Goal: Task Accomplishment & Management: Manage account settings

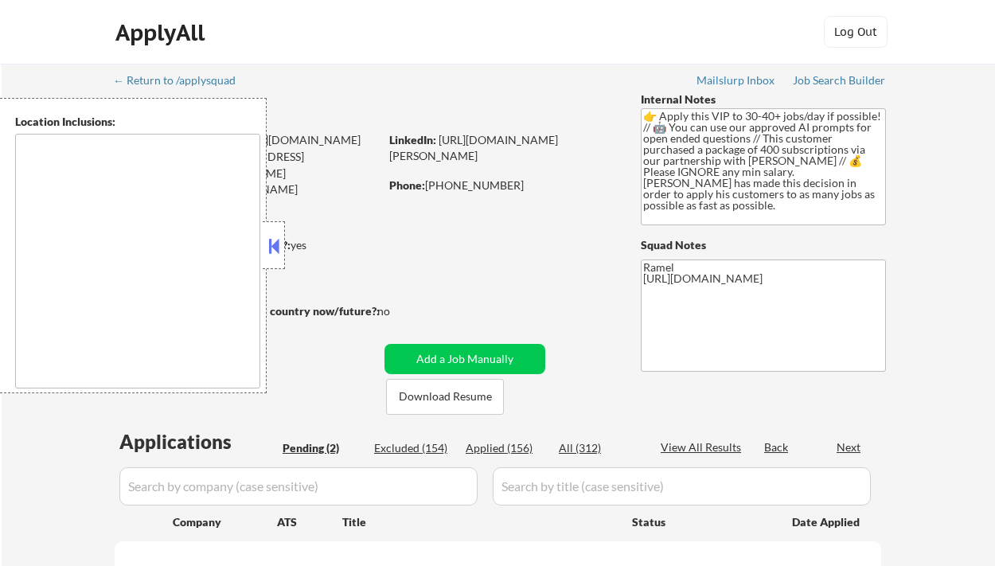
drag, startPoint x: 272, startPoint y: 237, endPoint x: 291, endPoint y: 228, distance: 21.8
click at [272, 236] on button at bounding box center [274, 246] width 18 height 24
select select ""pending""
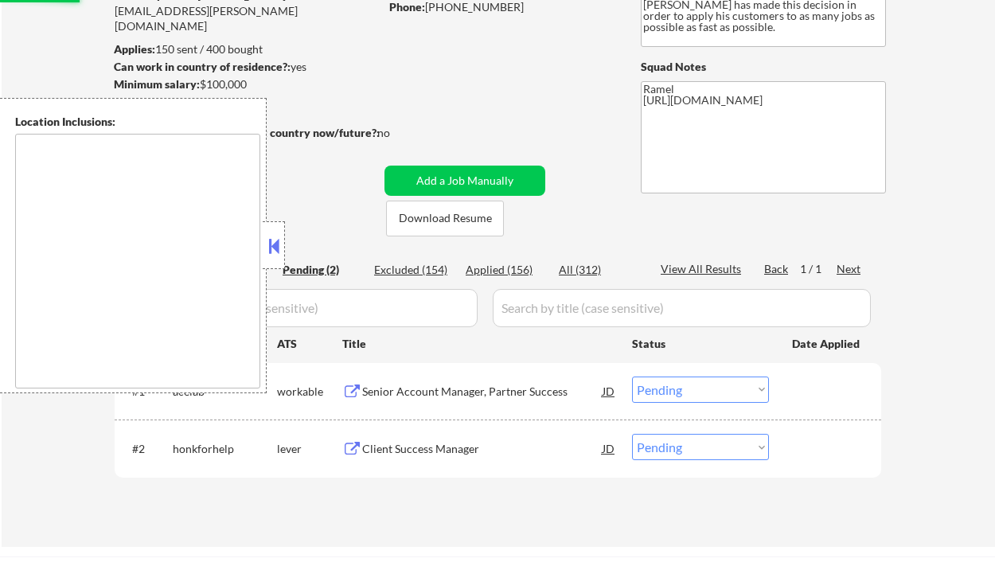
scroll to position [212, 0]
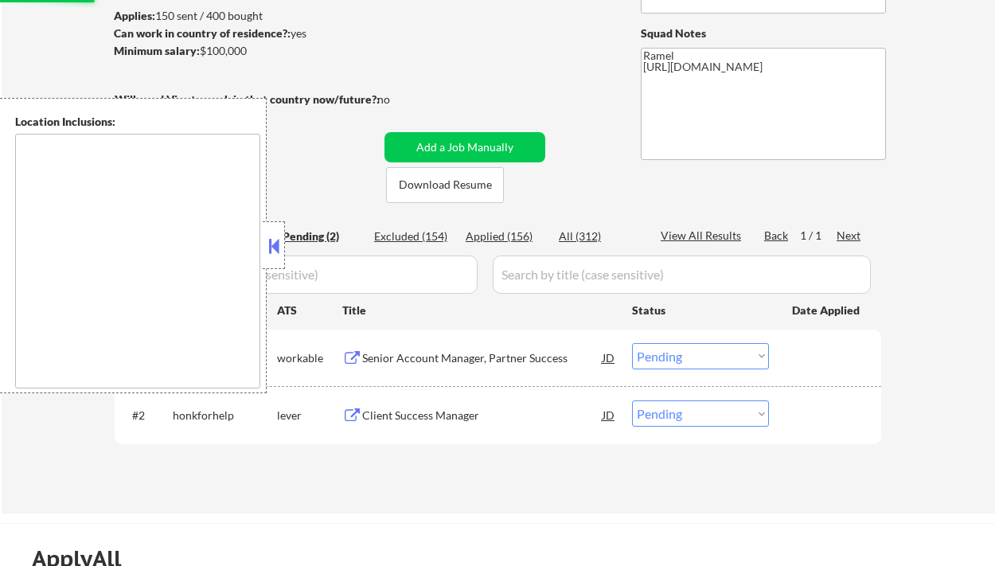
click at [272, 244] on button at bounding box center [274, 246] width 18 height 24
type textarea "Syracuse, NY Solvay, NY East Syracuse, NY Lyncourt, NY Fairmount, NY Mattydale,…"
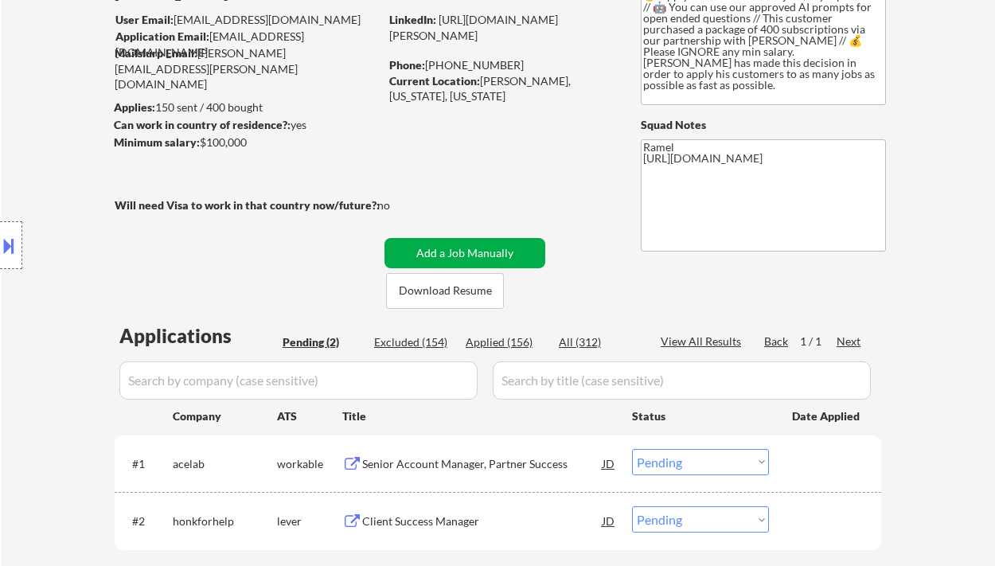
scroll to position [106, 0]
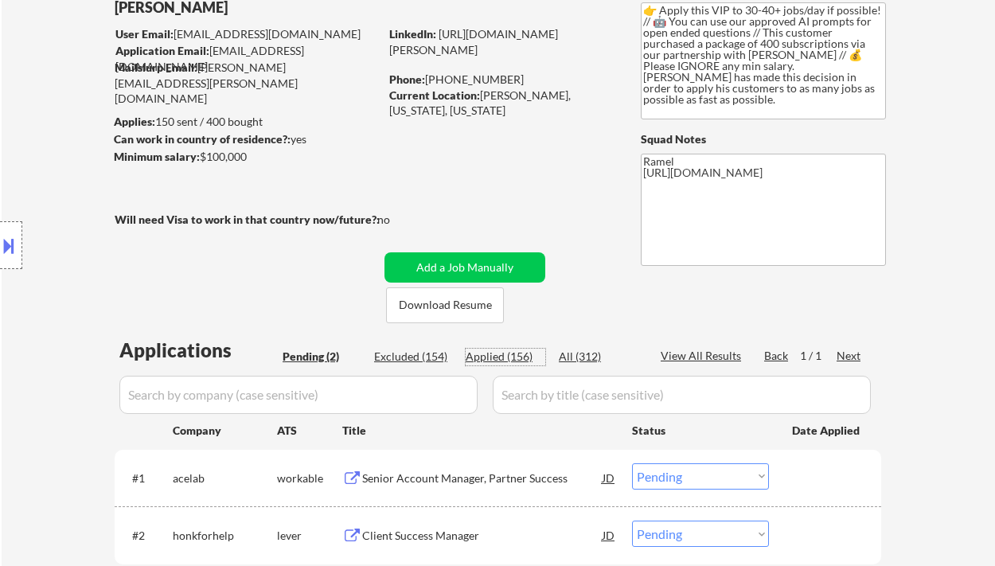
click at [495, 356] on div "Applied (156)" at bounding box center [506, 357] width 80 height 16
click at [18, 134] on div "Location Inclusions:" at bounding box center [142, 245] width 285 height 295
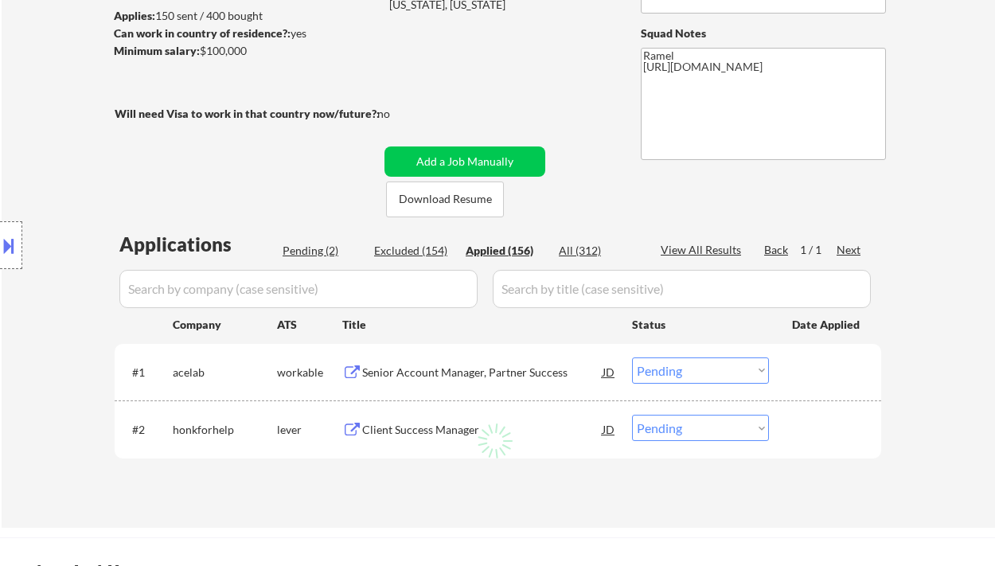
select select ""applied""
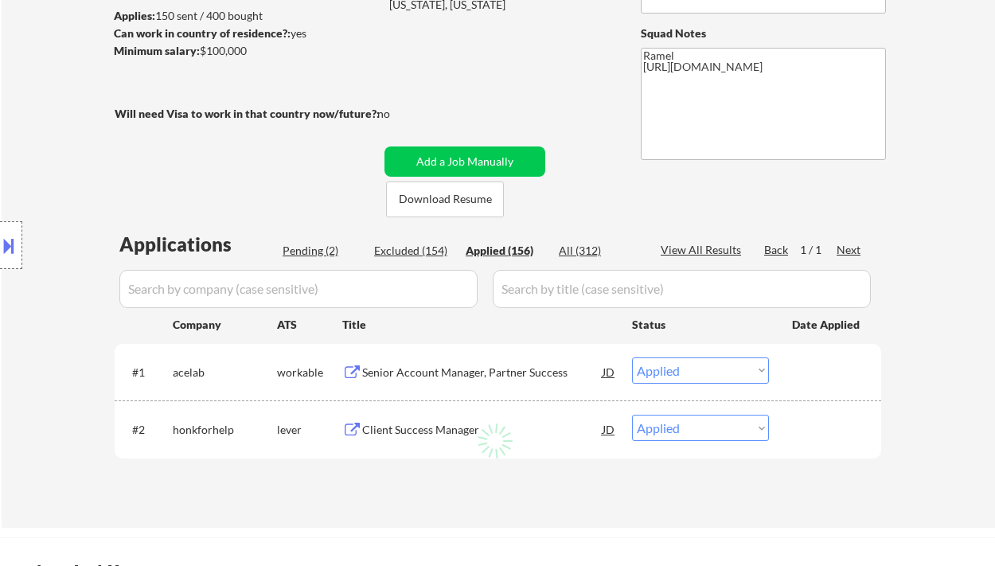
select select ""applied""
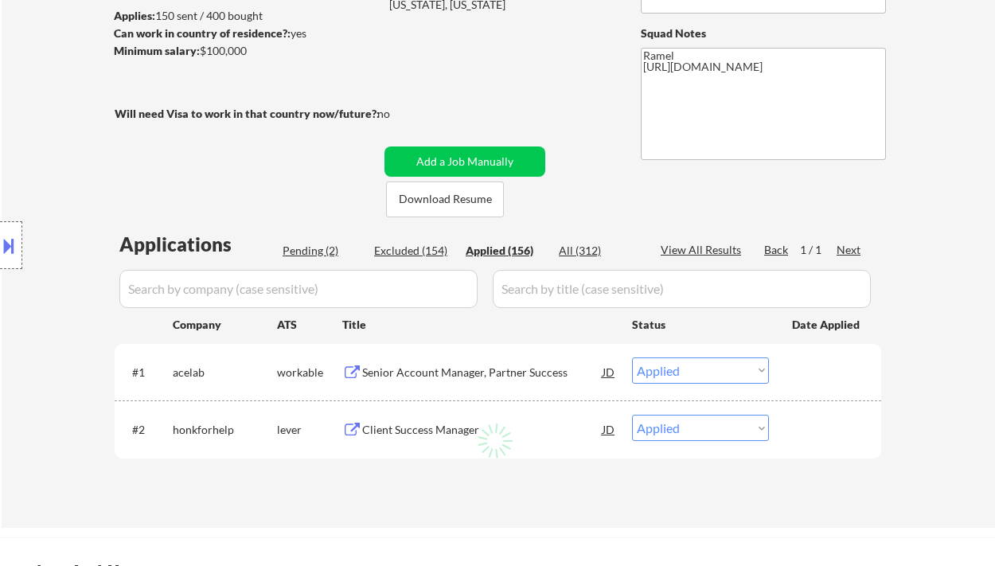
select select ""applied""
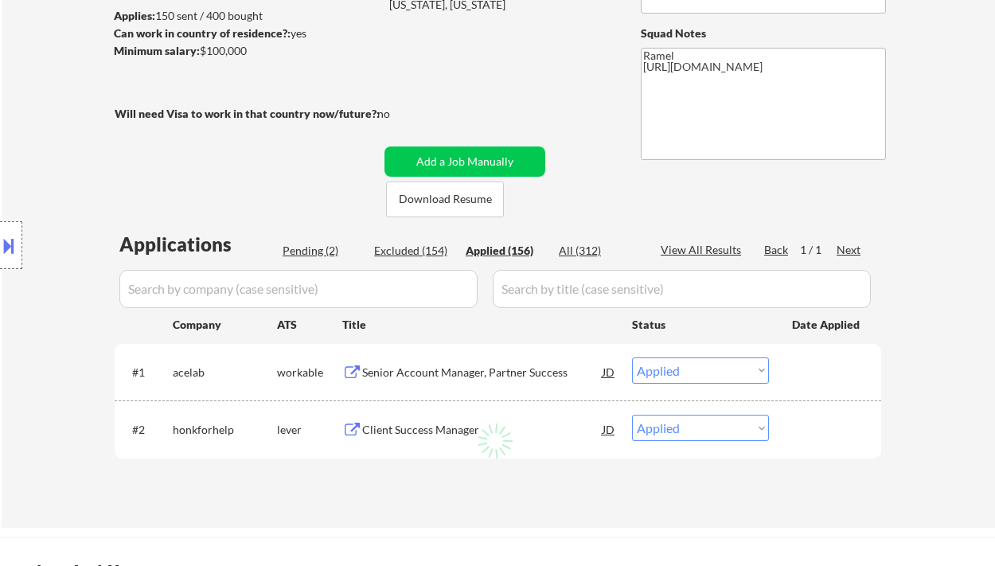
select select ""applied""
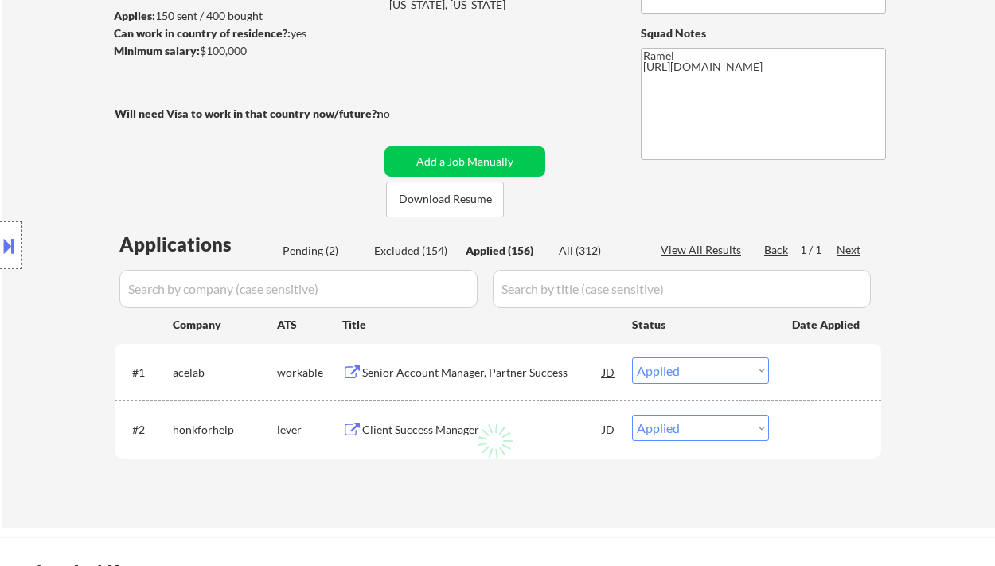
select select ""applied""
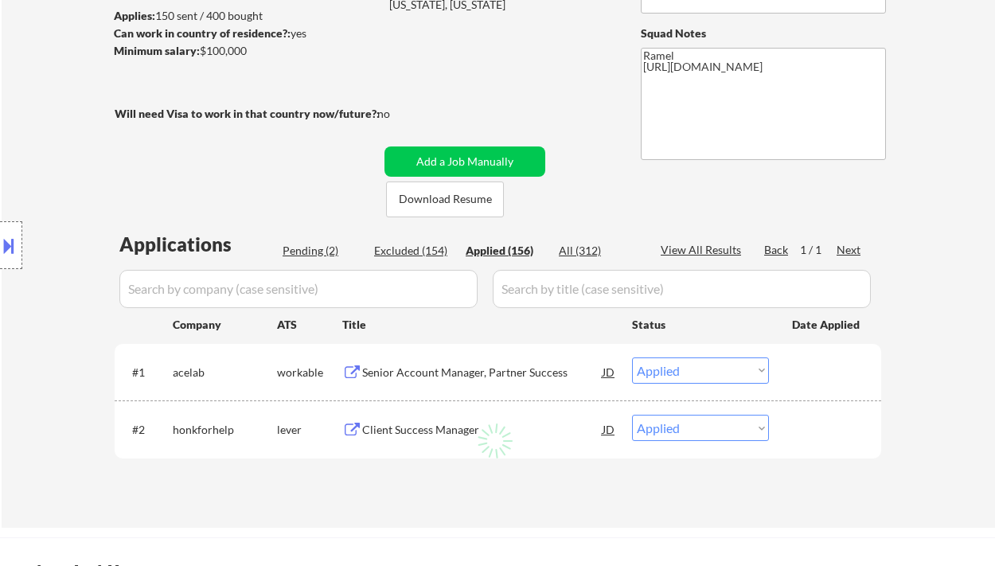
select select ""applied""
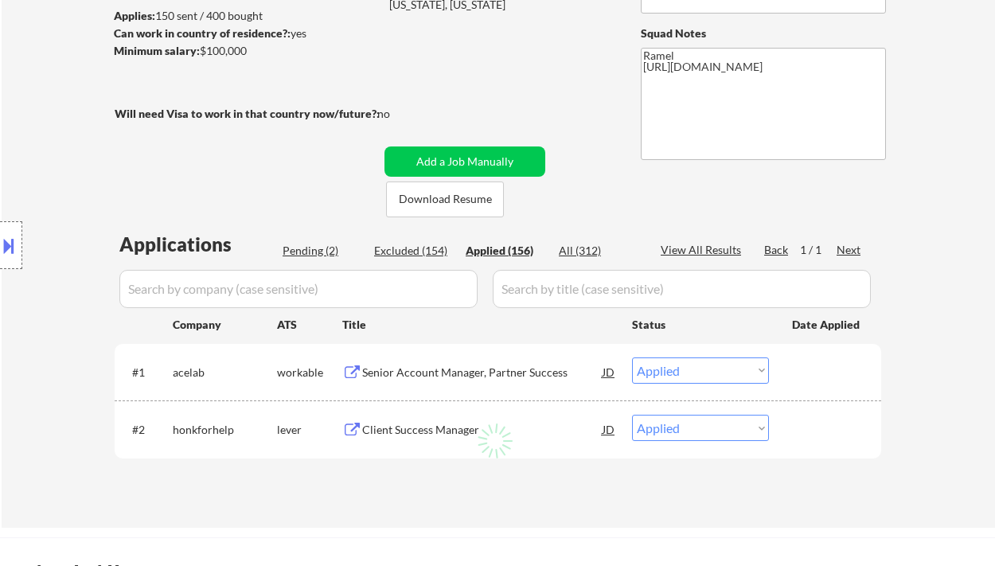
select select ""applied""
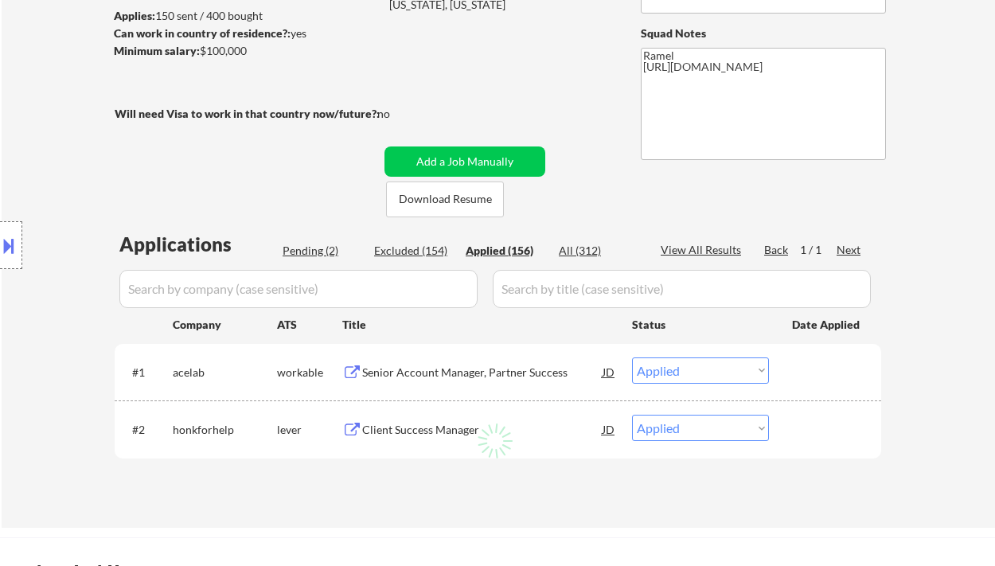
select select ""applied""
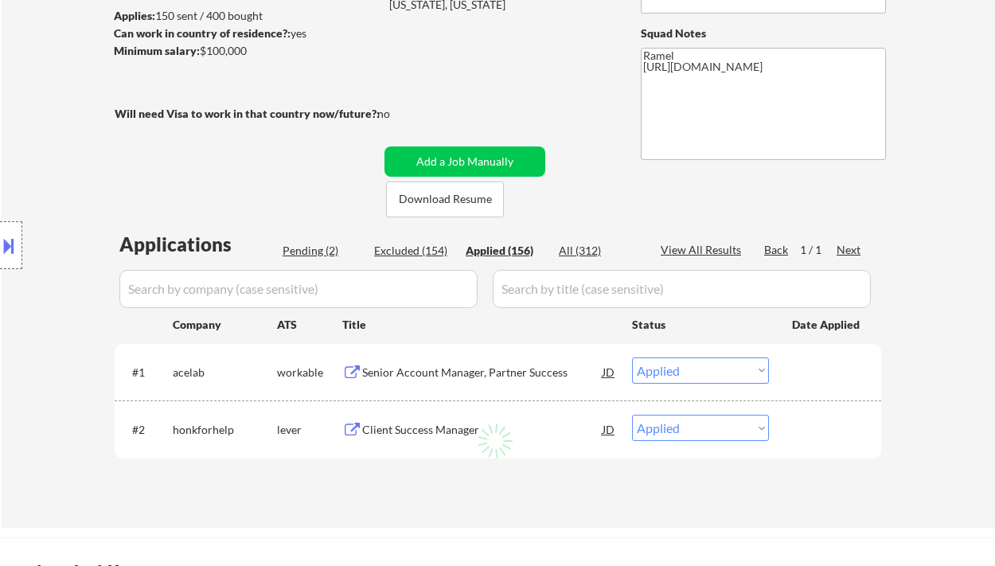
select select ""applied""
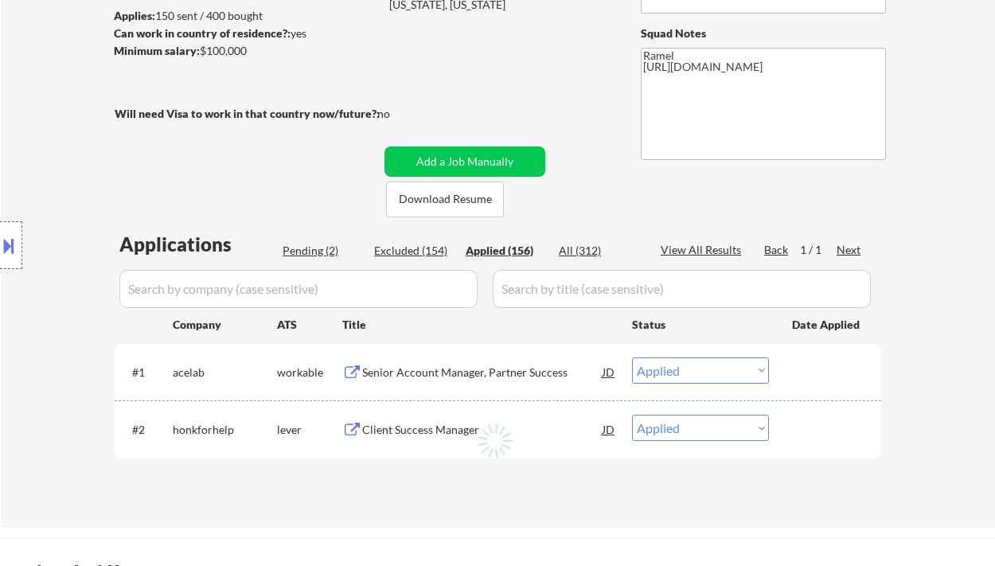
select select ""applied""
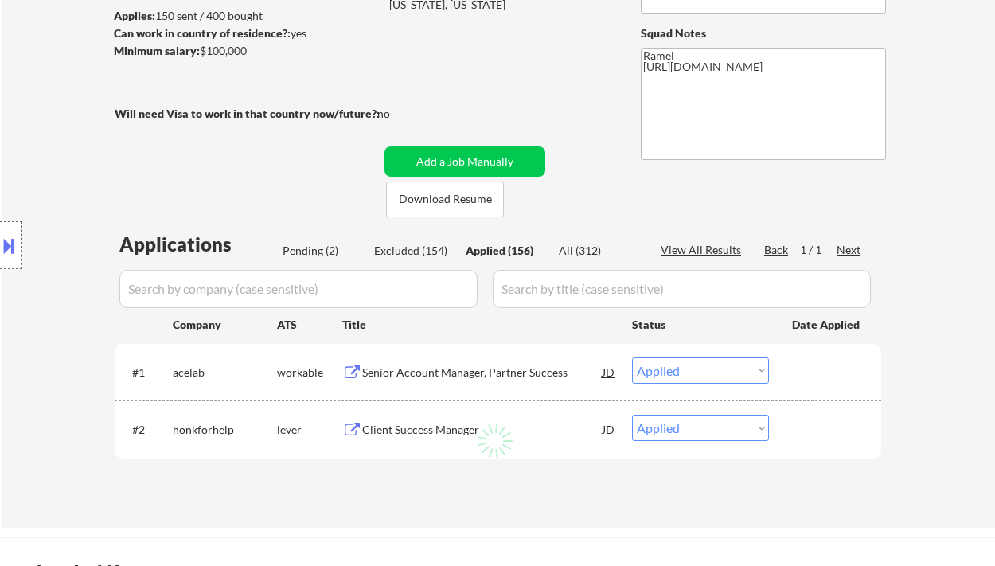
select select ""applied""
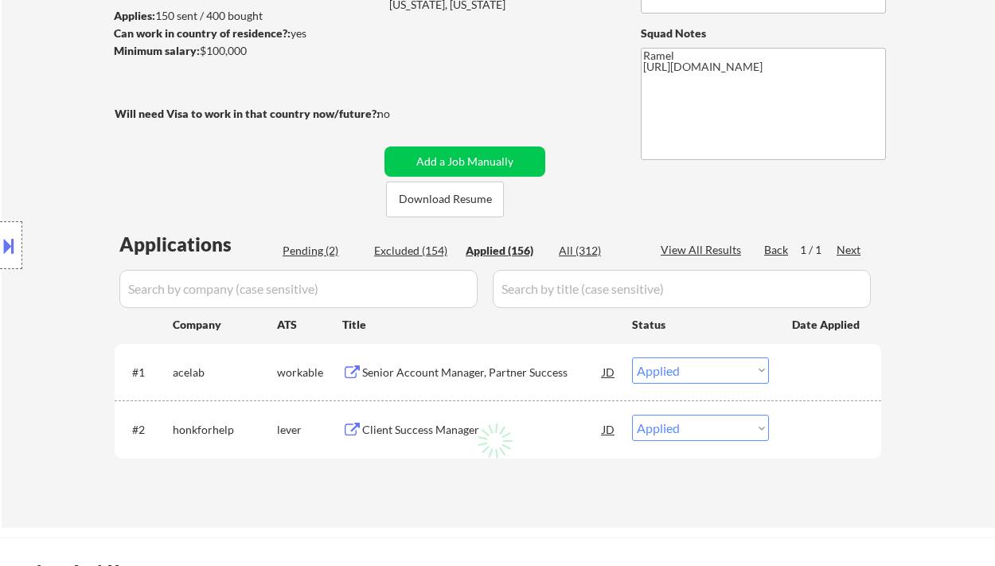
select select ""applied""
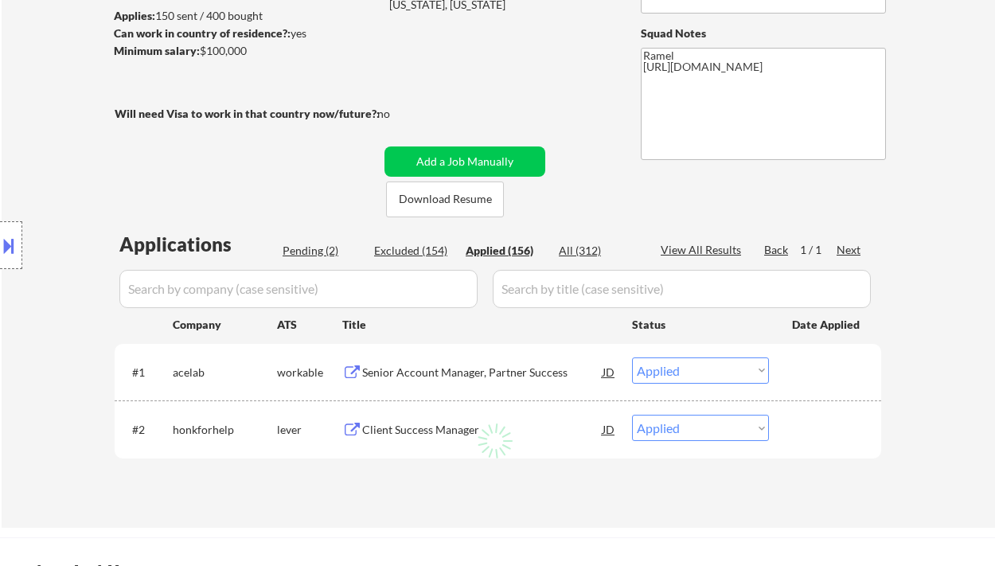
select select ""applied""
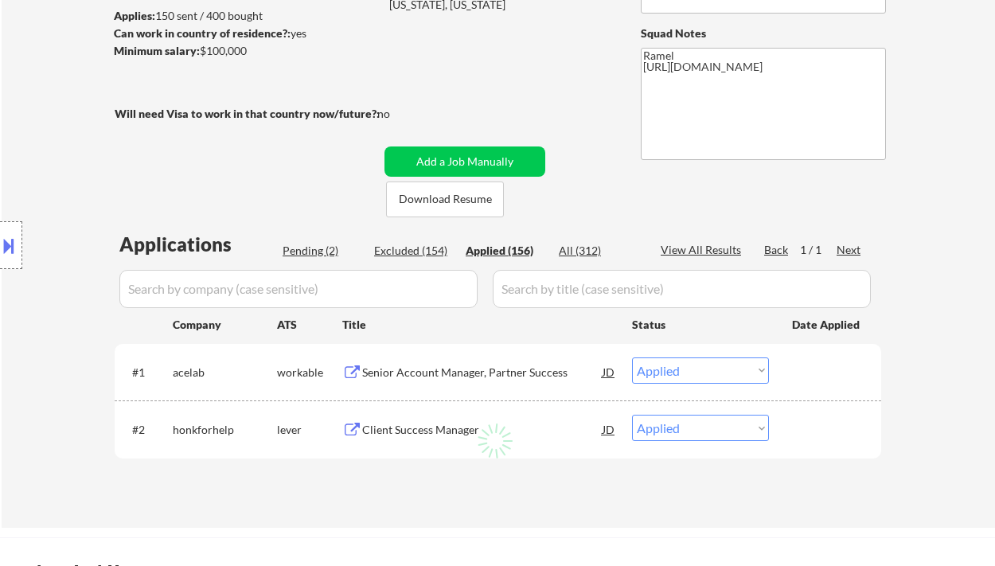
select select ""applied""
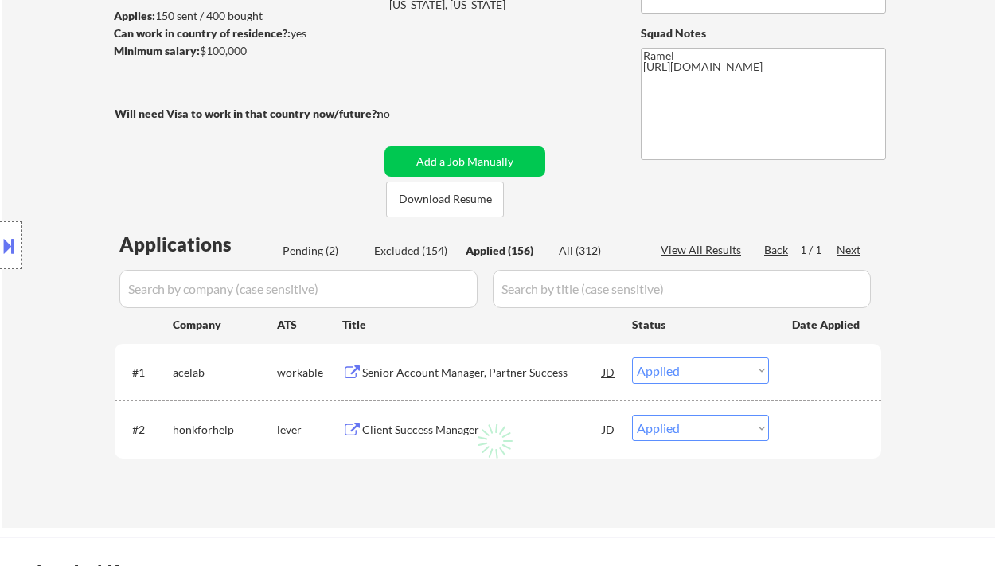
select select ""applied""
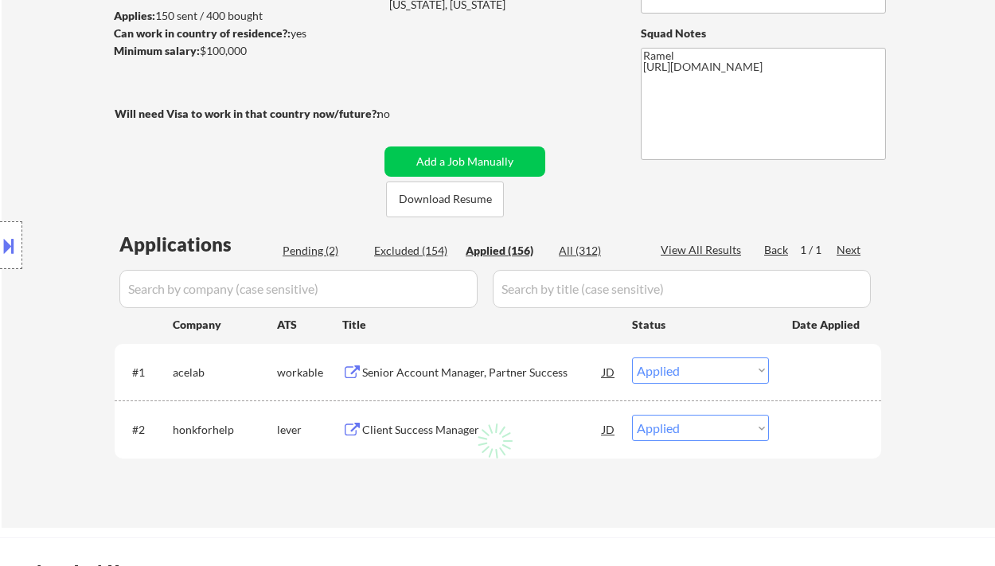
select select ""applied""
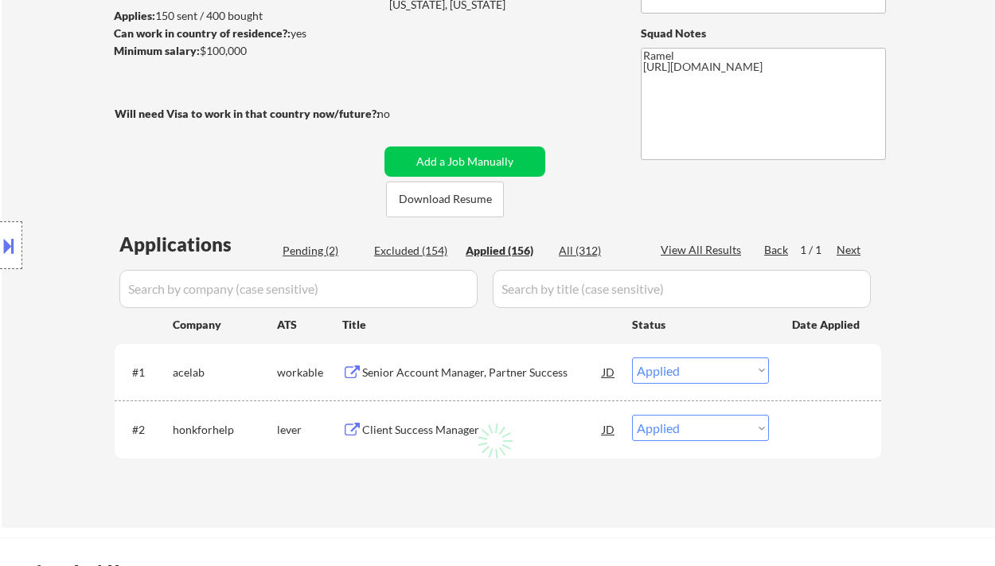
select select ""applied""
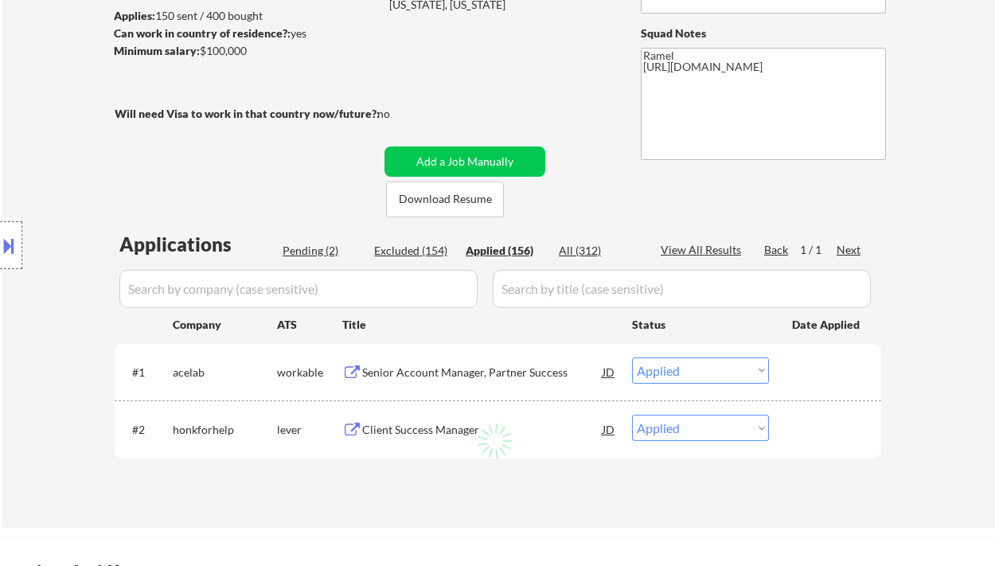
select select ""applied""
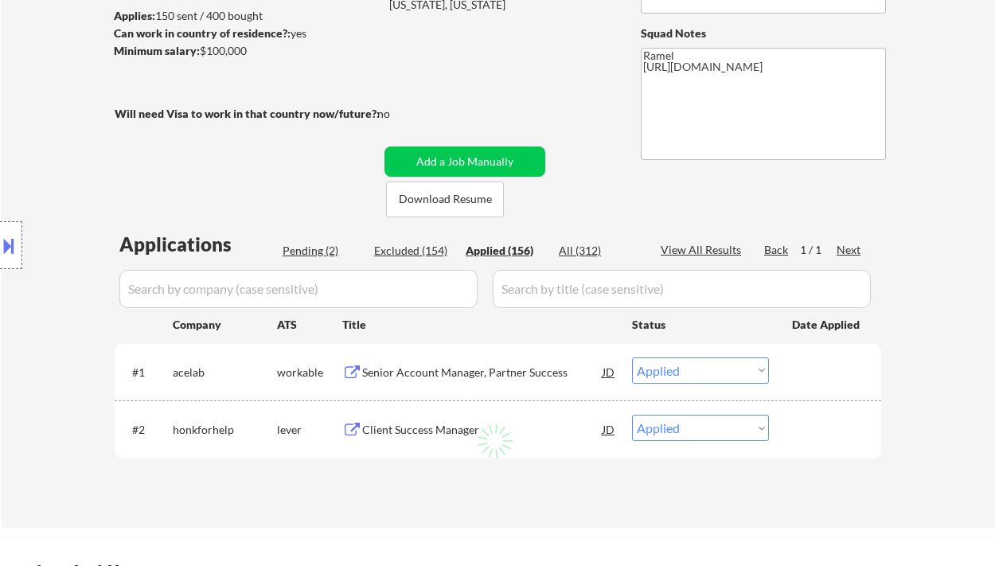
select select ""applied""
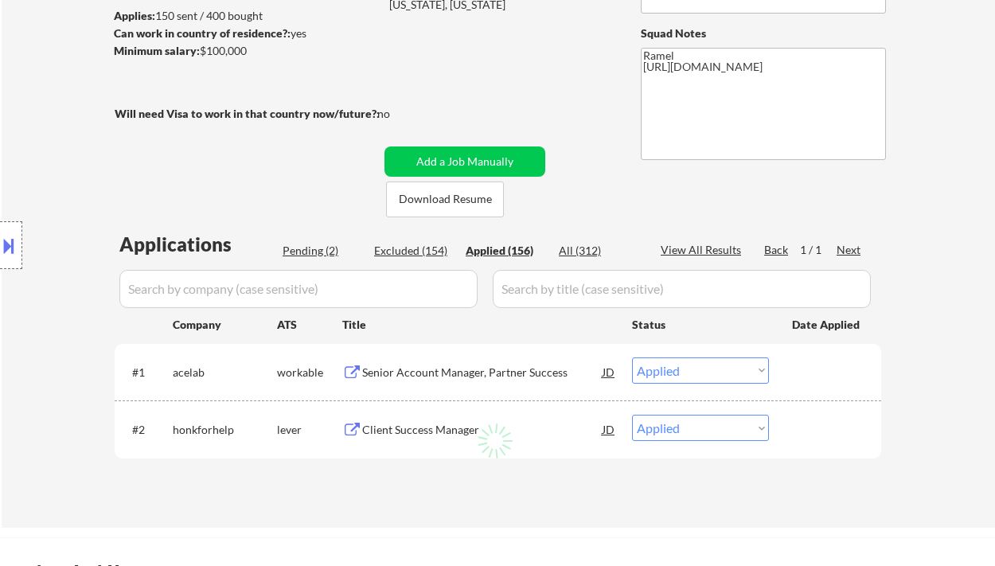
select select ""applied""
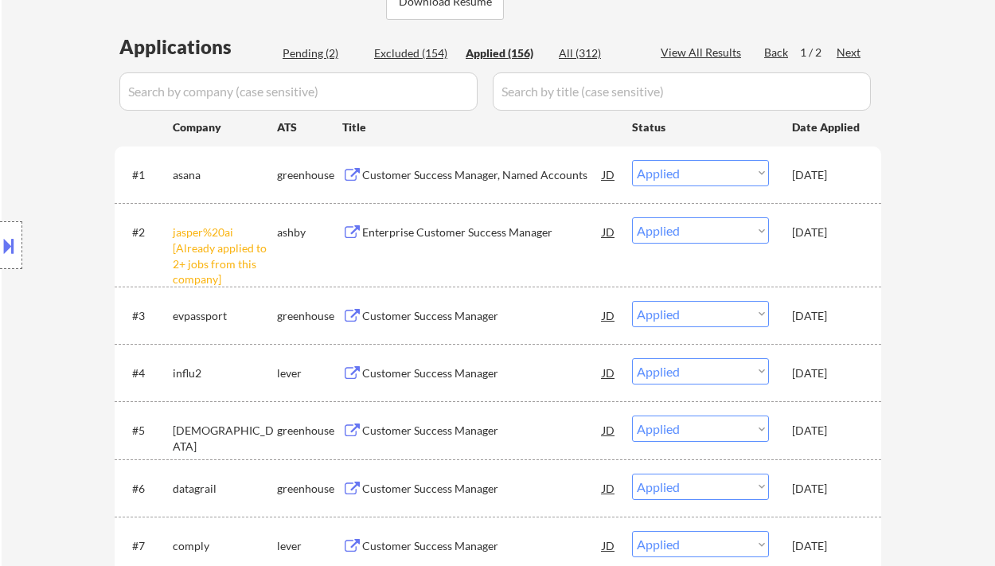
scroll to position [424, 0]
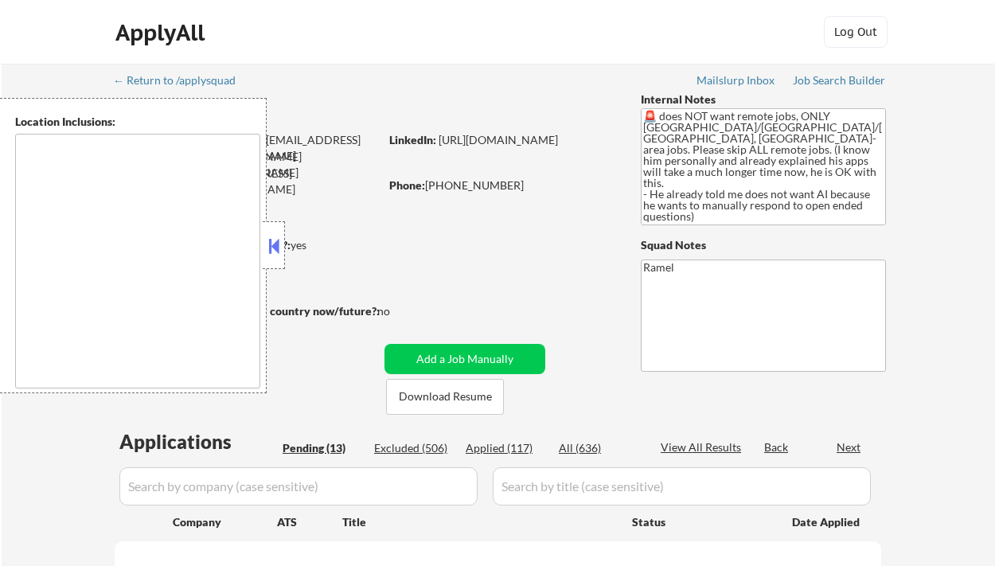
type textarea "remote"
select select ""pending""
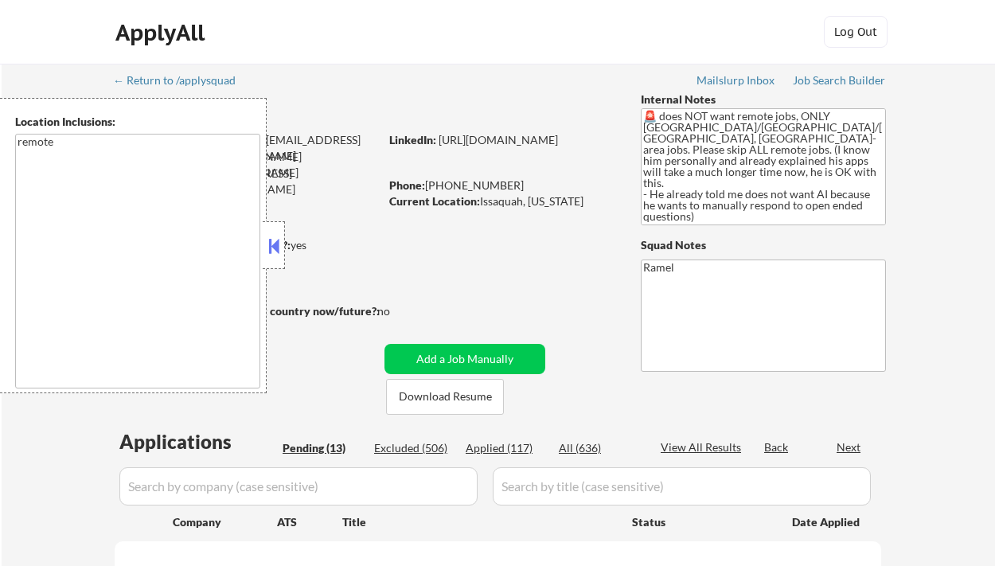
select select ""pending""
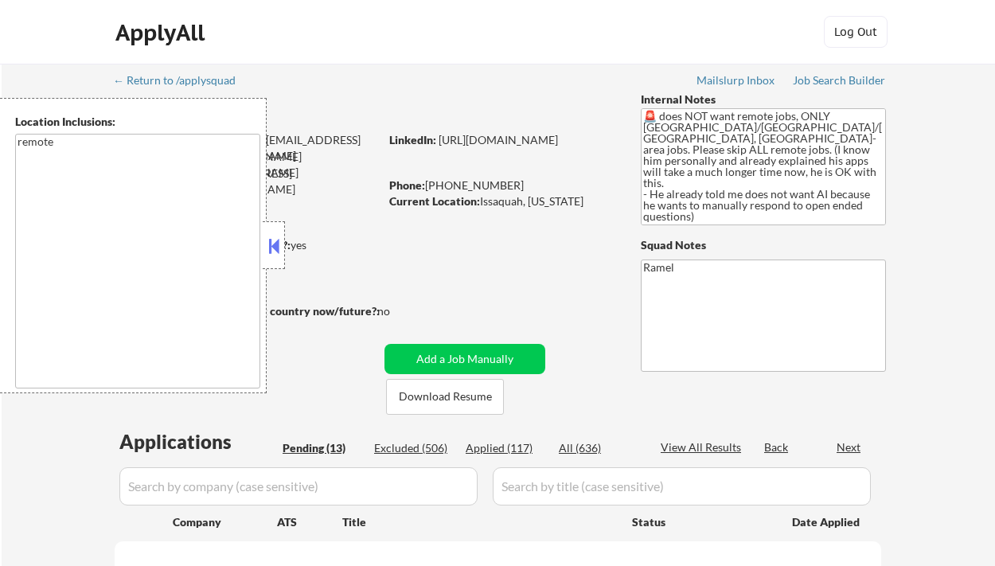
select select ""pending""
click at [275, 242] on button at bounding box center [274, 246] width 18 height 24
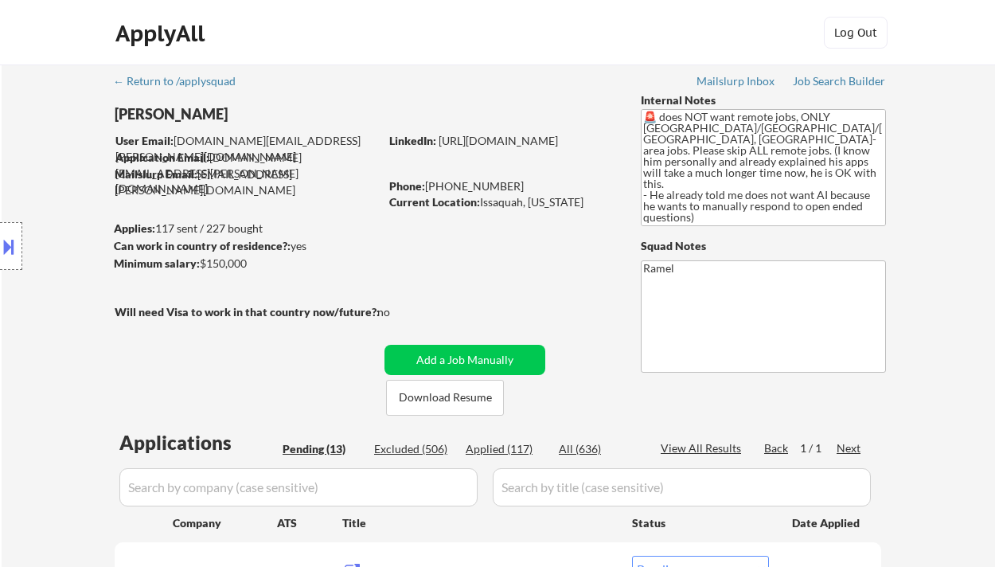
scroll to position [319, 0]
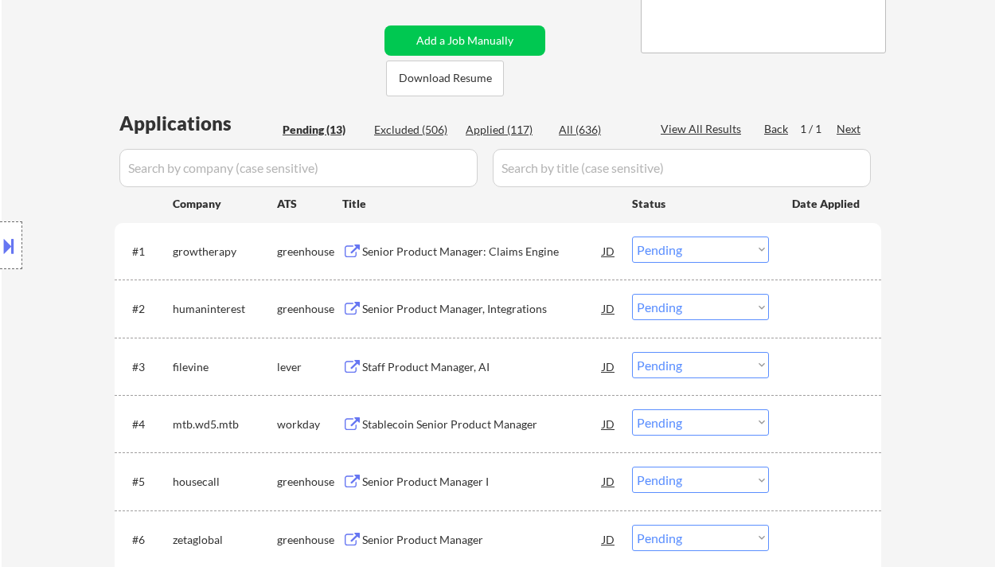
click at [433, 251] on div "Senior Product Manager: Claims Engine" at bounding box center [482, 252] width 240 height 16
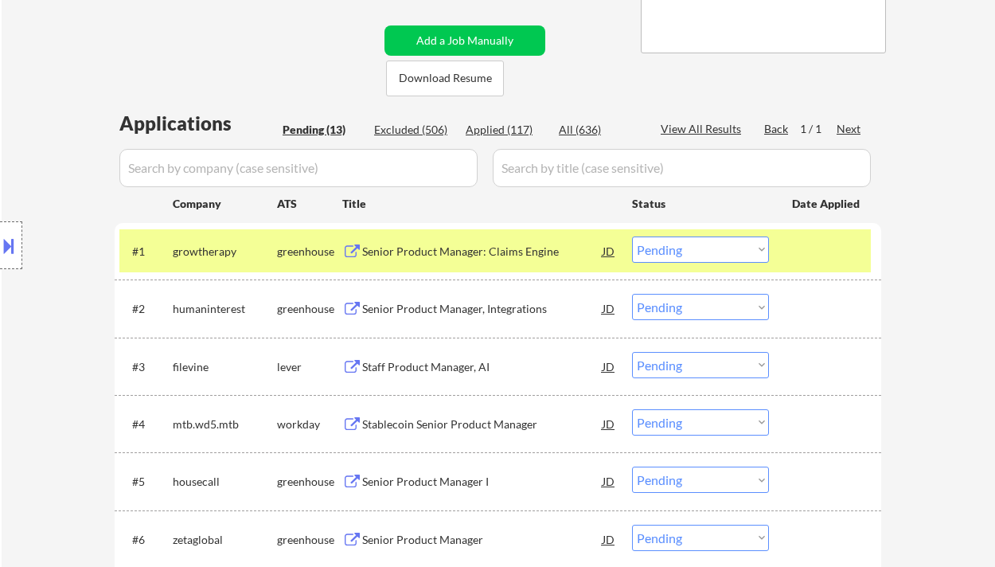
click at [685, 241] on select "Choose an option... Pending Applied Excluded (Questions) Excluded (Expired) Exc…" at bounding box center [700, 250] width 137 height 26
click at [632, 237] on select "Choose an option... Pending Applied Excluded (Questions) Excluded (Expired) Exc…" at bounding box center [700, 250] width 137 height 26
click at [471, 304] on div "Senior Product Manager, Integrations" at bounding box center [482, 309] width 240 height 16
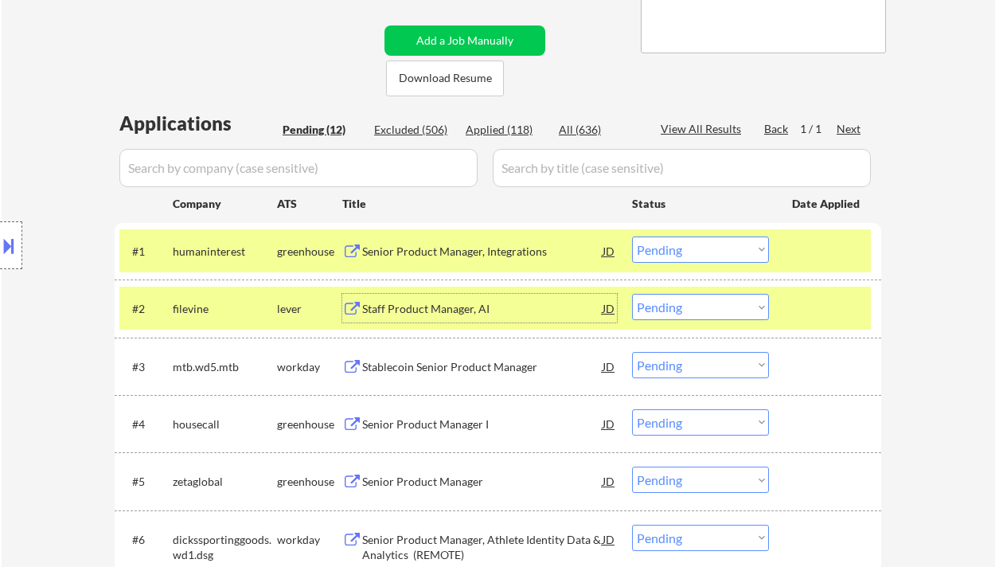
click at [682, 252] on select "Choose an option... Pending Applied Excluded (Questions) Excluded (Expired) Exc…" at bounding box center [700, 250] width 137 height 26
drag, startPoint x: 960, startPoint y: 365, endPoint x: 850, endPoint y: 301, distance: 126.3
click at [960, 365] on div "← Return to /applysquad Mailslurp Inbox Job Search Builder Ben Shoemaker User E…" at bounding box center [499, 373] width 994 height 1257
click at [721, 248] on select "Choose an option... Pending Applied Excluded (Questions) Excluded (Expired) Exc…" at bounding box center [700, 250] width 137 height 26
click at [632, 237] on select "Choose an option... Pending Applied Excluded (Questions) Excluded (Expired) Exc…" at bounding box center [700, 250] width 137 height 26
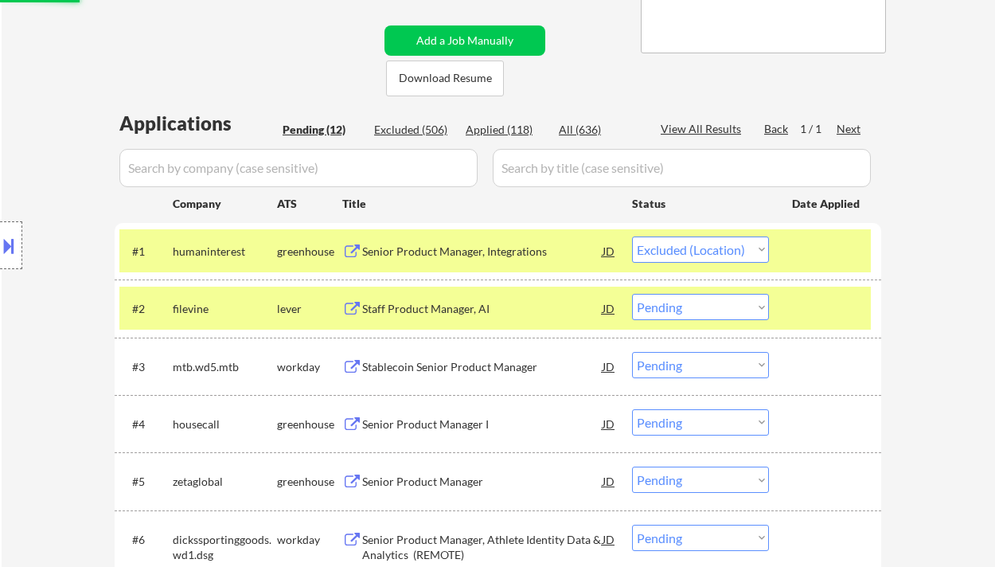
click at [452, 313] on div "Staff Product Manager, AI" at bounding box center [482, 309] width 240 height 16
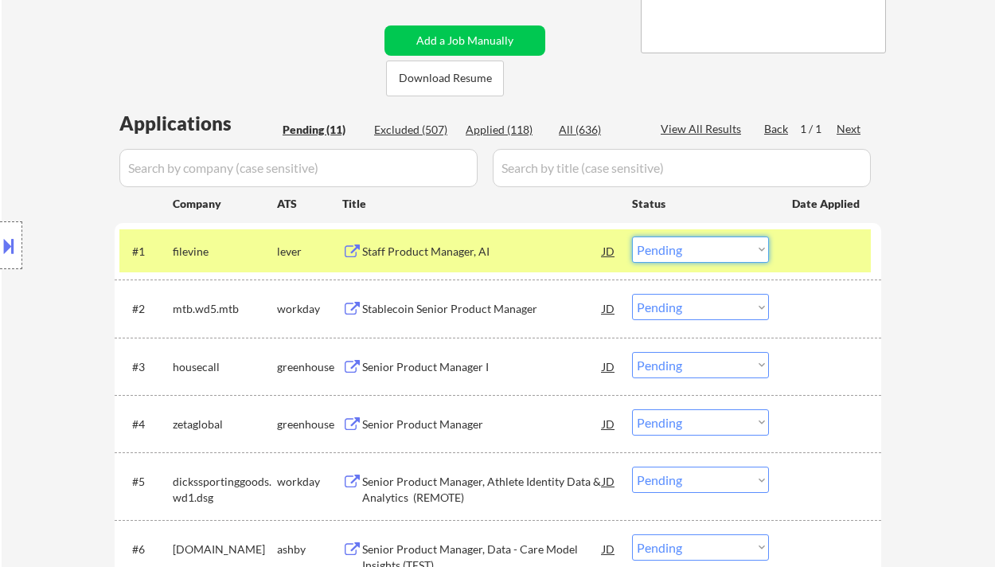
click at [686, 250] on select "Choose an option... Pending Applied Excluded (Questions) Excluded (Expired) Exc…" at bounding box center [700, 250] width 137 height 26
click at [632, 237] on select "Choose an option... Pending Applied Excluded (Questions) Excluded (Expired) Exc…" at bounding box center [700, 250] width 137 height 26
click at [467, 300] on div "Stablecoin Senior Product Manager" at bounding box center [482, 308] width 240 height 29
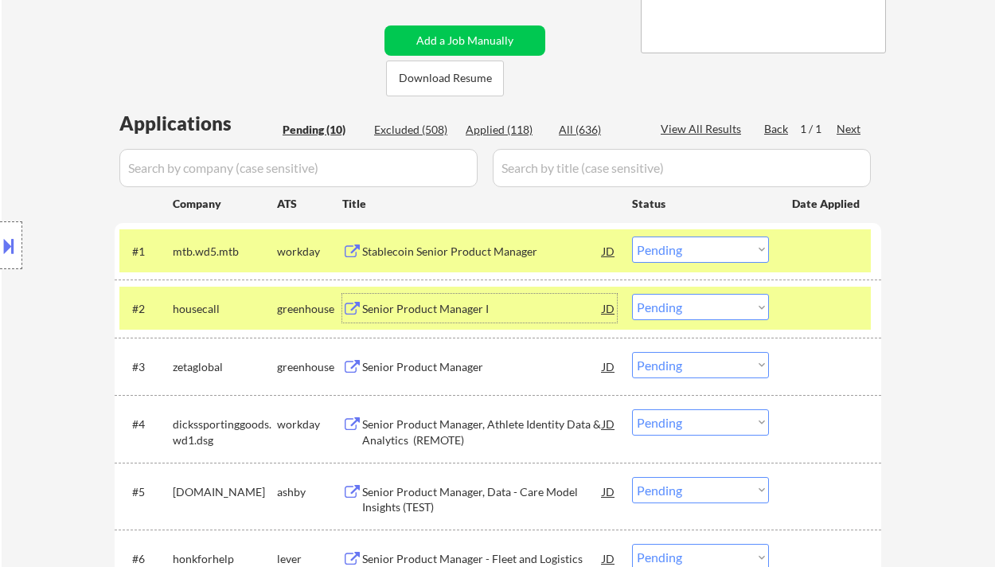
click at [652, 252] on select "Choose an option... Pending Applied Excluded (Questions) Excluded (Expired) Exc…" at bounding box center [700, 250] width 137 height 26
click at [632, 237] on select "Choose an option... Pending Applied Excluded (Questions) Excluded (Expired) Exc…" at bounding box center [700, 250] width 137 height 26
drag, startPoint x: 702, startPoint y: 238, endPoint x: 711, endPoint y: 262, distance: 25.4
click at [703, 240] on select "Choose an option... Pending Applied Excluded (Questions) Excluded (Expired) Exc…" at bounding box center [700, 250] width 137 height 26
click at [632, 237] on select "Choose an option... Pending Applied Excluded (Questions) Excluded (Expired) Exc…" at bounding box center [700, 250] width 137 height 26
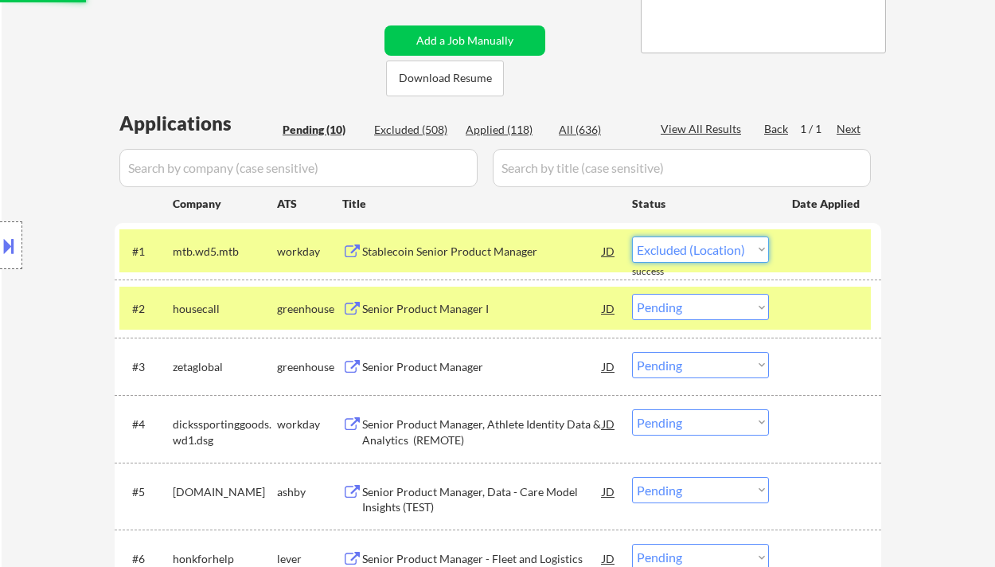
select select ""pending""
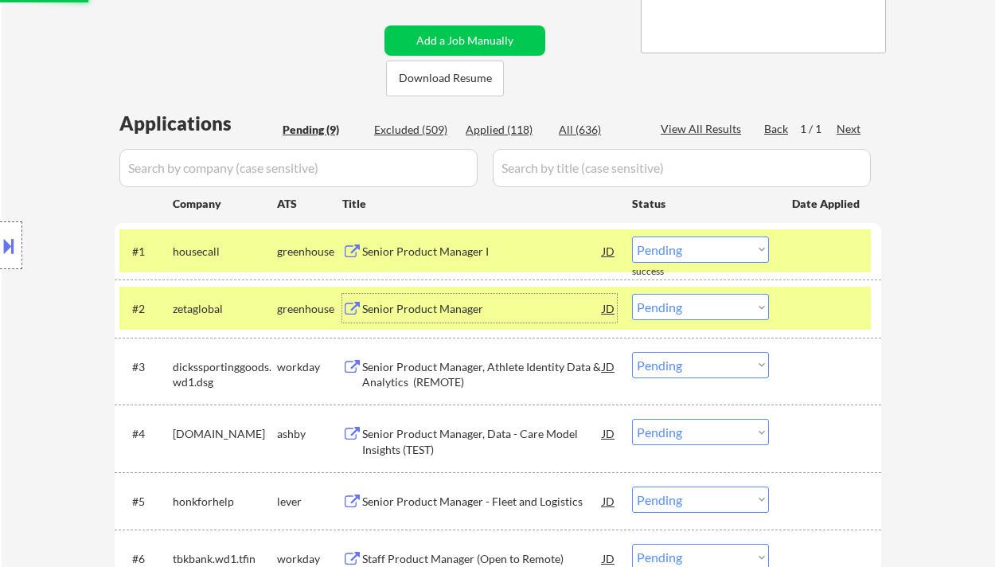
click at [463, 315] on div "Senior Product Manager" at bounding box center [482, 309] width 240 height 16
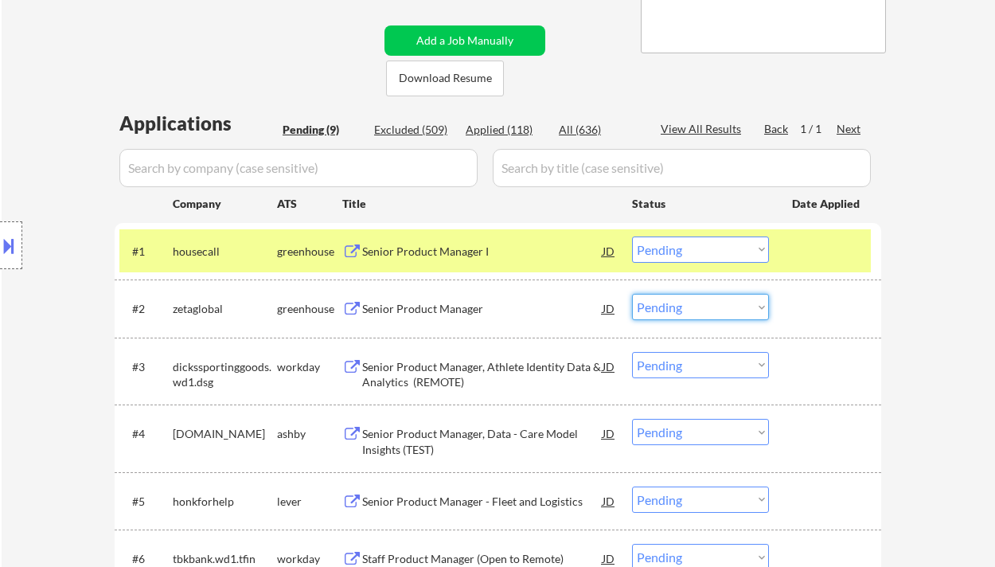
drag, startPoint x: 662, startPoint y: 312, endPoint x: 670, endPoint y: 319, distance: 10.7
click at [662, 312] on select "Choose an option... Pending Applied Excluded (Questions) Excluded (Expired) Exc…" at bounding box center [700, 307] width 137 height 26
click at [632, 294] on select "Choose an option... Pending Applied Excluded (Questions) Excluded (Expired) Exc…" at bounding box center [700, 307] width 137 height 26
click at [447, 256] on div "Senior Product Manager I" at bounding box center [482, 252] width 240 height 16
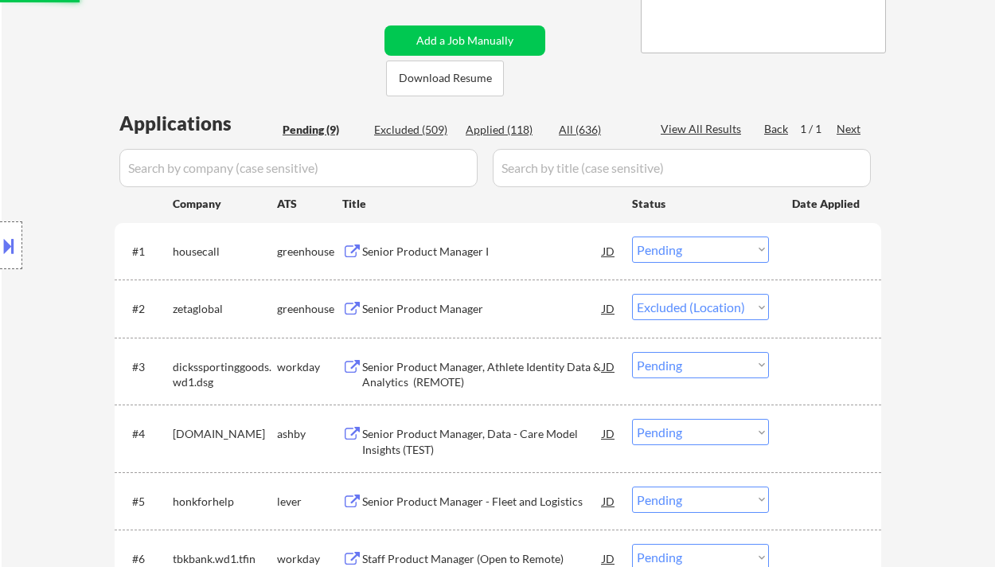
select select ""pending""
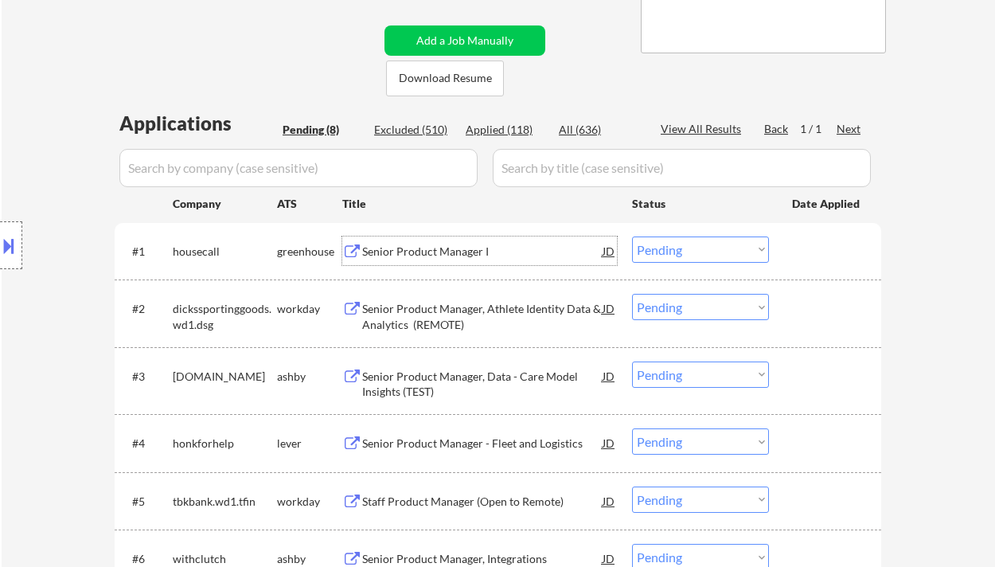
drag, startPoint x: 658, startPoint y: 247, endPoint x: 679, endPoint y: 261, distance: 25.8
click at [658, 247] on select "Choose an option... Pending Applied Excluded (Questions) Excluded (Expired) Exc…" at bounding box center [700, 250] width 137 height 26
click at [632, 237] on select "Choose an option... Pending Applied Excluded (Questions) Excluded (Expired) Exc…" at bounding box center [700, 250] width 137 height 26
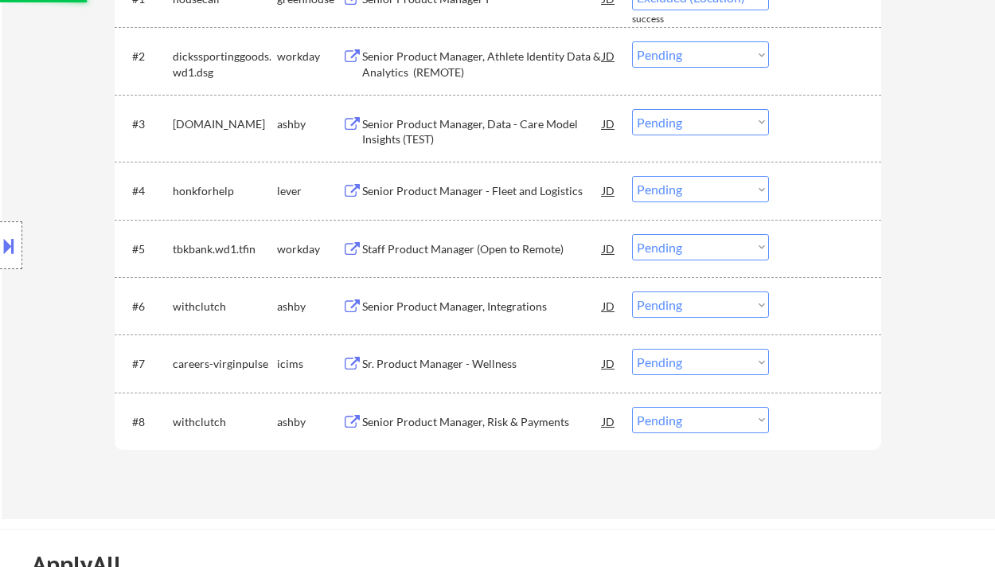
scroll to position [637, 0]
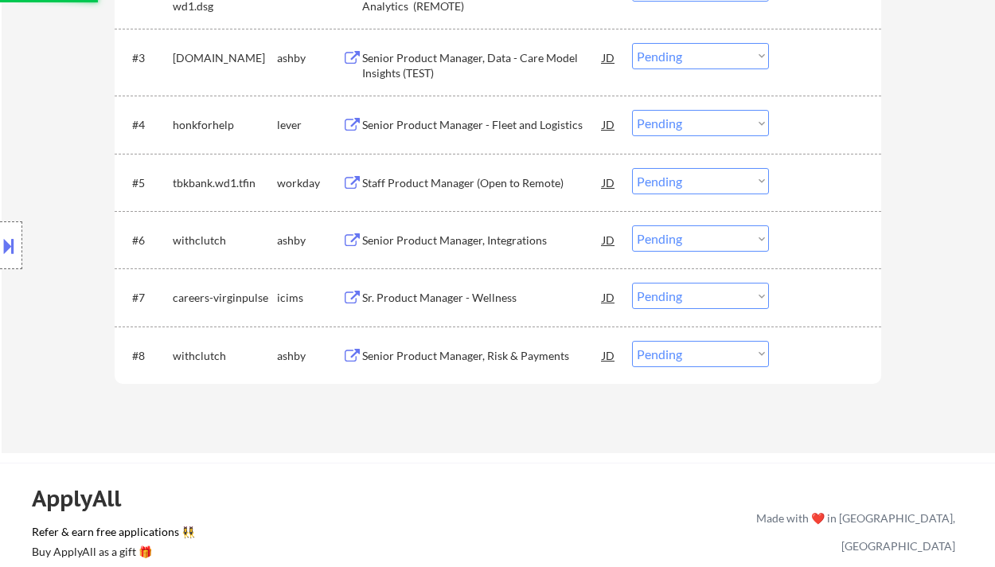
select select ""pending""
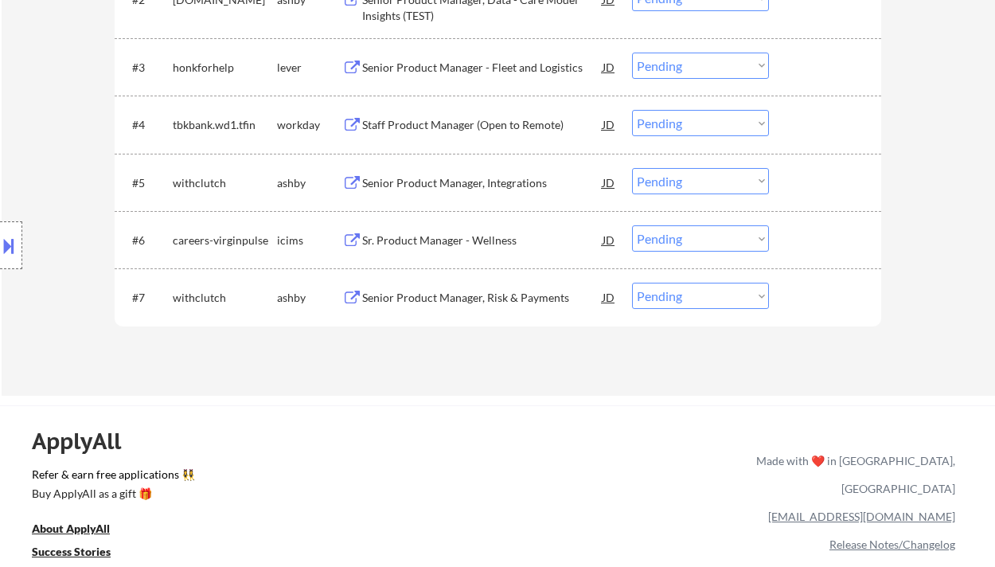
click at [475, 303] on div "Senior Product Manager, Risk & Payments" at bounding box center [482, 298] width 240 height 16
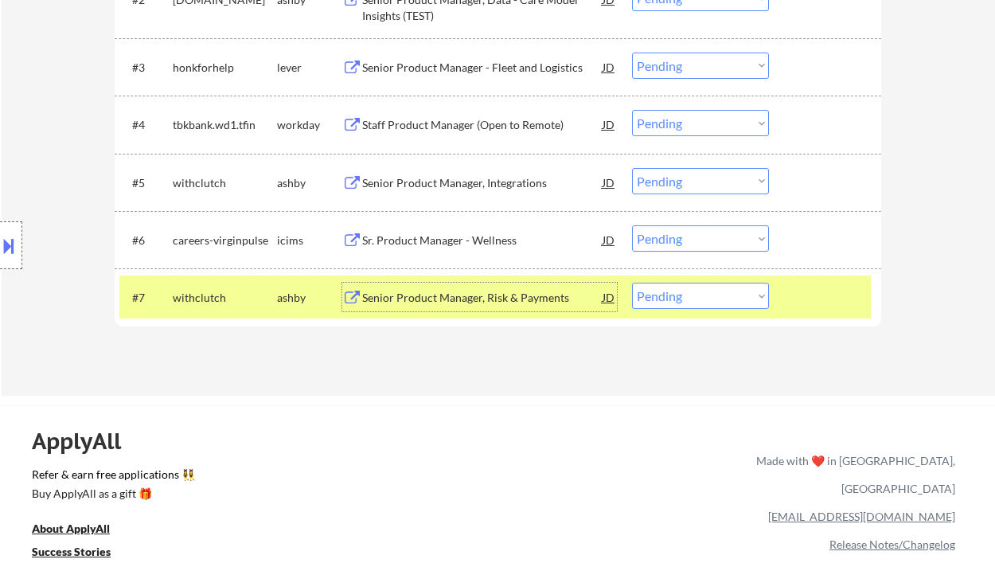
click at [682, 307] on select "Choose an option... Pending Applied Excluded (Questions) Excluded (Expired) Exc…" at bounding box center [700, 296] width 137 height 26
select select ""excluded__location_""
click at [632, 283] on select "Choose an option... Pending Applied Excluded (Questions) Excluded (Expired) Exc…" at bounding box center [700, 296] width 137 height 26
click at [420, 237] on div "Sr. Product Manager - Wellness" at bounding box center [482, 241] width 240 height 16
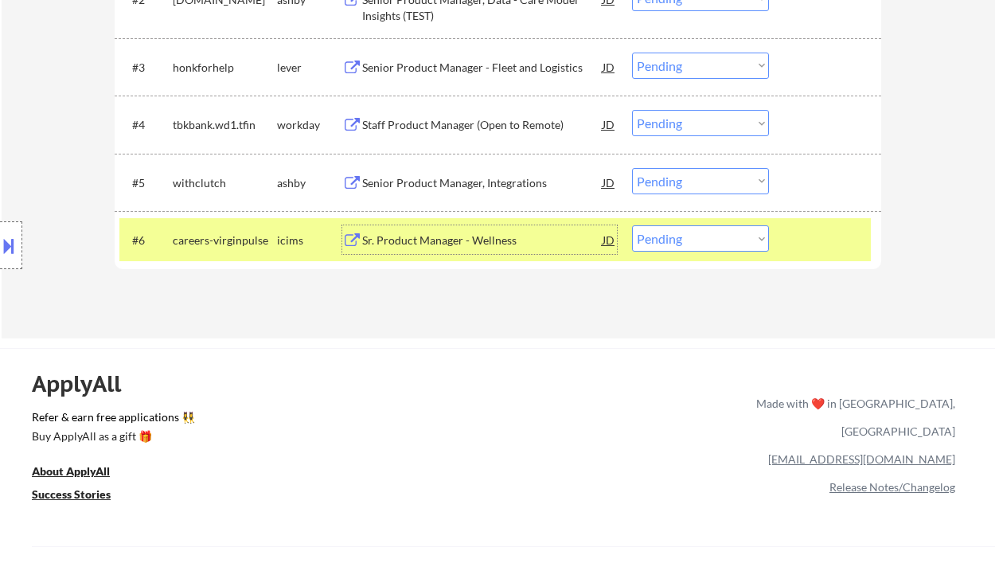
click at [435, 174] on div "Senior Product Manager, Integrations" at bounding box center [482, 182] width 240 height 29
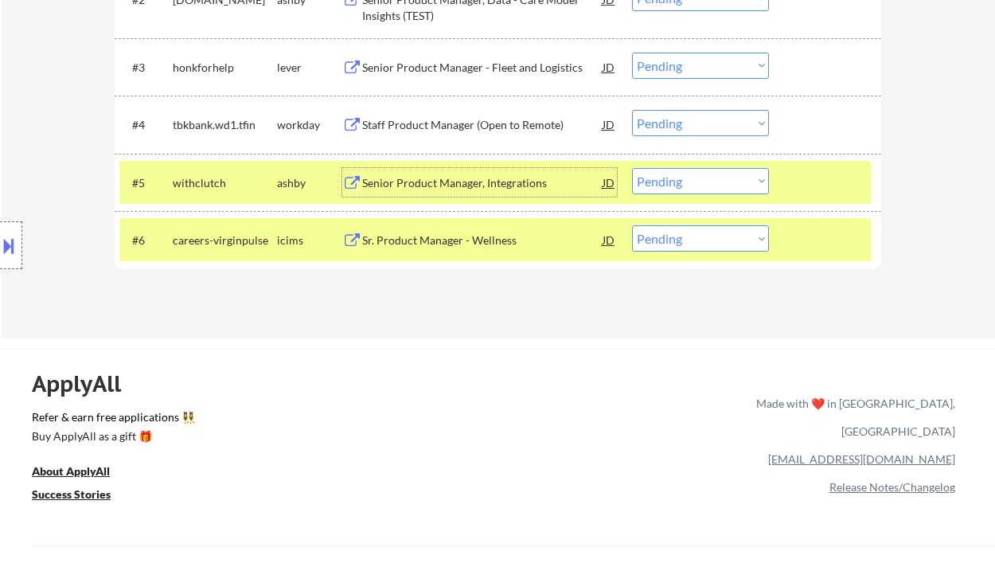
click at [696, 174] on select "Choose an option... Pending Applied Excluded (Questions) Excluded (Expired) Exc…" at bounding box center [700, 181] width 137 height 26
click at [632, 168] on select "Choose an option... Pending Applied Excluded (Questions) Excluded (Expired) Exc…" at bounding box center [700, 181] width 137 height 26
click at [459, 119] on div "Staff Product Manager (Open to Remote)" at bounding box center [482, 125] width 240 height 16
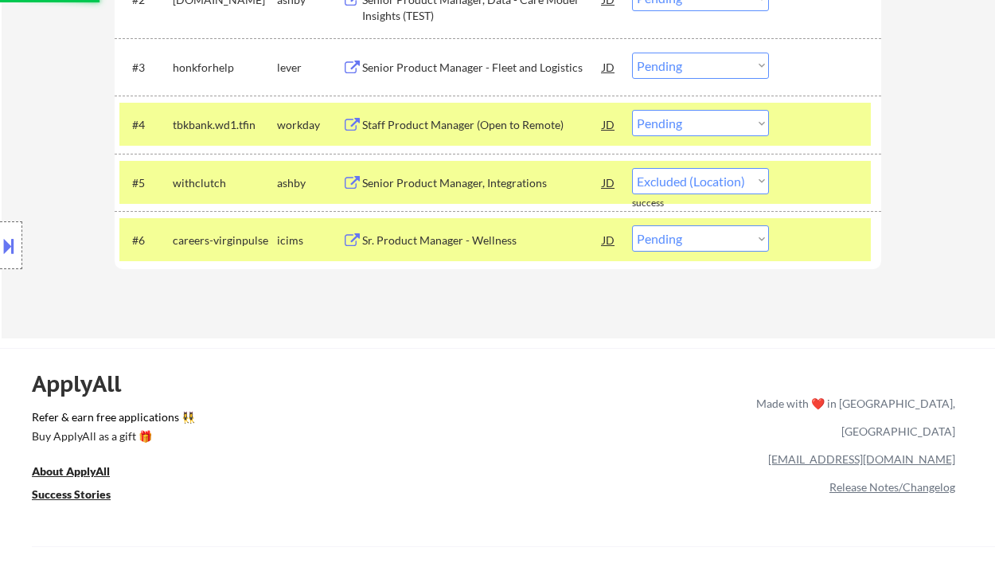
select select ""pending""
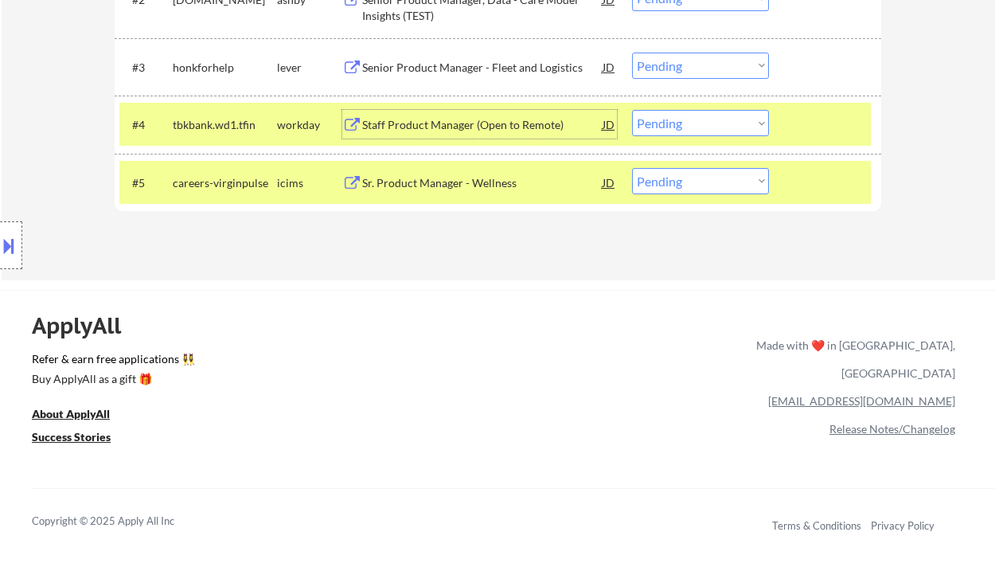
click at [667, 122] on select "Choose an option... Pending Applied Excluded (Questions) Excluded (Expired) Exc…" at bounding box center [700, 123] width 137 height 26
click at [632, 110] on select "Choose an option... Pending Applied Excluded (Questions) Excluded (Expired) Exc…" at bounding box center [700, 123] width 137 height 26
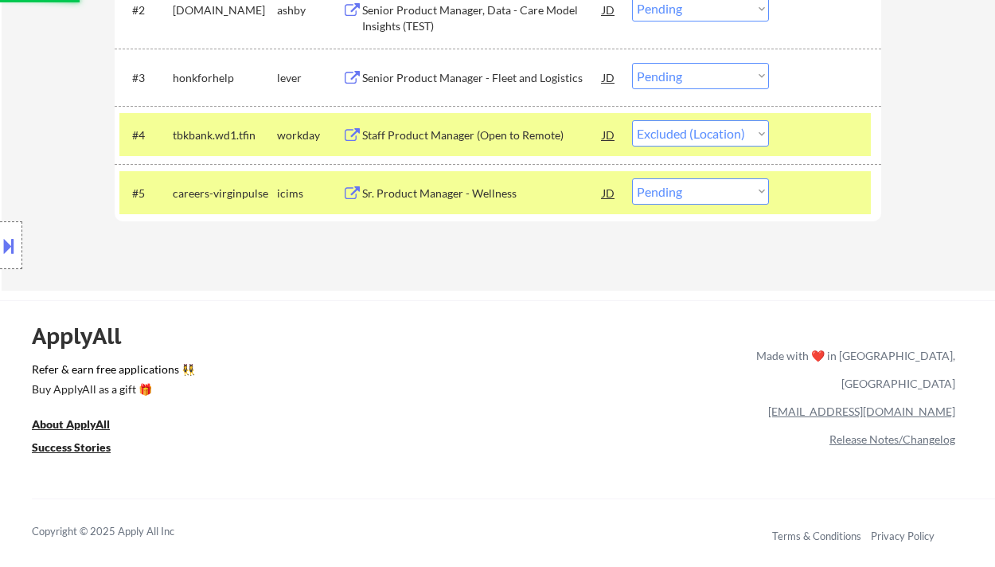
scroll to position [530, 0]
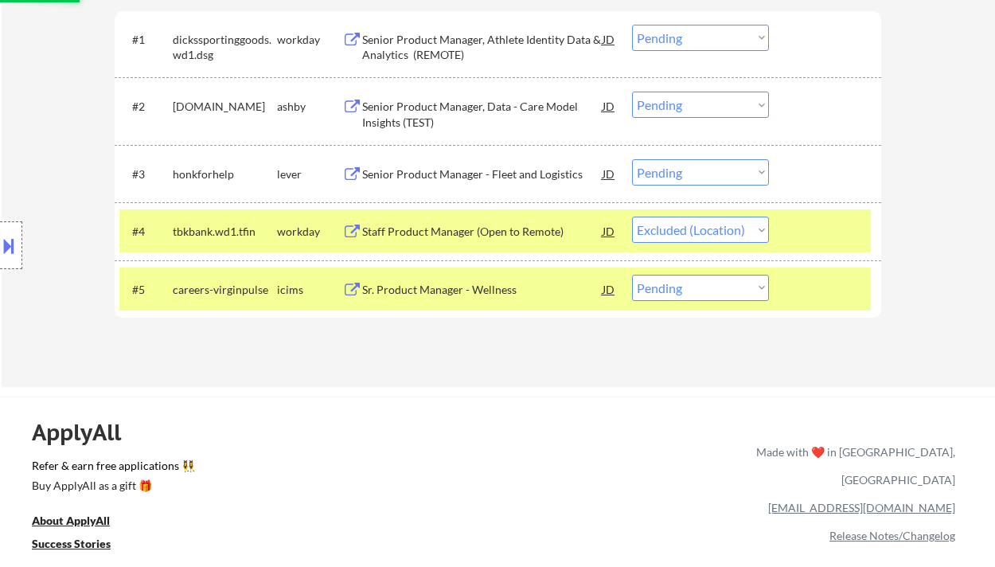
click at [482, 172] on div "Senior Product Manager - Fleet and Logistics" at bounding box center [482, 174] width 240 height 16
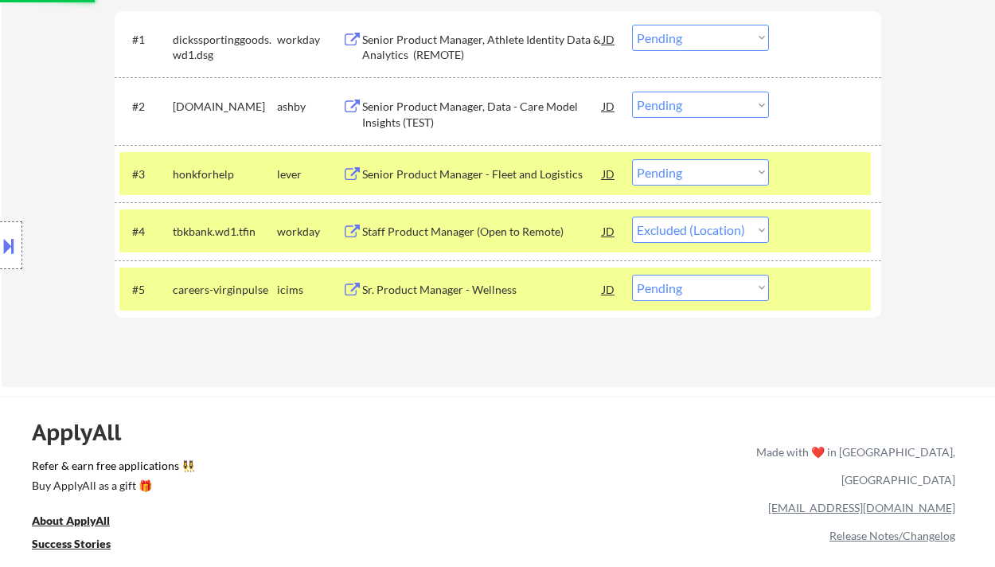
select select ""pending""
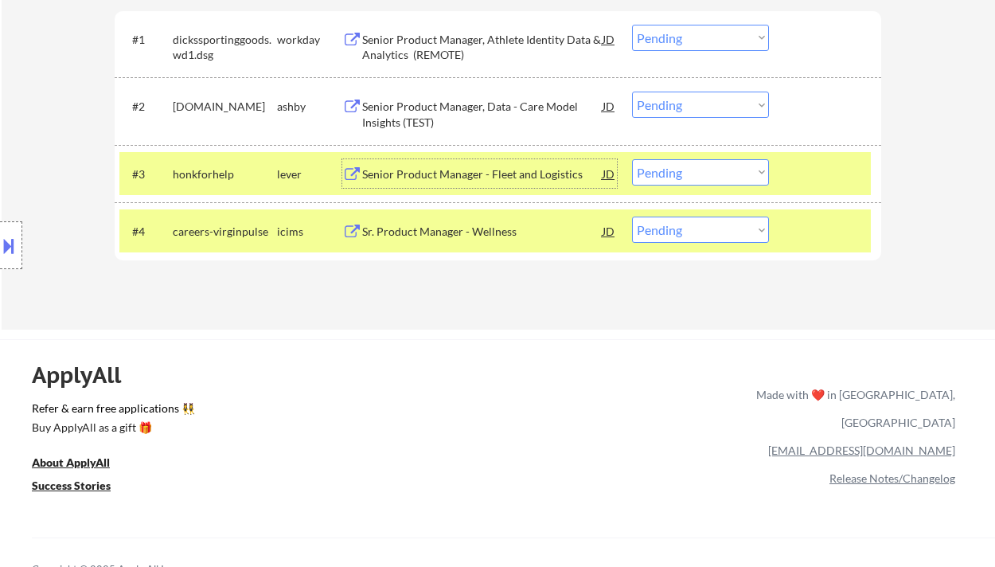
click at [667, 167] on select "Choose an option... Pending Applied Excluded (Questions) Excluded (Expired) Exc…" at bounding box center [700, 172] width 137 height 26
click at [632, 159] on select "Choose an option... Pending Applied Excluded (Questions) Excluded (Expired) Exc…" at bounding box center [700, 172] width 137 height 26
click at [495, 111] on div "Senior Product Manager, Data - Care Model Insights (TEST)" at bounding box center [482, 114] width 240 height 31
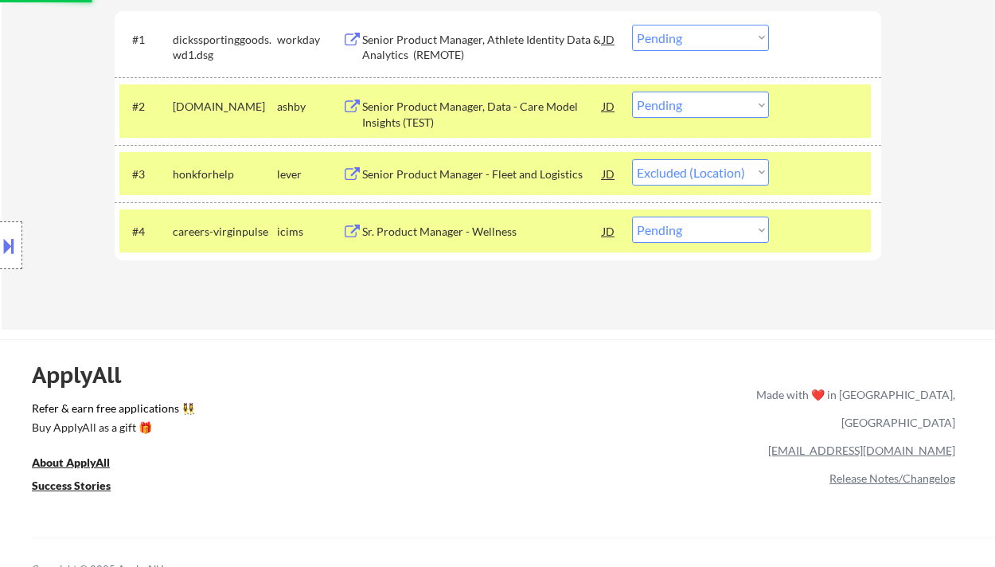
select select ""pending""
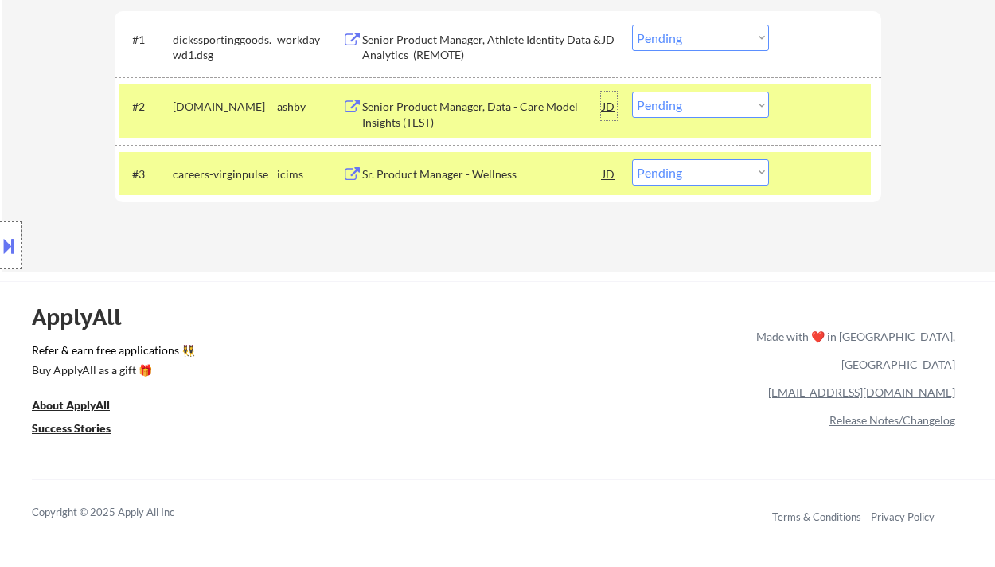
click at [604, 104] on div "JD" at bounding box center [609, 106] width 16 height 29
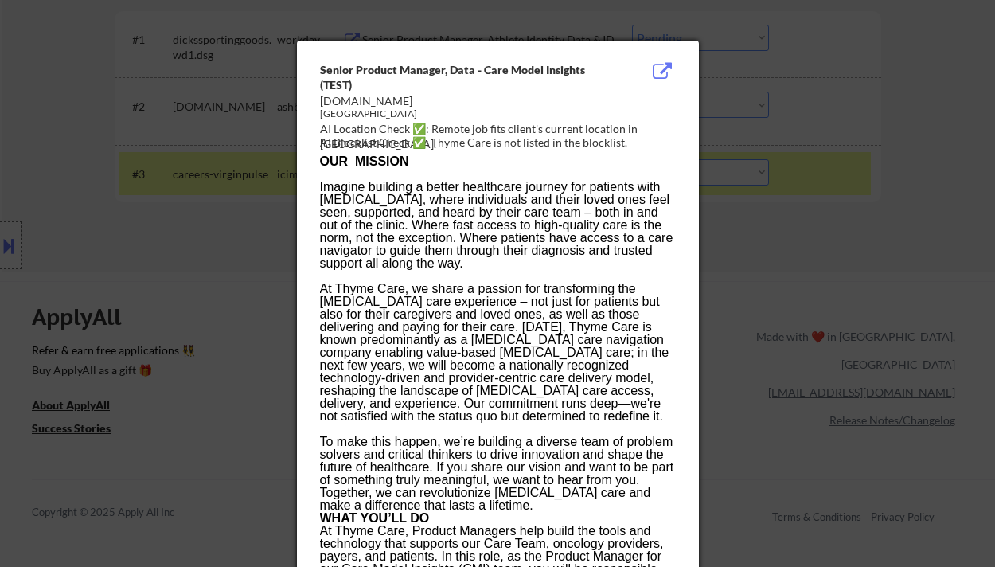
click at [717, 207] on div at bounding box center [497, 283] width 995 height 567
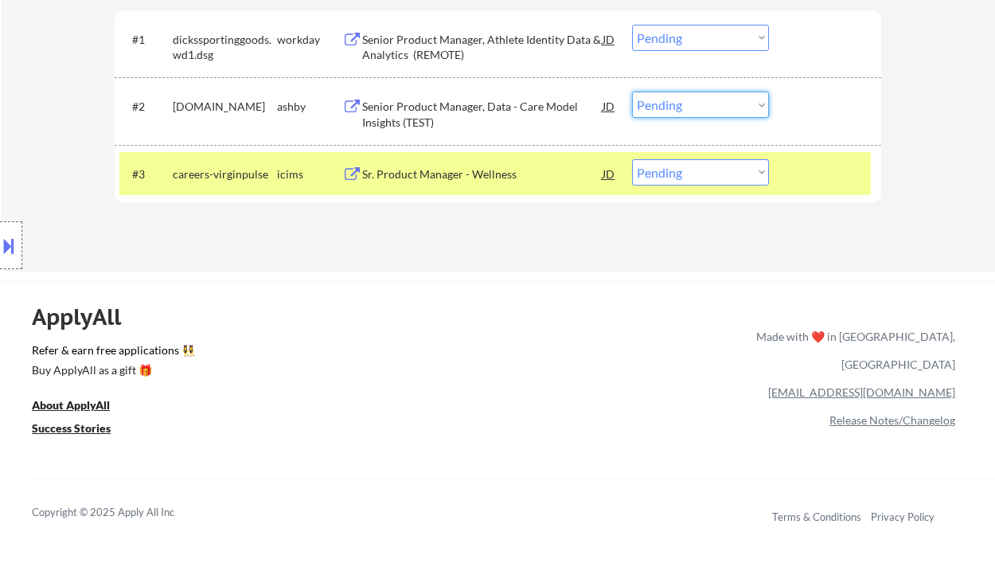
drag, startPoint x: 723, startPoint y: 104, endPoint x: 724, endPoint y: 117, distance: 12.8
click at [723, 105] on select "Choose an option... Pending Applied Excluded (Questions) Excluded (Expired) Exc…" at bounding box center [700, 105] width 137 height 26
click at [632, 92] on select "Choose an option... Pending Applied Excluded (Questions) Excluded (Expired) Exc…" at bounding box center [700, 105] width 137 height 26
click at [461, 41] on div "Senior Product Manager, Athlete Identity Data & Analytics (REMOTE)" at bounding box center [482, 47] width 240 height 31
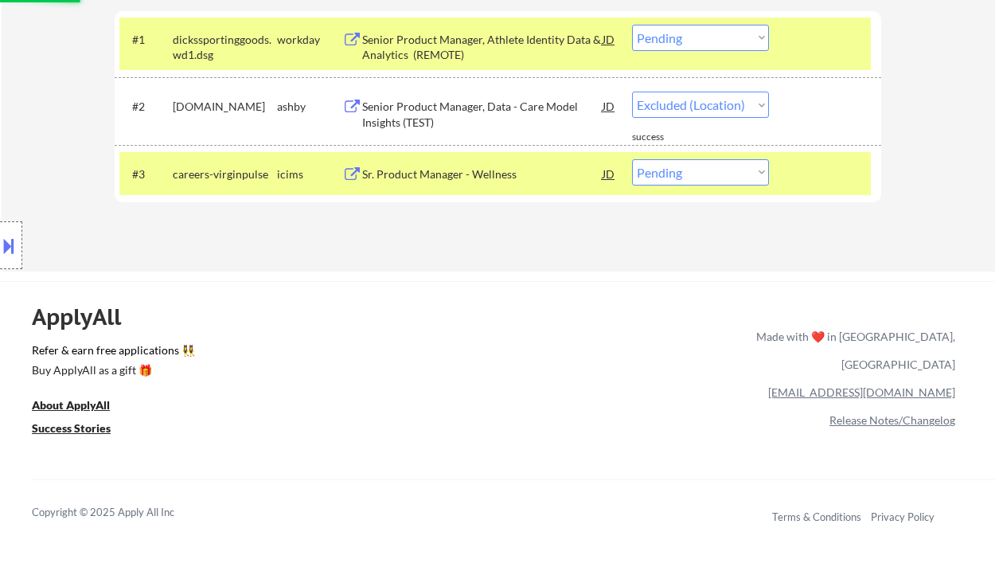
select select ""pending""
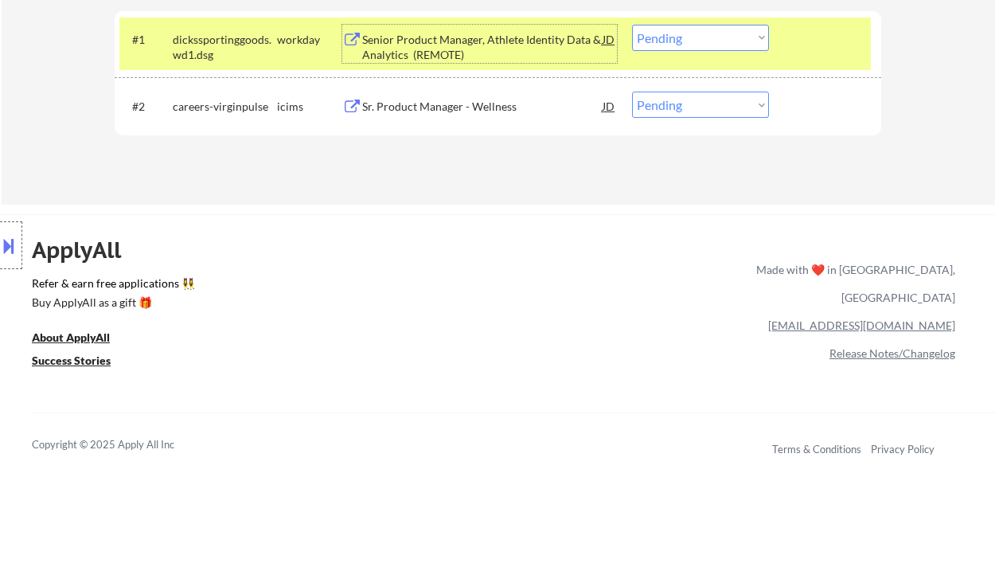
drag, startPoint x: 721, startPoint y: 33, endPoint x: 730, endPoint y: 49, distance: 18.2
click at [722, 34] on select "Choose an option... Pending Applied Excluded (Questions) Excluded (Expired) Exc…" at bounding box center [700, 38] width 137 height 26
click at [632, 25] on select "Choose an option... Pending Applied Excluded (Questions) Excluded (Expired) Exc…" at bounding box center [700, 38] width 137 height 26
click at [506, 111] on div "Sr. Product Manager - Wellness" at bounding box center [482, 107] width 240 height 16
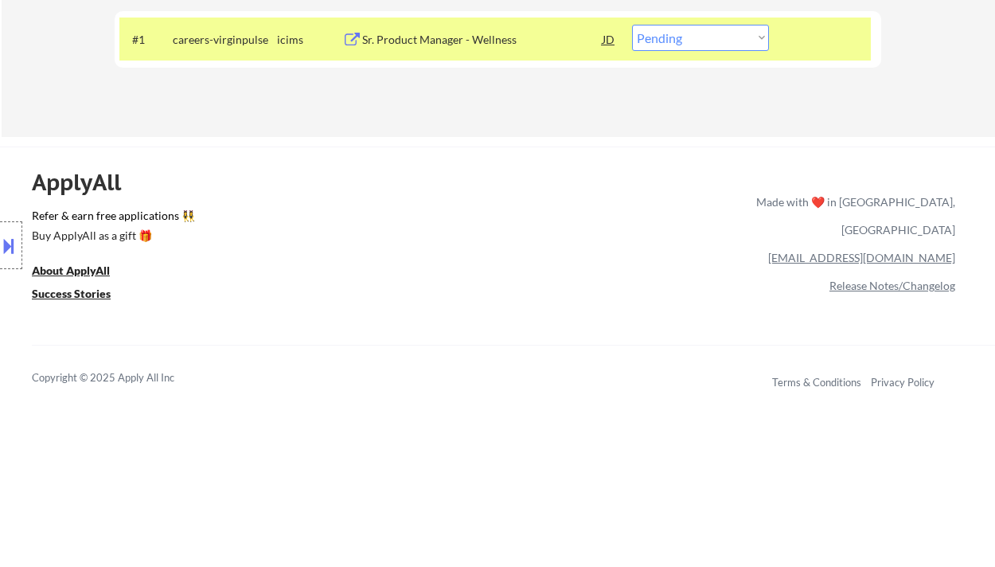
click at [740, 37] on select "Choose an option... Pending Applied Excluded (Questions) Excluded (Expired) Exc…" at bounding box center [700, 38] width 137 height 26
select select ""excluded__location_""
click at [632, 25] on select "Choose an option... Pending Applied Excluded (Questions) Excluded (Expired) Exc…" at bounding box center [700, 38] width 137 height 26
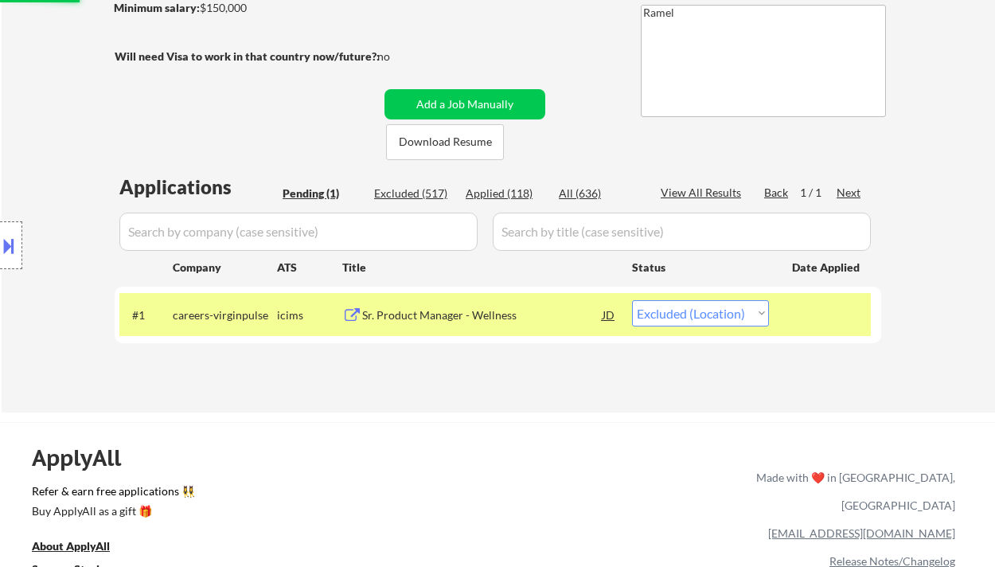
scroll to position [212, 0]
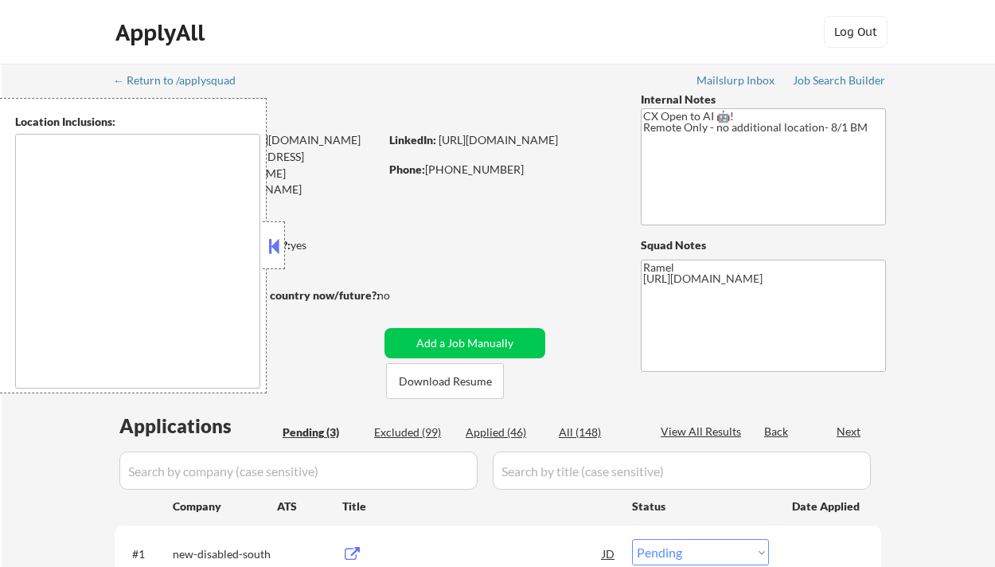
select select ""pending""
click at [274, 245] on button at bounding box center [274, 246] width 18 height 24
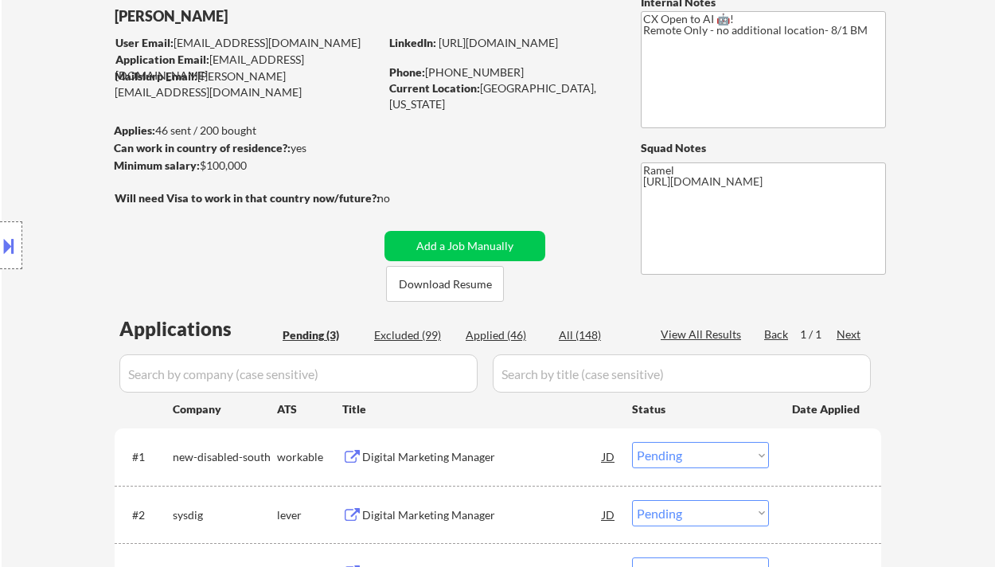
scroll to position [106, 0]
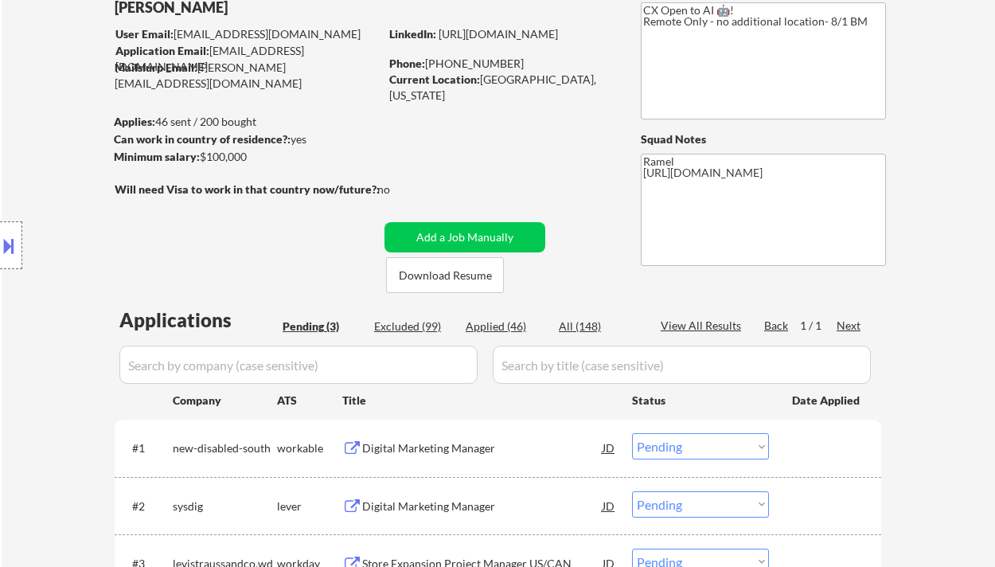
click at [18, 40] on div "← Return to /applysquad Mailslurp Inbox Job Search Builder Deedee Aneto User Em…" at bounding box center [499, 315] width 994 height 714
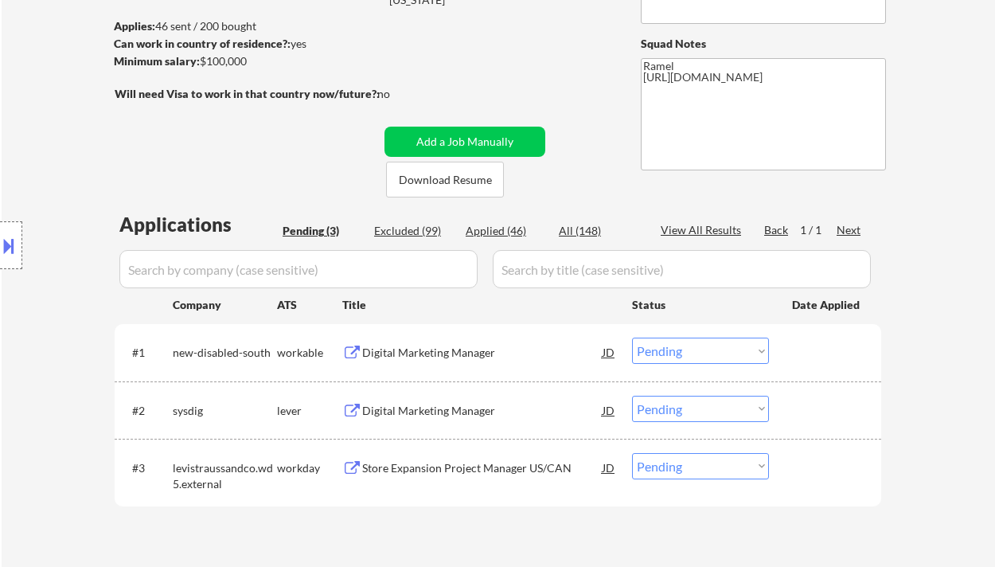
scroll to position [212, 0]
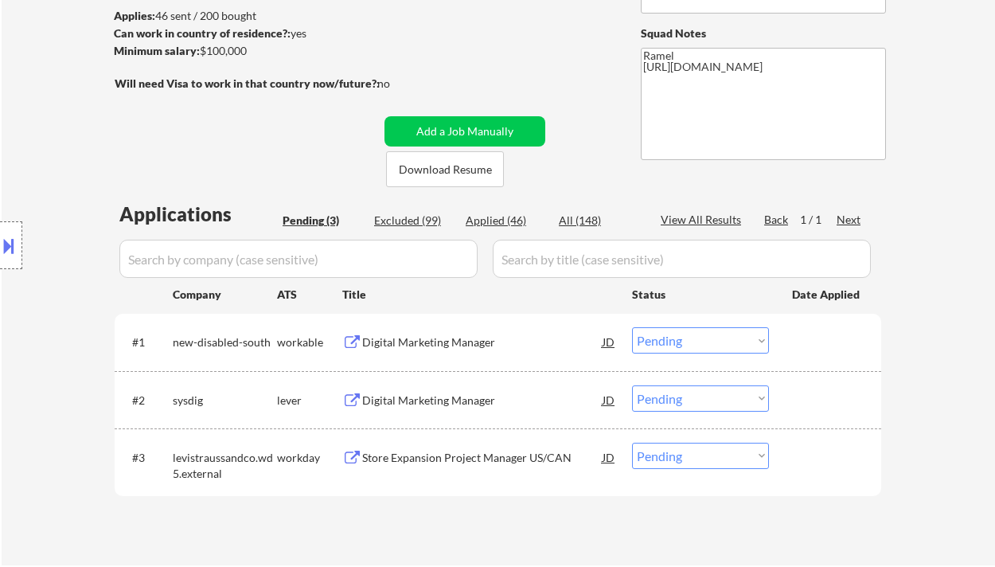
click at [463, 346] on div "Digital Marketing Manager" at bounding box center [482, 342] width 240 height 16
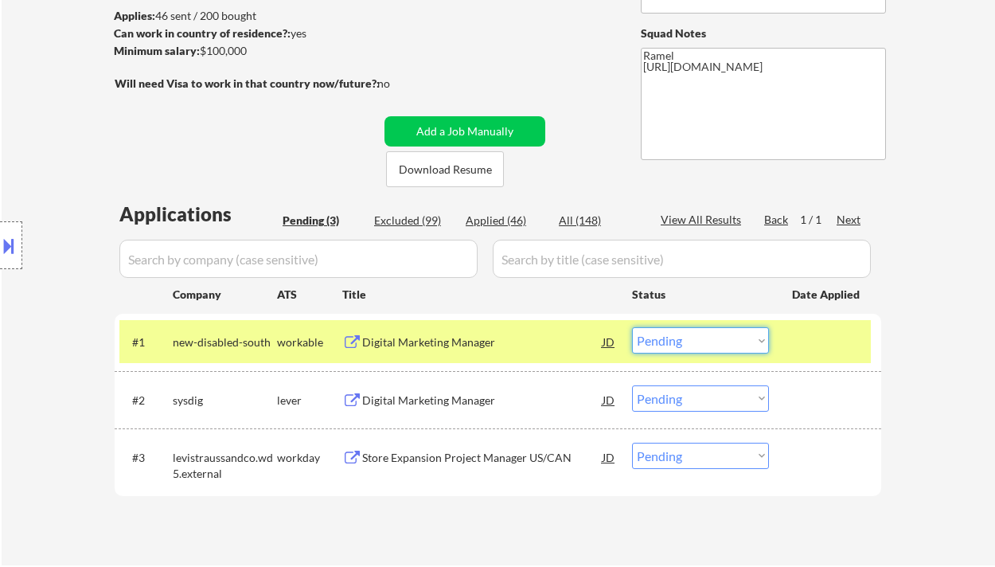
drag, startPoint x: 689, startPoint y: 335, endPoint x: 686, endPoint y: 352, distance: 17.0
click at [689, 336] on select "Choose an option... Pending Applied Excluded (Questions) Excluded (Expired) Exc…" at bounding box center [700, 340] width 137 height 26
click at [632, 327] on select "Choose an option... Pending Applied Excluded (Questions) Excluded (Expired) Exc…" at bounding box center [700, 340] width 137 height 26
click at [463, 405] on div "Digital Marketing Manager" at bounding box center [482, 401] width 240 height 16
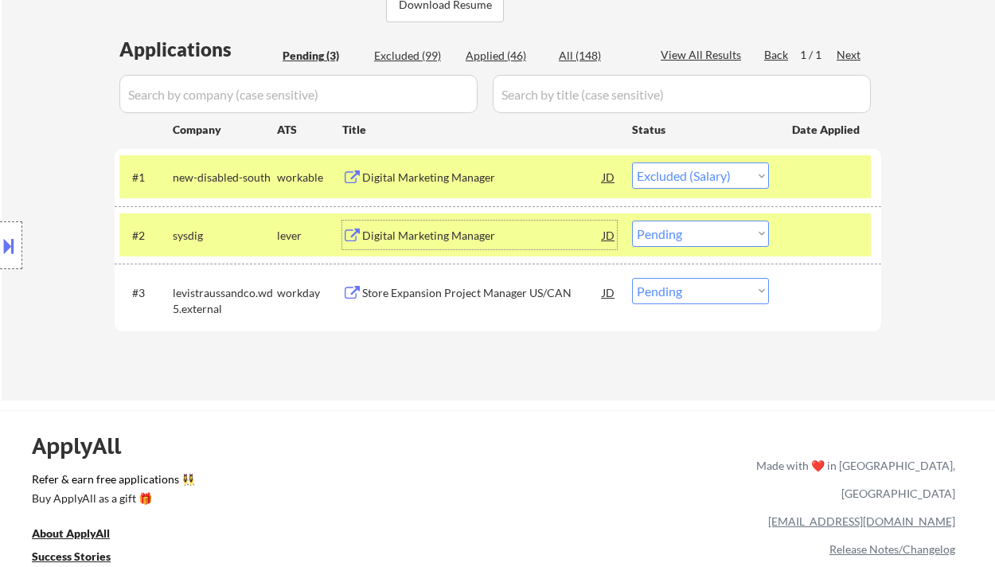
scroll to position [424, 0]
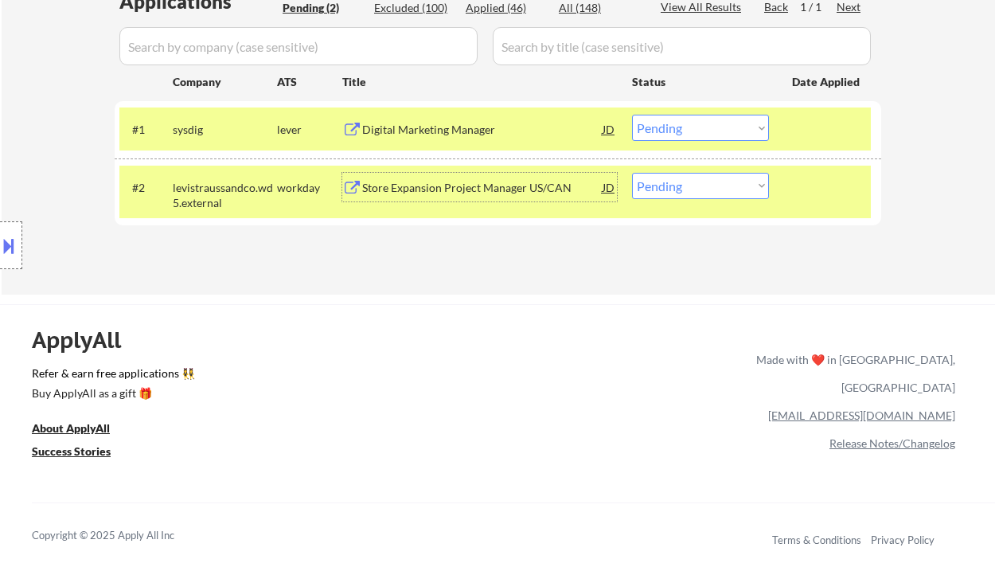
click at [449, 134] on div "Digital Marketing Manager" at bounding box center [482, 130] width 240 height 16
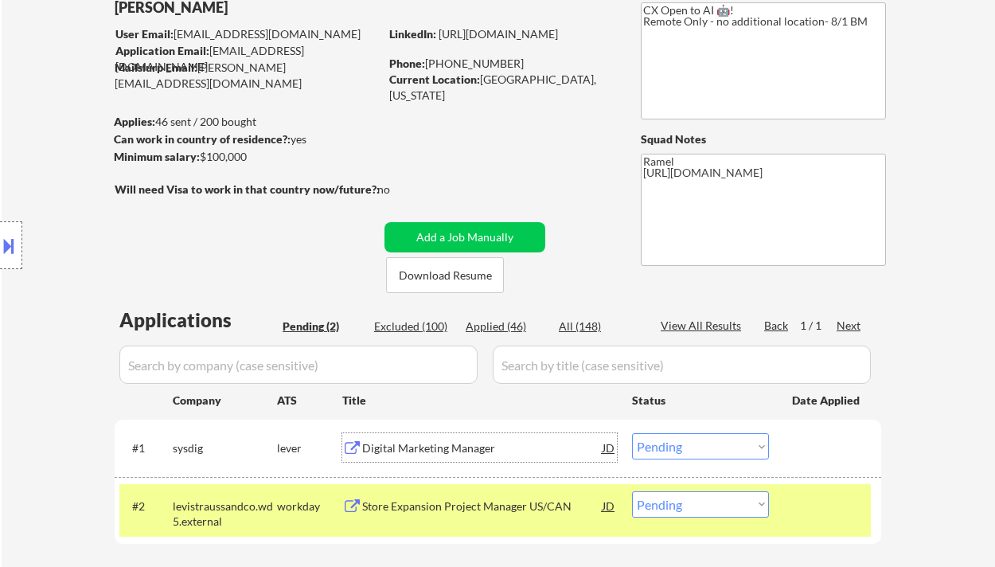
scroll to position [319, 0]
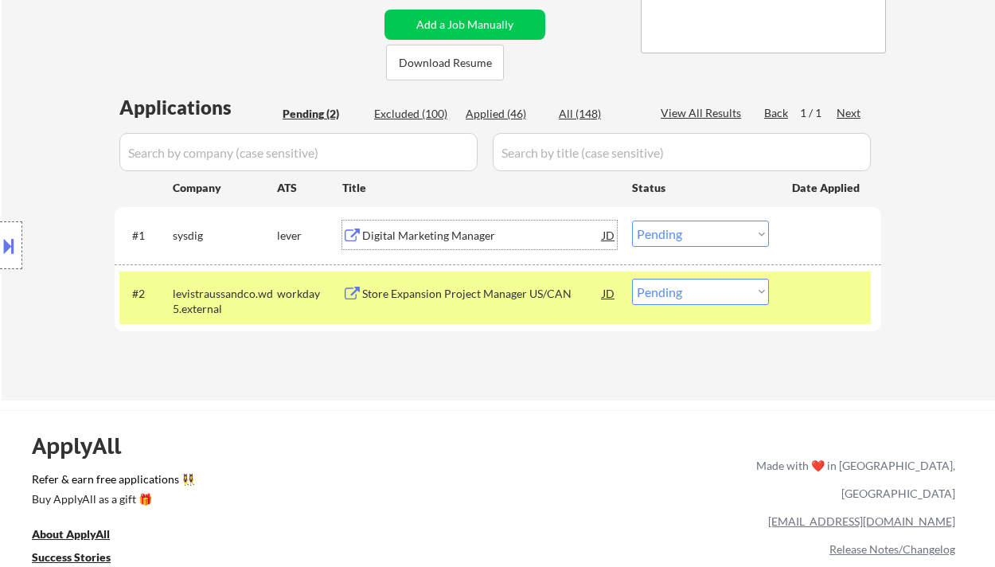
drag, startPoint x: 692, startPoint y: 231, endPoint x: 692, endPoint y: 240, distance: 9.6
click at [693, 231] on select "Choose an option... Pending Applied Excluded (Questions) Excluded (Expired) Exc…" at bounding box center [700, 234] width 137 height 26
click at [632, 221] on select "Choose an option... Pending Applied Excluded (Questions) Excluded (Expired) Exc…" at bounding box center [700, 234] width 137 height 26
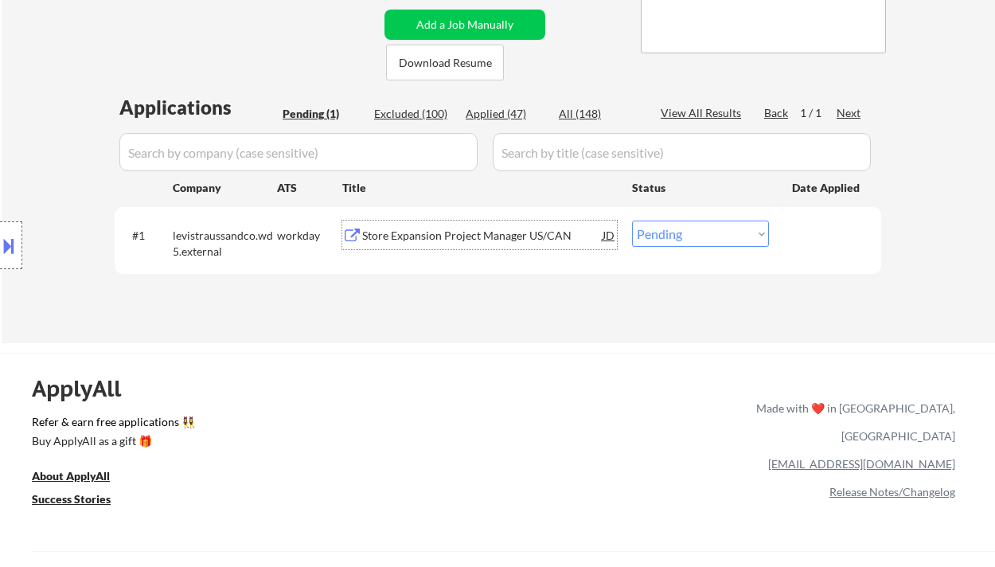
click at [473, 237] on div "Store Expansion Project Manager US/CAN" at bounding box center [482, 236] width 240 height 16
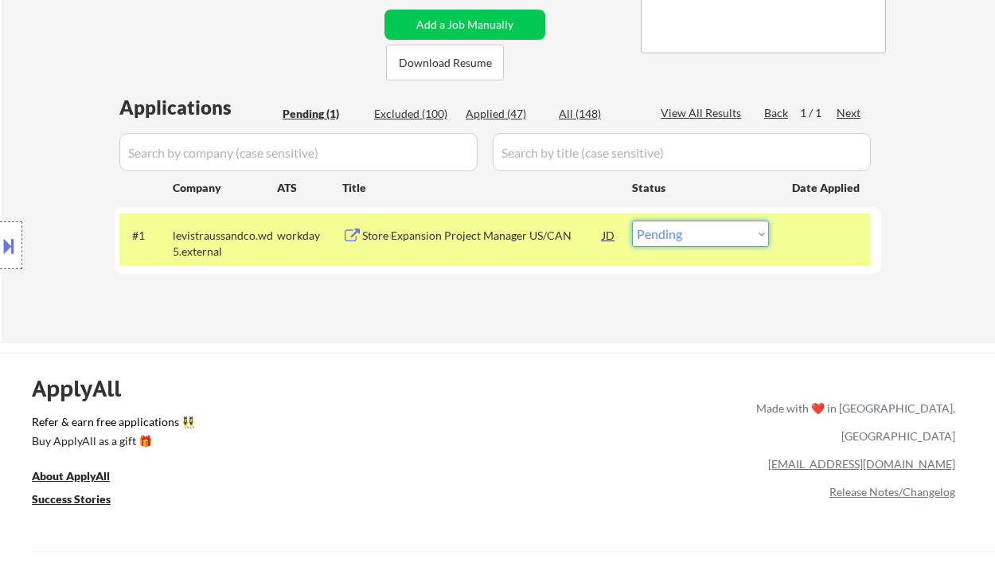
click at [676, 240] on select "Choose an option... Pending Applied Excluded (Questions) Excluded (Expired) Exc…" at bounding box center [700, 234] width 137 height 26
select select ""excluded__bad_match_""
click at [632, 221] on select "Choose an option... Pending Applied Excluded (Questions) Excluded (Expired) Exc…" at bounding box center [700, 234] width 137 height 26
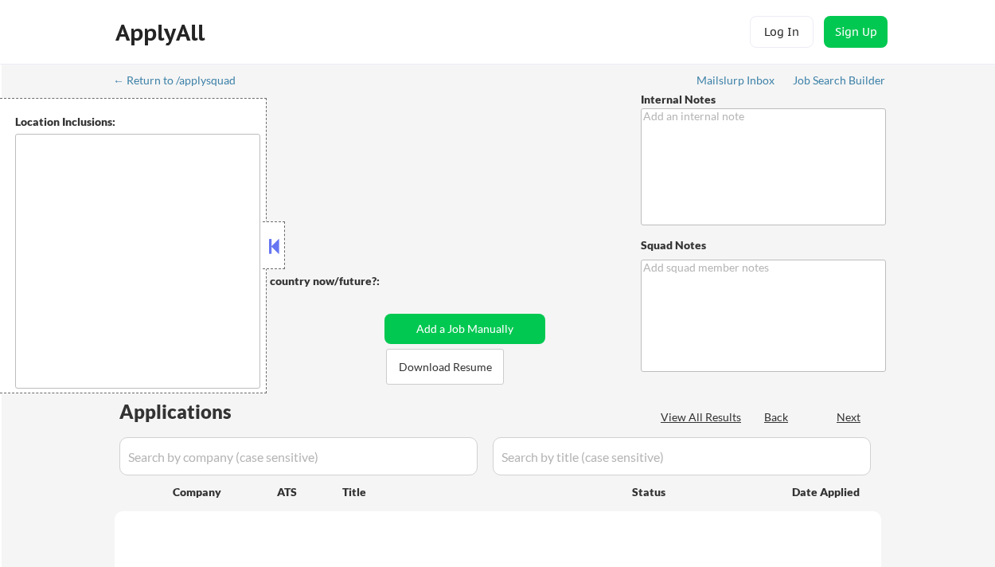
type textarea "phone # - [PHONE_NUMBER] +200 bought another package! 3/27 TF +50 applications …"
type textarea "Ramel Mailslurp ✔️"
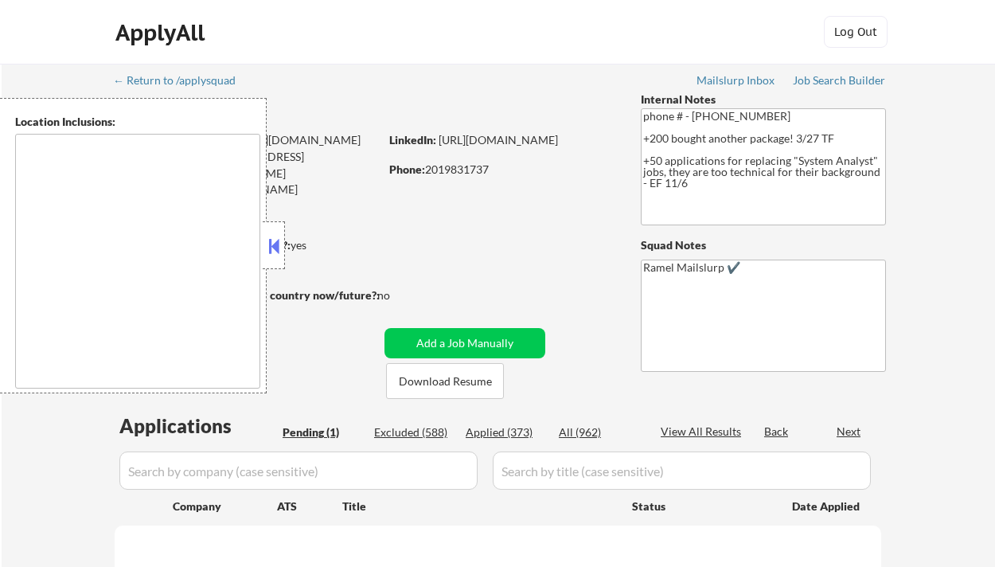
click at [280, 248] on button at bounding box center [274, 246] width 18 height 24
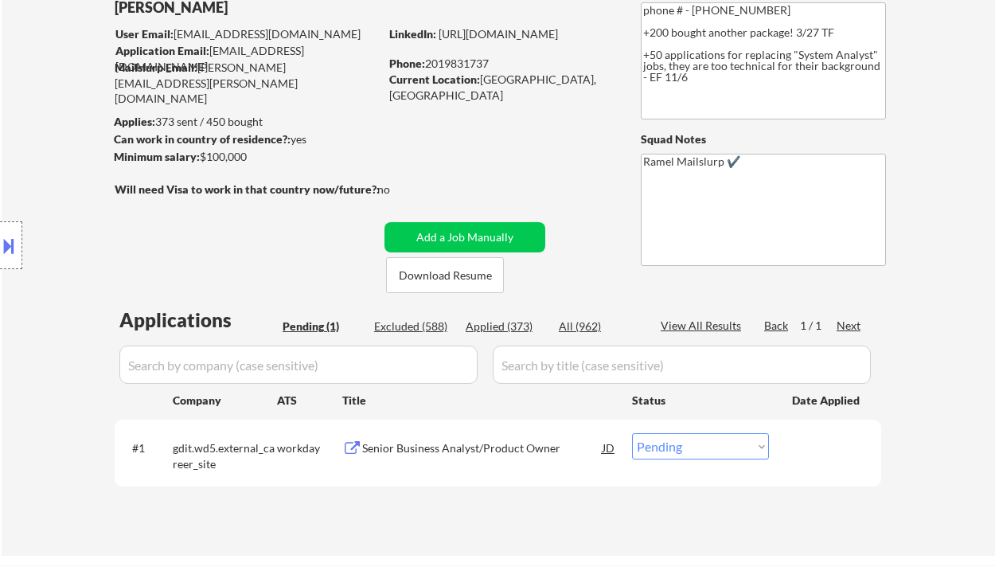
click at [431, 448] on div "Senior Business Analyst/Product Owner" at bounding box center [482, 448] width 240 height 16
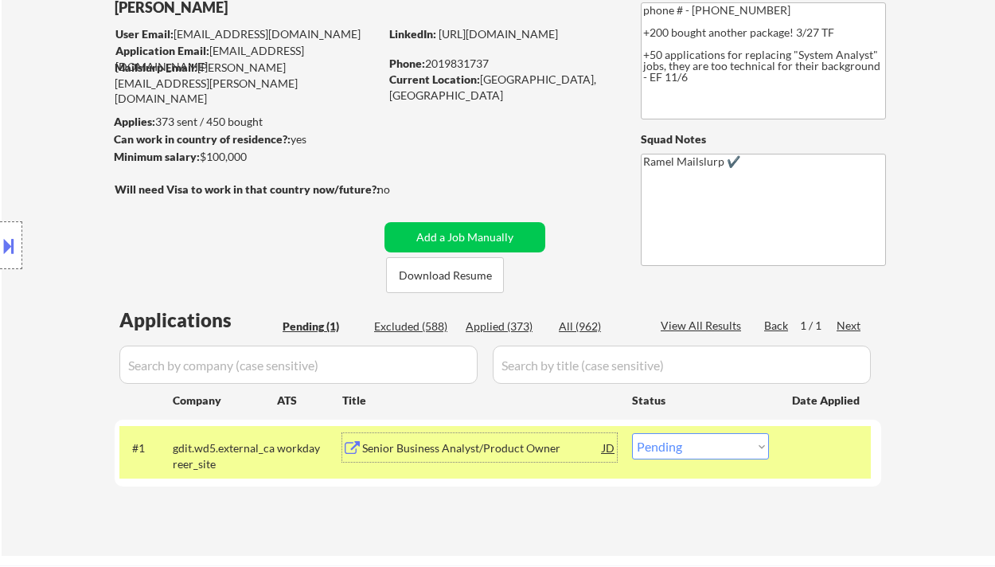
click at [475, 63] on div "Phone: 2019831737" at bounding box center [501, 64] width 225 height 16
copy div "2019831737"
click at [667, 448] on select "Choose an option... Pending Applied Excluded (Questions) Excluded (Expired) Exc…" at bounding box center [700, 446] width 137 height 26
select select ""applied""
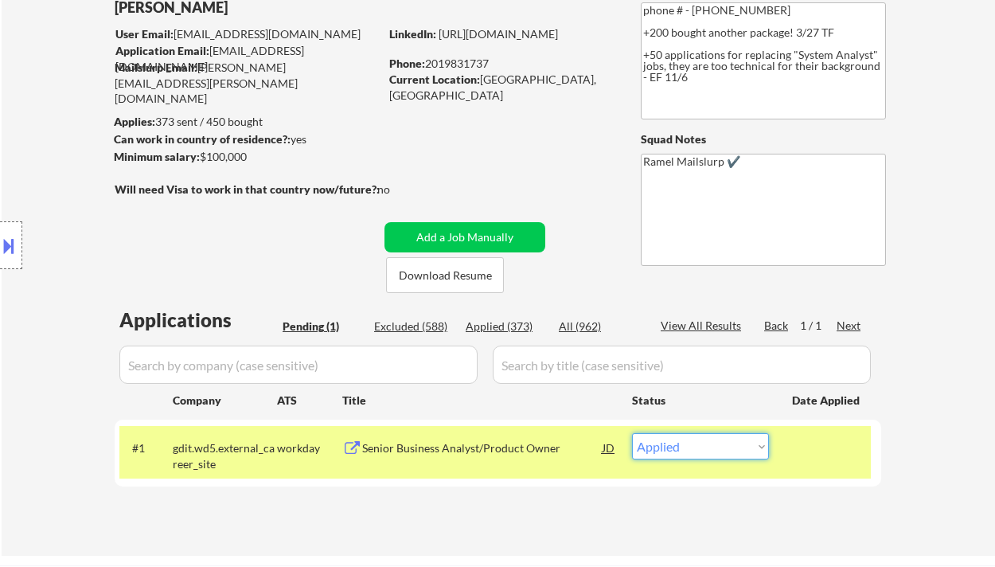
click at [632, 433] on select "Choose an option... Pending Applied Excluded (Questions) Excluded (Expired) Exc…" at bounding box center [700, 446] width 137 height 26
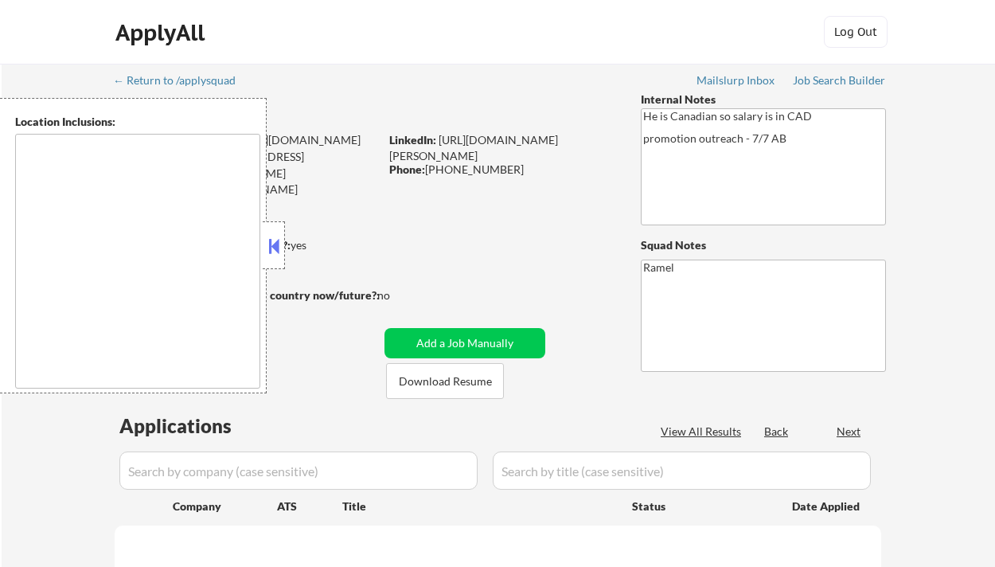
type textarea "remote"
select select ""pending""
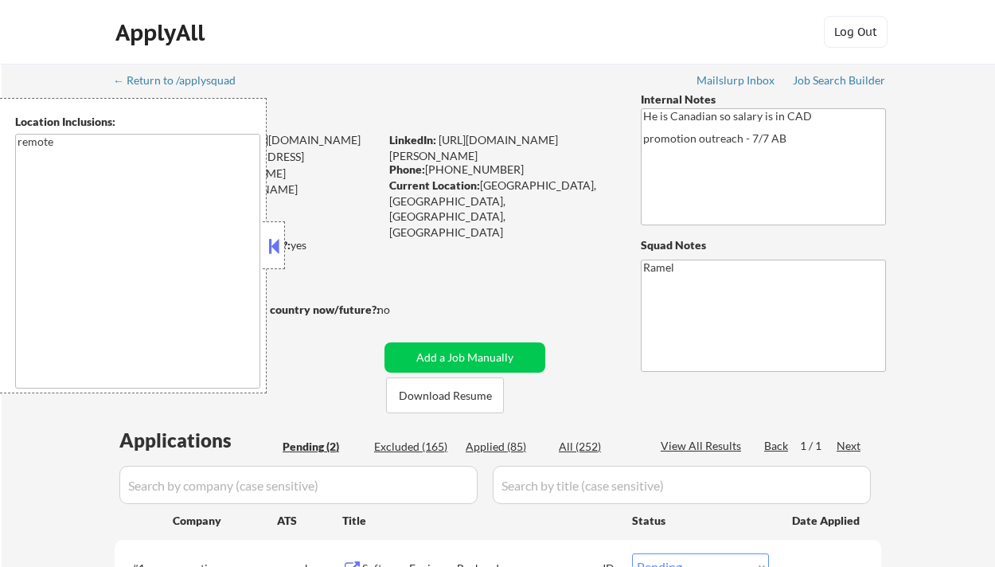
click at [285, 240] on strong "Can work in country of residence?:" at bounding box center [202, 245] width 177 height 14
click at [276, 246] on button at bounding box center [274, 246] width 18 height 24
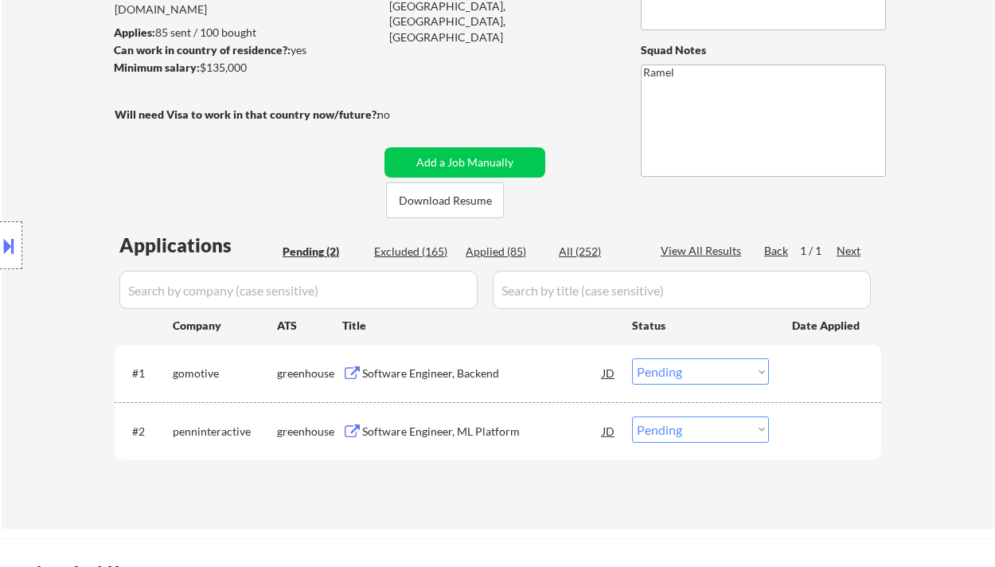
scroll to position [212, 0]
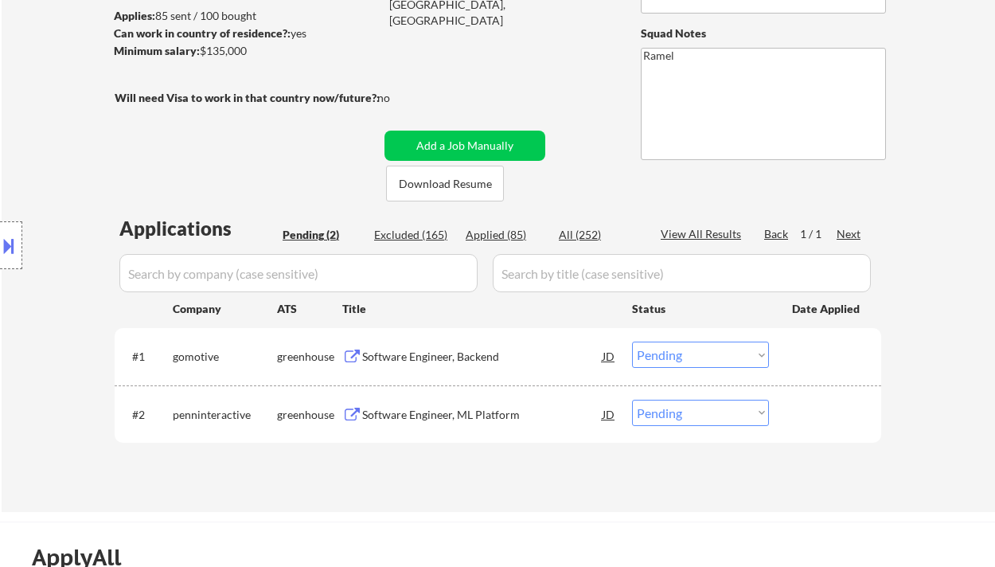
click at [10, 334] on div "Location Inclusions: remote" at bounding box center [142, 245] width 285 height 295
click at [32, 307] on div "Location Inclusions: remote" at bounding box center [142, 245] width 285 height 295
click at [464, 358] on div "Software Engineer, Backend" at bounding box center [482, 357] width 240 height 16
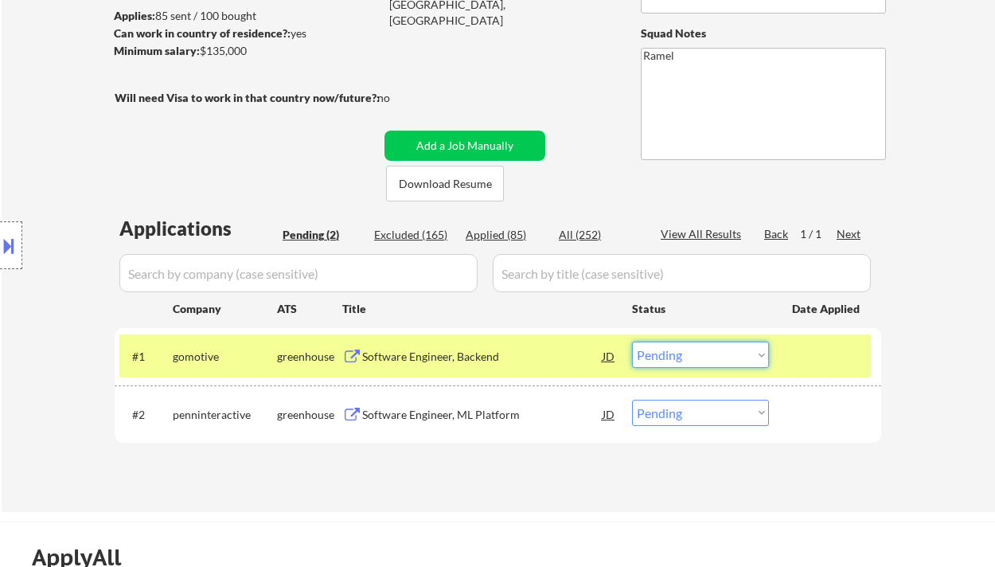
click at [723, 354] on select "Choose an option... Pending Applied Excluded (Questions) Excluded (Expired) Exc…" at bounding box center [700, 355] width 137 height 26
click at [632, 342] on select "Choose an option... Pending Applied Excluded (Questions) Excluded (Expired) Exc…" at bounding box center [700, 355] width 137 height 26
click at [480, 419] on div "Software Engineer, ML Platform" at bounding box center [482, 415] width 240 height 16
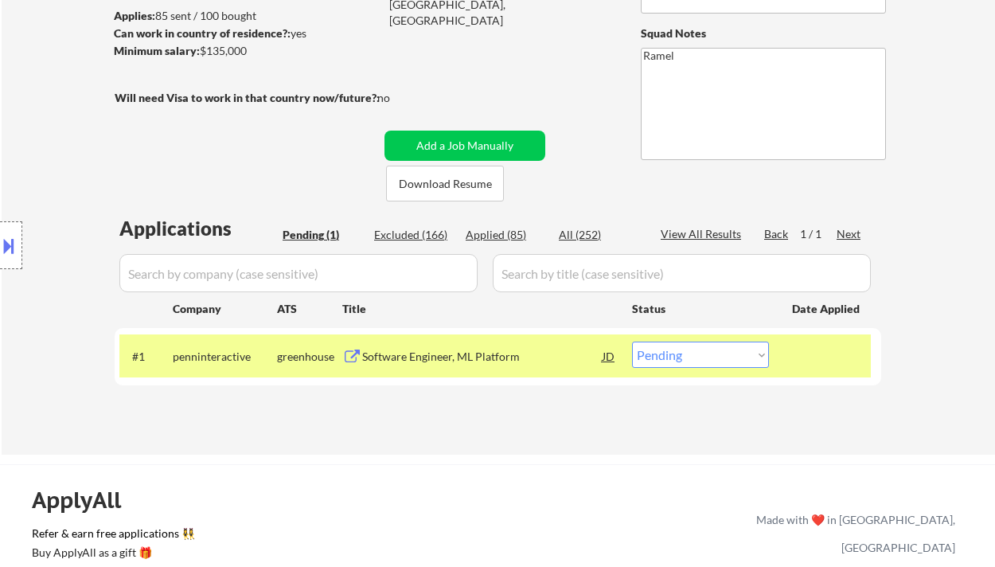
scroll to position [106, 0]
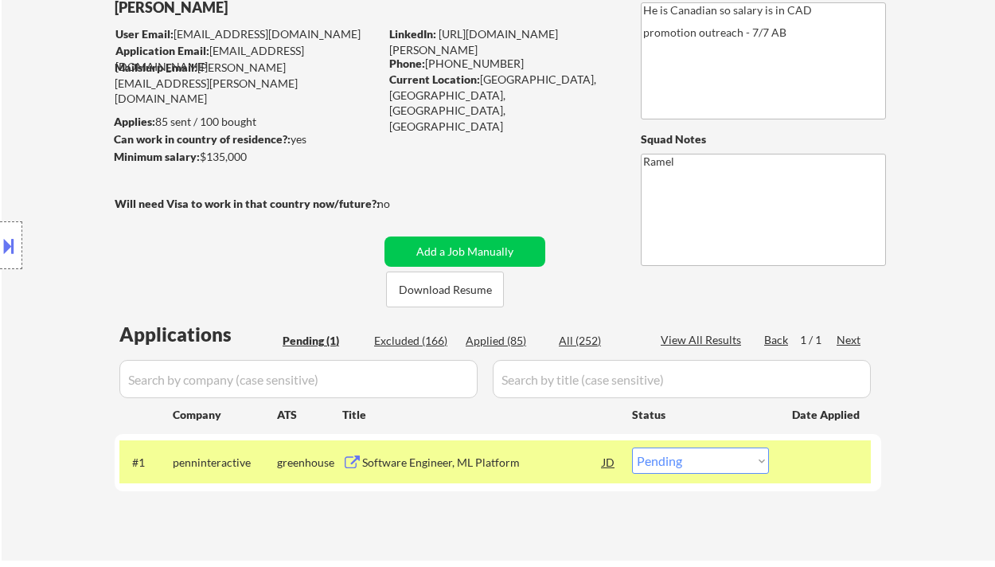
click at [727, 456] on select "Choose an option... Pending Applied Excluded (Questions) Excluded (Expired) Exc…" at bounding box center [700, 461] width 137 height 26
select select ""excluded__bad_match_""
click at [632, 448] on select "Choose an option... Pending Applied Excluded (Questions) Excluded (Expired) Exc…" at bounding box center [700, 461] width 137 height 26
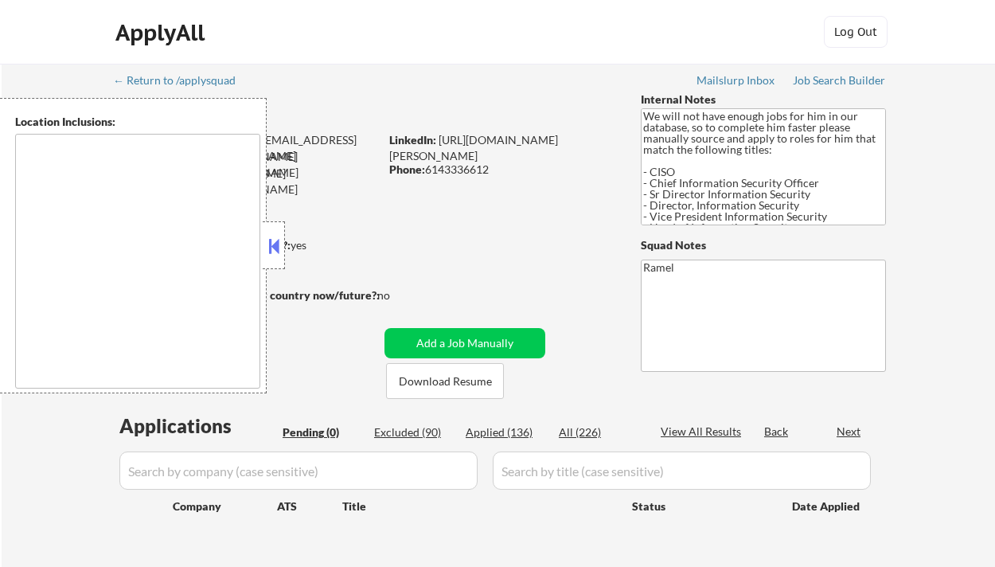
type textarea "[GEOGRAPHIC_DATA], [GEOGRAPHIC_DATA] [GEOGRAPHIC_DATA], [GEOGRAPHIC_DATA] [GEOG…"
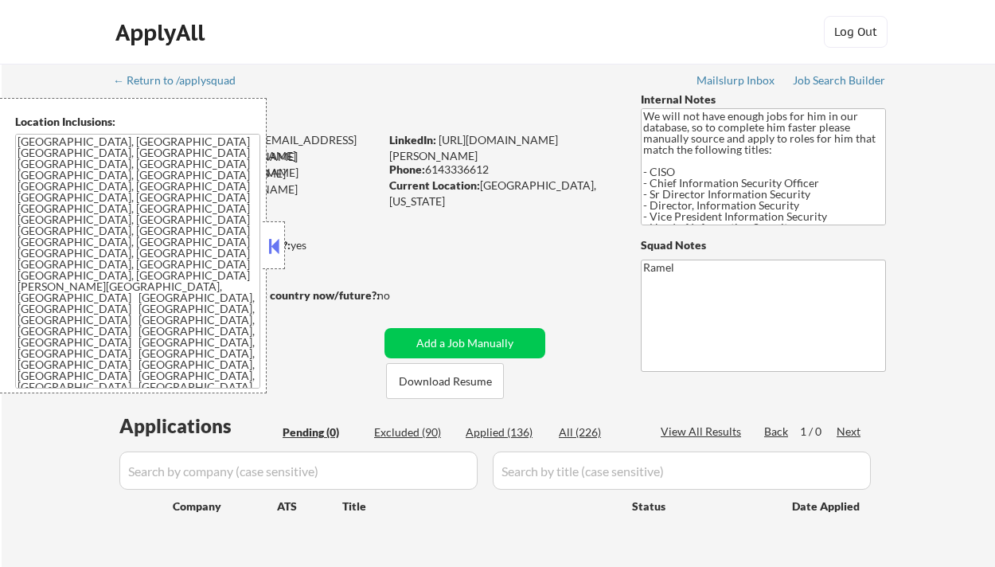
click at [50, 17] on div "ApplyAll Log In Sign Up Log Out" at bounding box center [497, 32] width 995 height 65
click at [272, 250] on button at bounding box center [274, 246] width 18 height 24
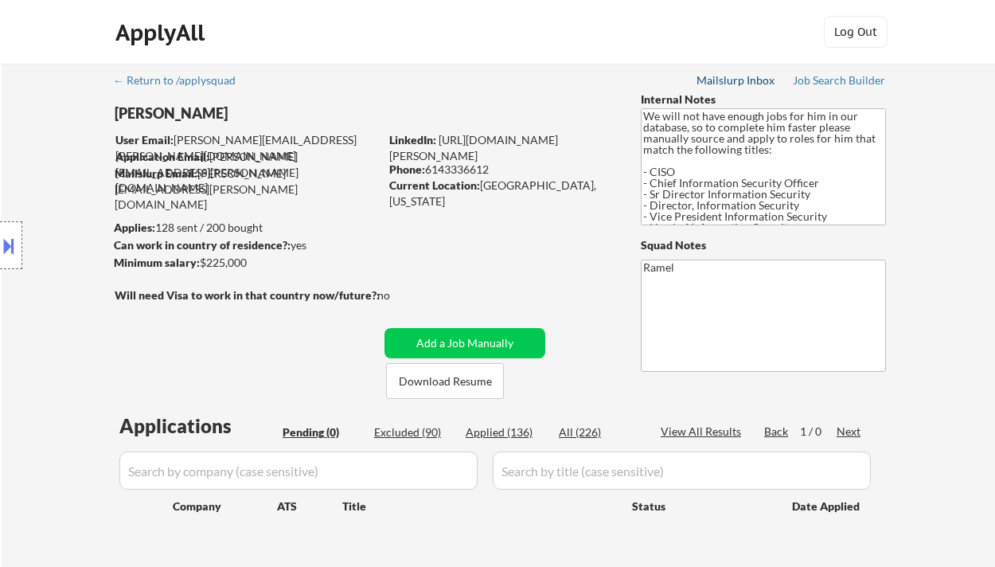
click at [735, 88] on link "Mailslurp Inbox" at bounding box center [737, 82] width 80 height 16
click at [812, 72] on div "← Return to /applysquad Mailslurp Inbox Job Search Builder [PERSON_NAME] User E…" at bounding box center [498, 323] width 795 height 518
click at [815, 80] on div "Job Search Builder" at bounding box center [839, 80] width 93 height 11
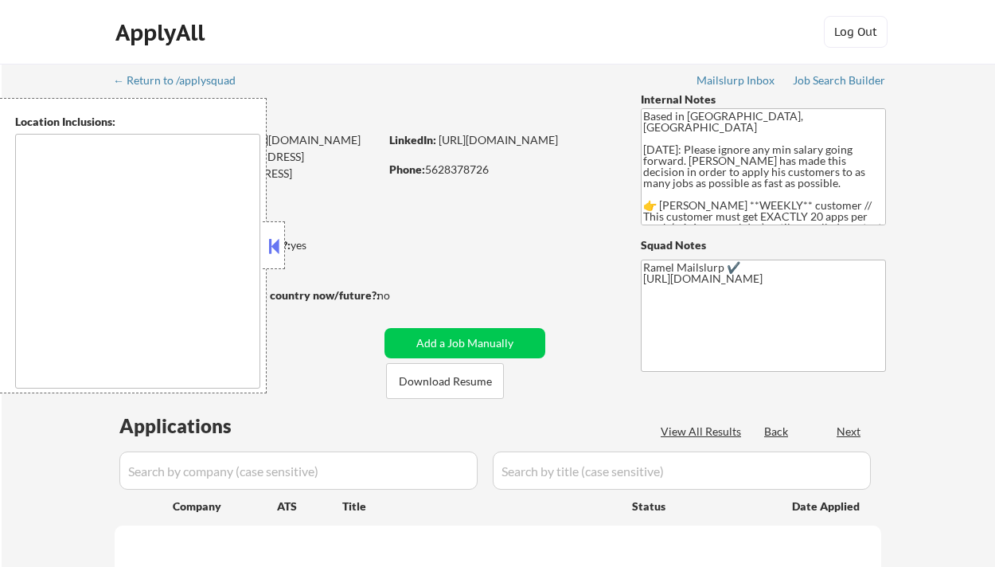
type textarea "[GEOGRAPHIC_DATA], [GEOGRAPHIC_DATA] [GEOGRAPHIC_DATA], [GEOGRAPHIC_DATA] [GEOG…"
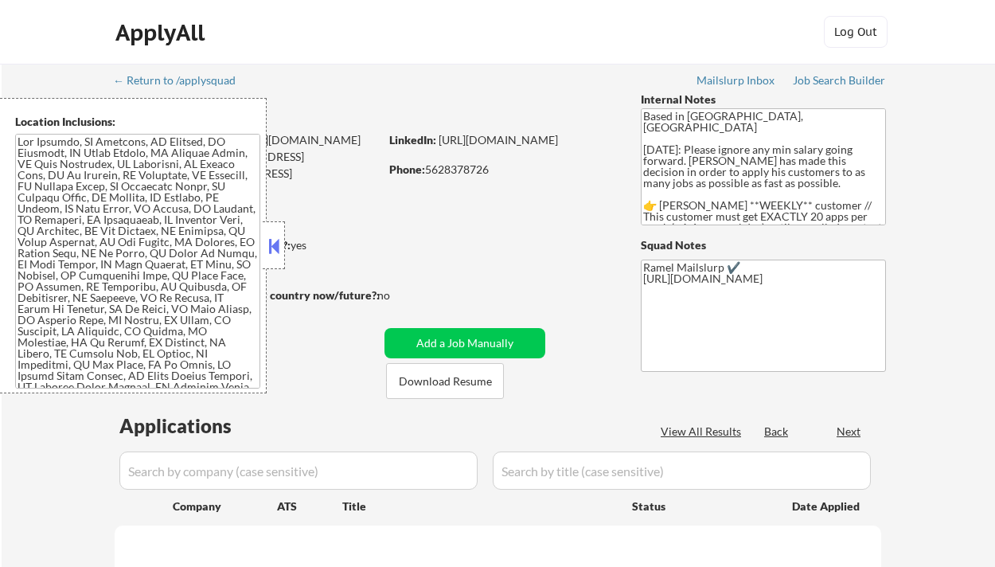
select select ""pending""
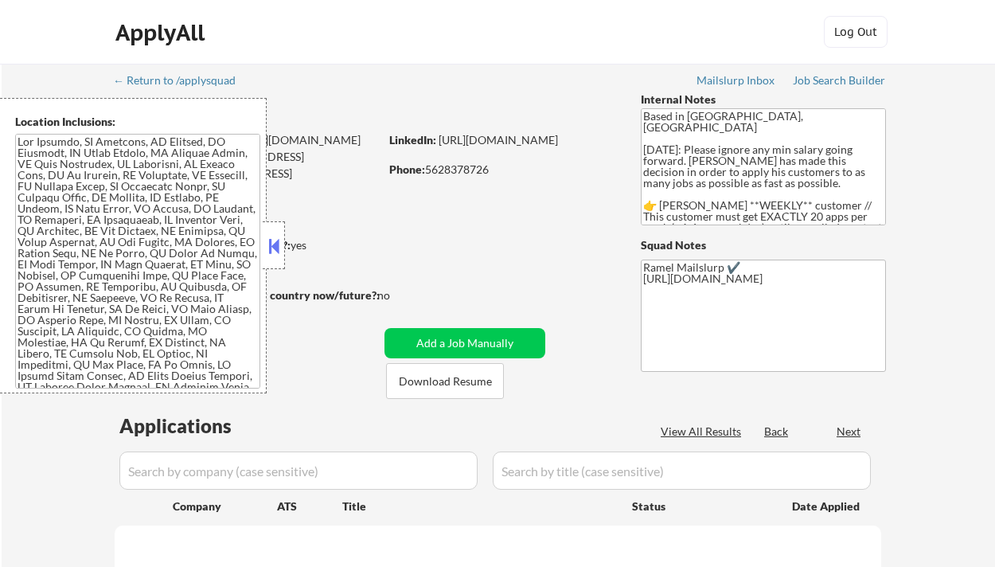
select select ""pending""
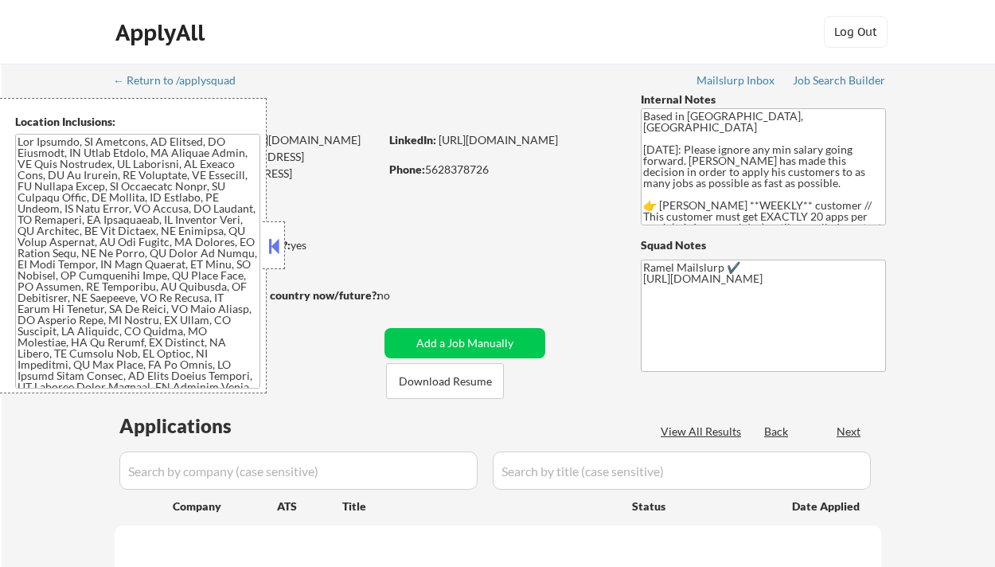
select select ""pending""
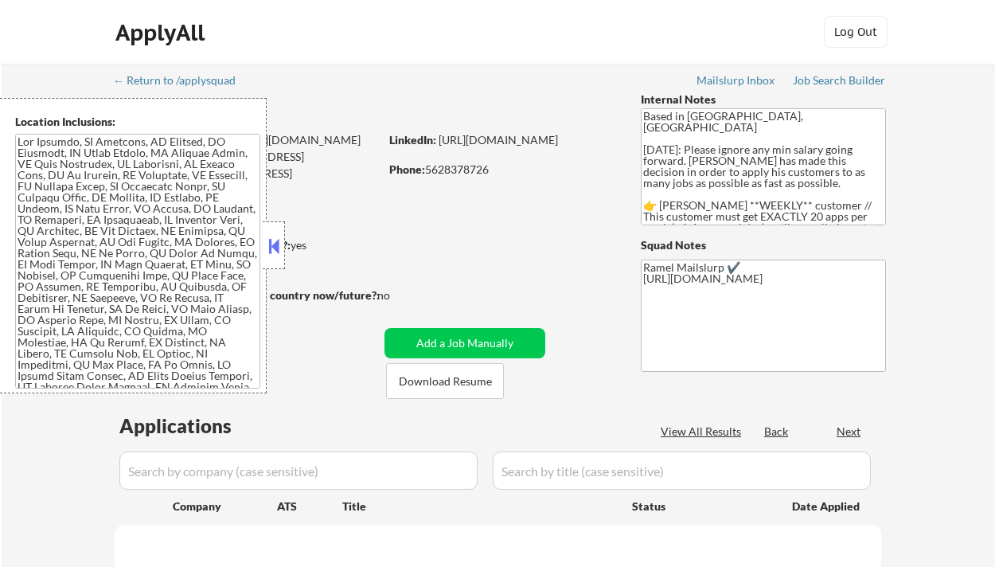
select select ""pending""
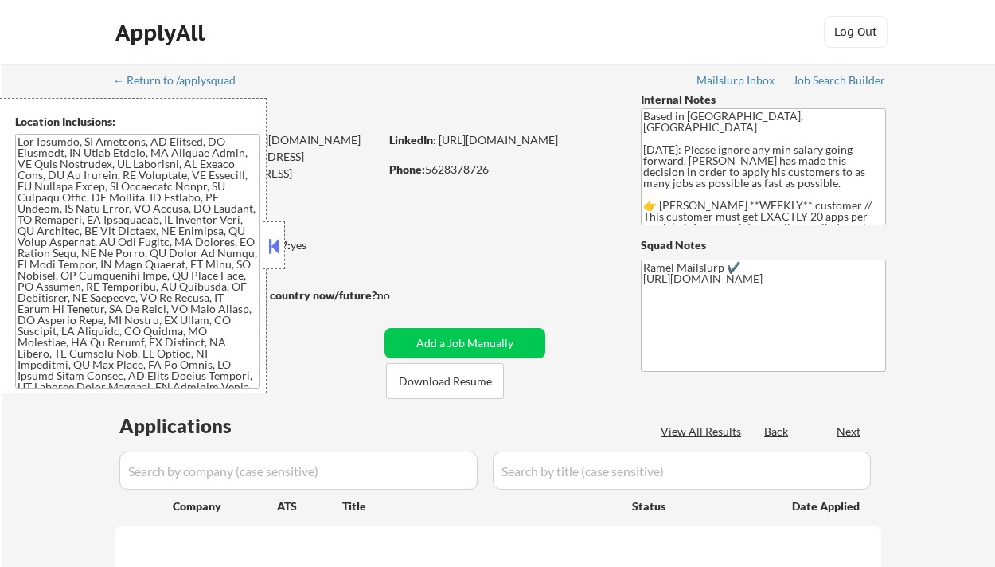
select select ""pending""
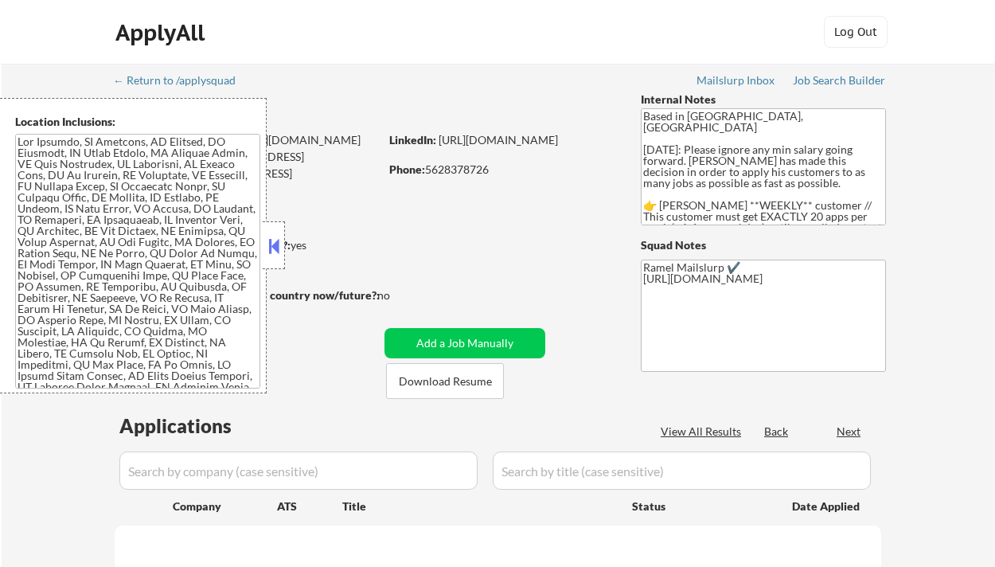
select select ""pending""
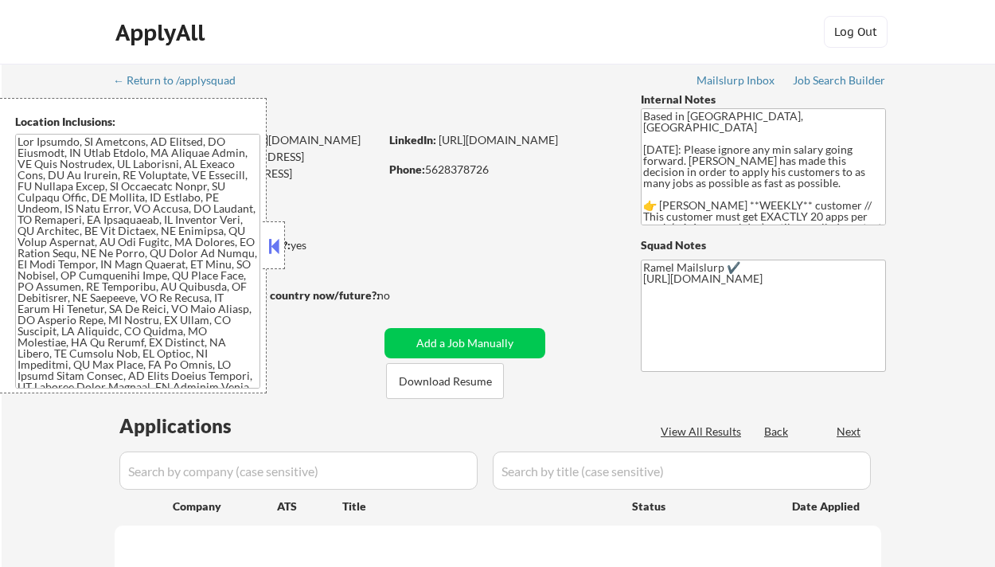
select select ""pending""
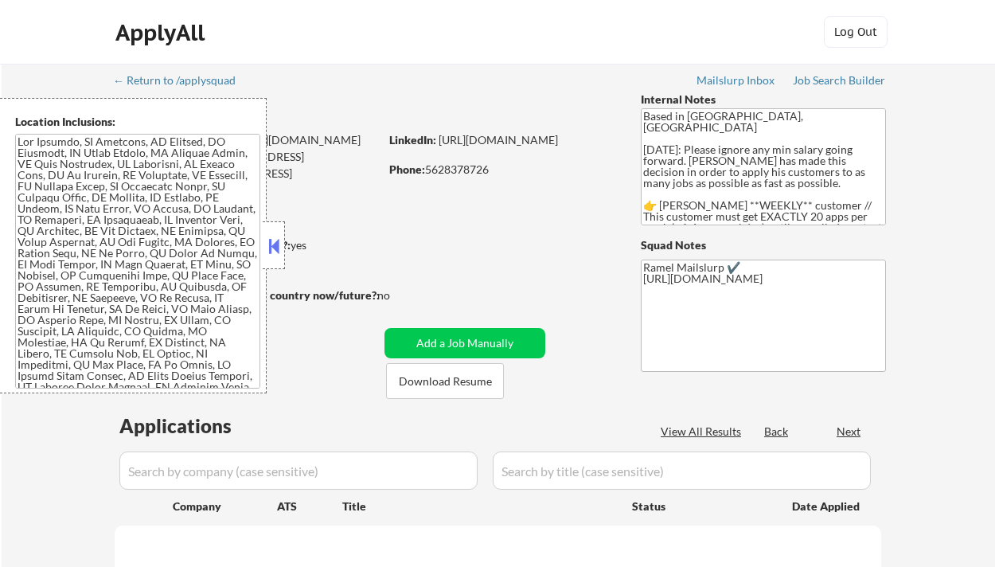
select select ""pending""
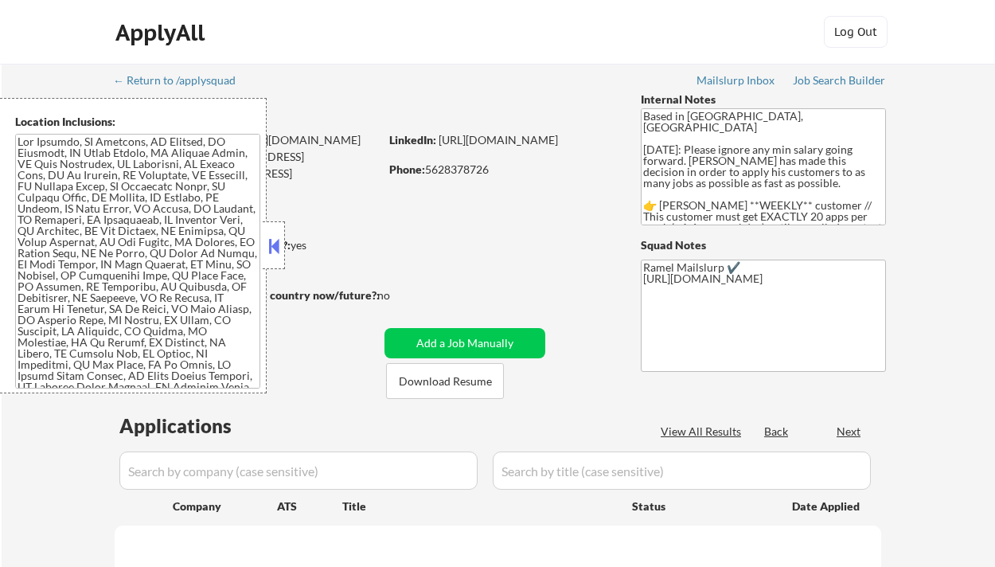
select select ""pending""
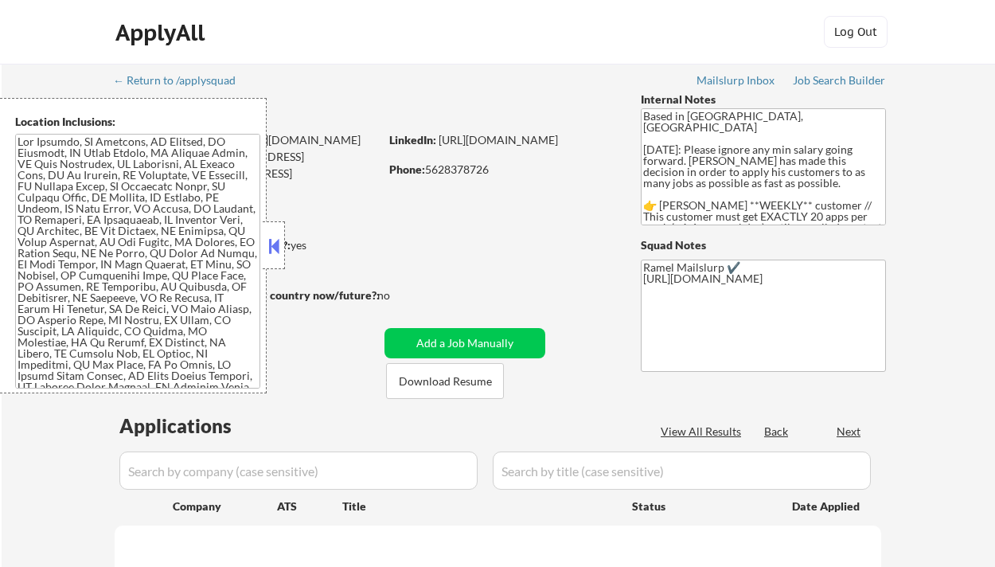
select select ""pending""
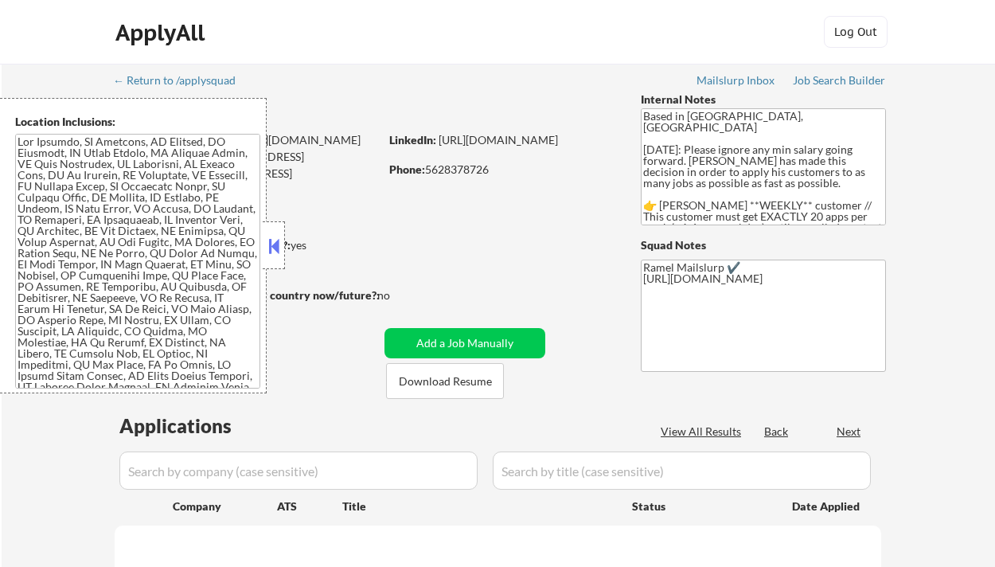
select select ""pending""
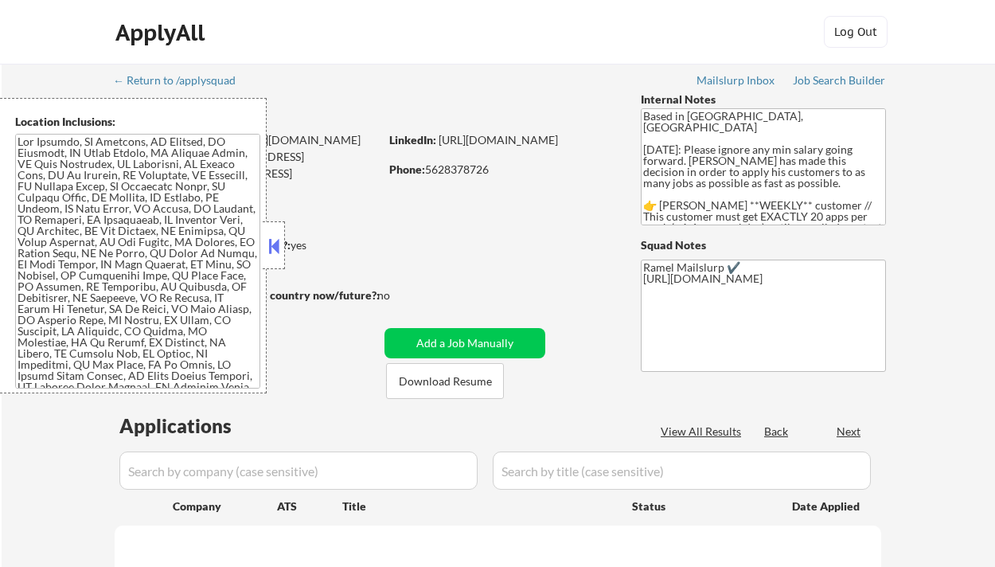
select select ""pending""
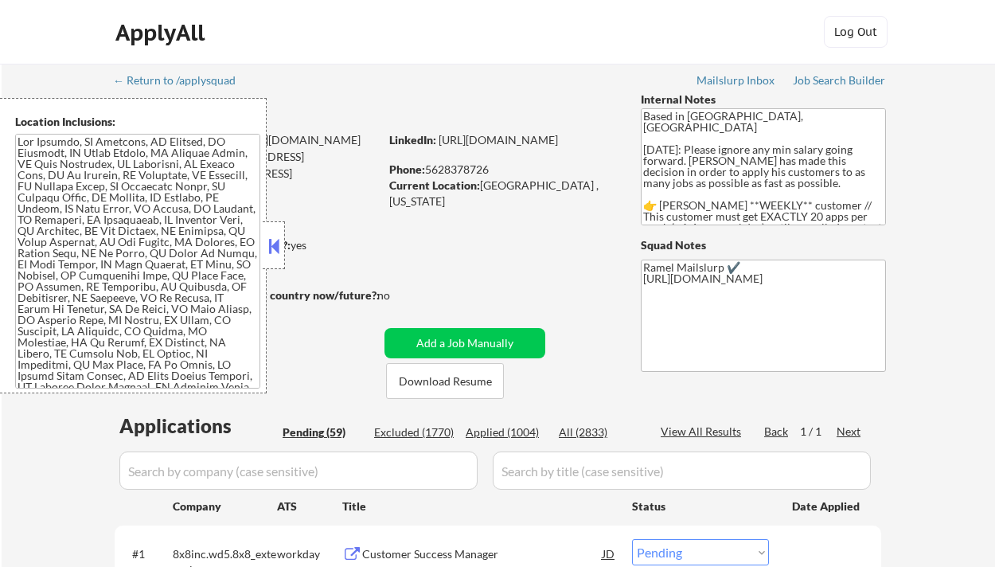
click at [277, 237] on button at bounding box center [274, 246] width 18 height 24
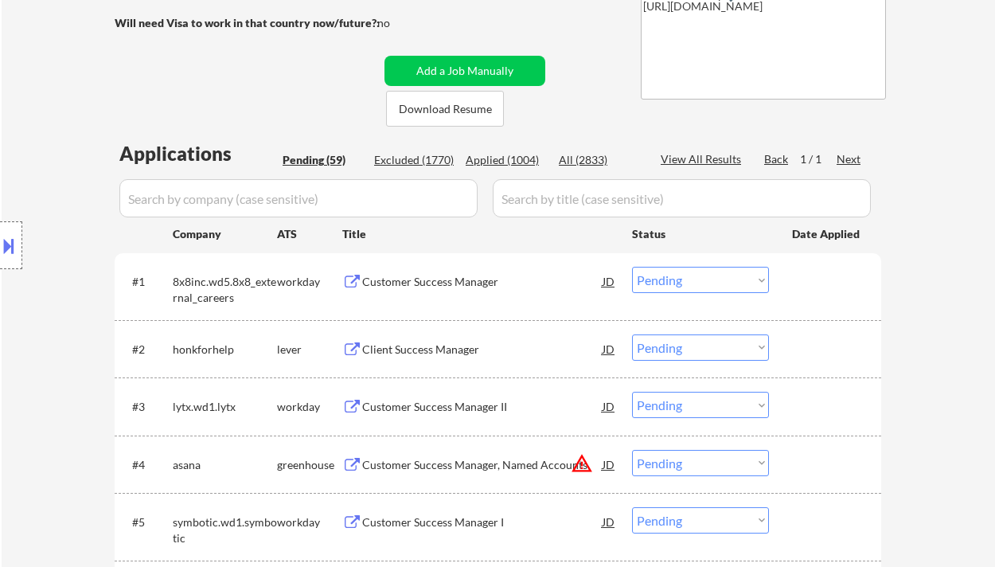
scroll to position [319, 0]
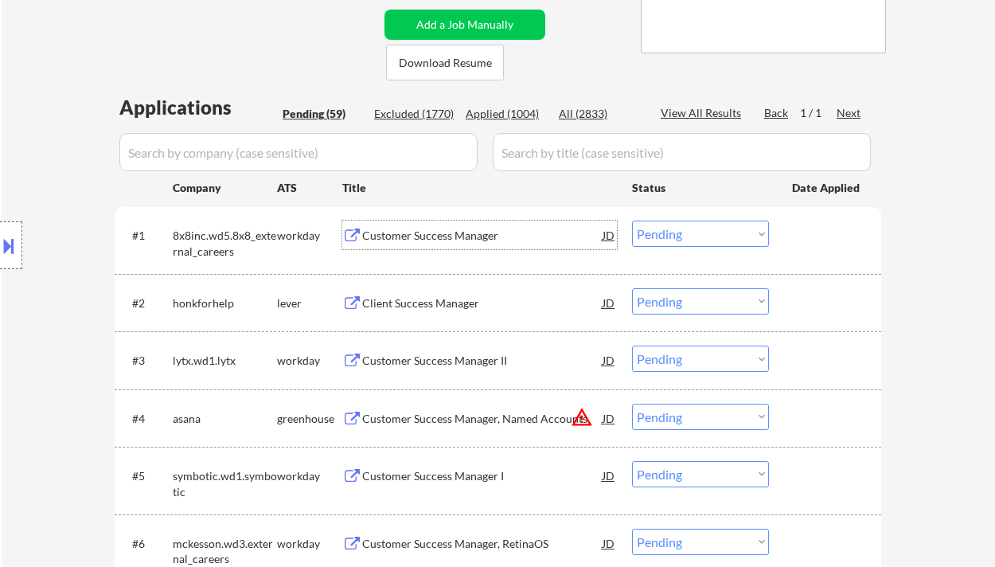
click at [465, 236] on div "Customer Success Manager" at bounding box center [482, 236] width 240 height 16
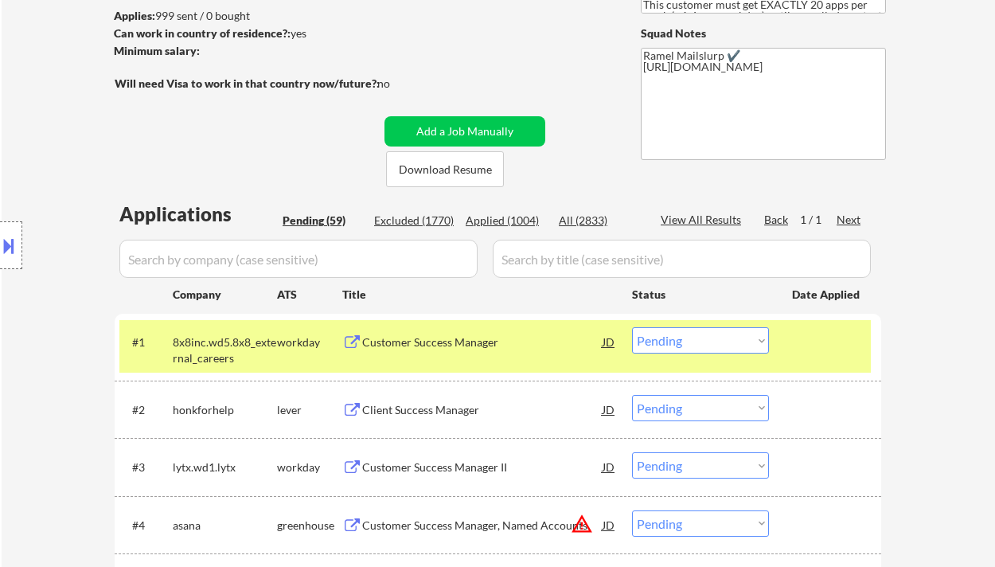
scroll to position [106, 0]
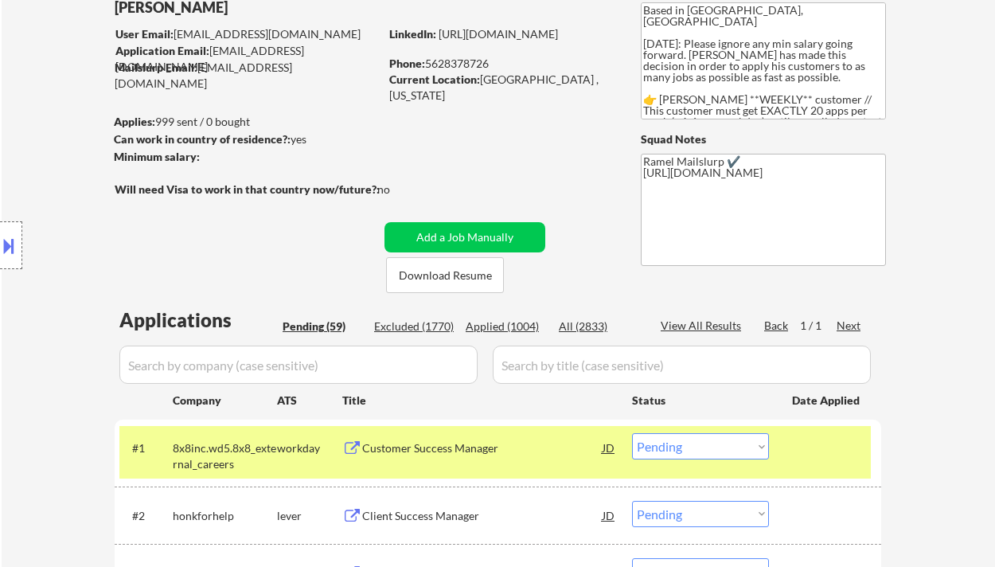
click at [469, 58] on div "Phone: [PHONE_NUMBER]" at bounding box center [501, 64] width 225 height 16
copy div "5628378726"
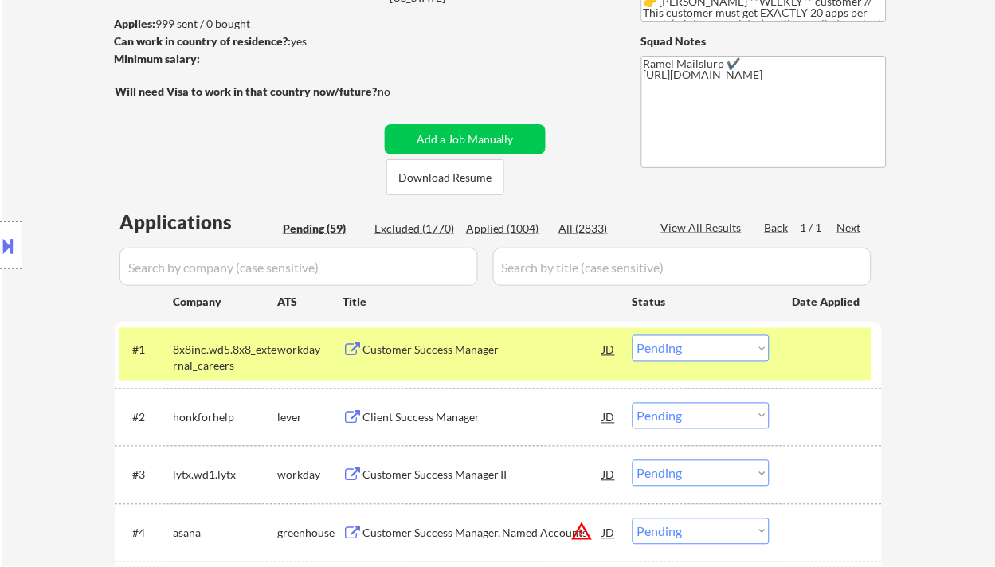
scroll to position [319, 0]
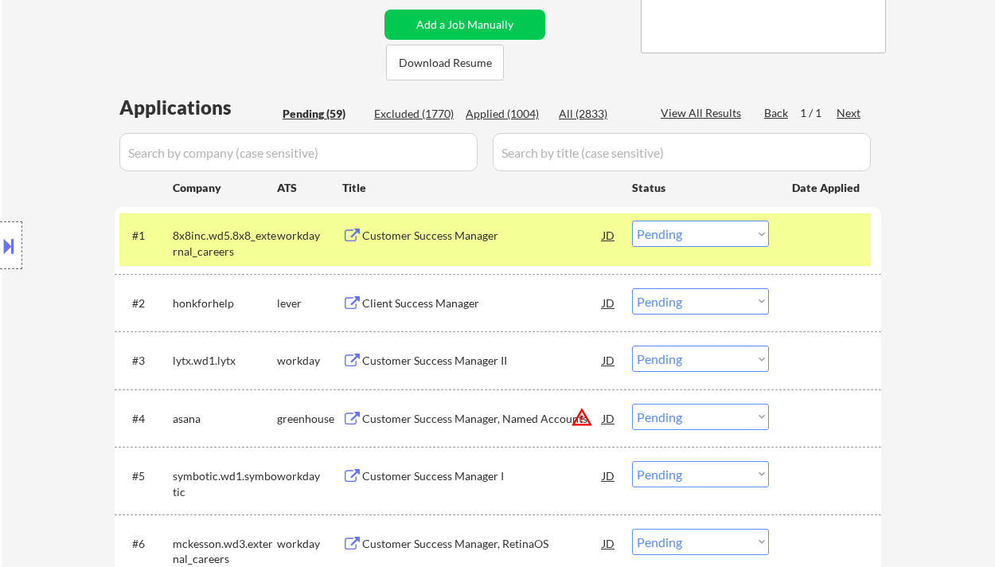
click at [663, 223] on select "Choose an option... Pending Applied Excluded (Questions) Excluded (Expired) Exc…" at bounding box center [700, 234] width 137 height 26
click at [632, 221] on select "Choose an option... Pending Applied Excluded (Questions) Excluded (Expired) Exc…" at bounding box center [700, 234] width 137 height 26
click at [452, 306] on div "Client Success Manager" at bounding box center [482, 303] width 240 height 16
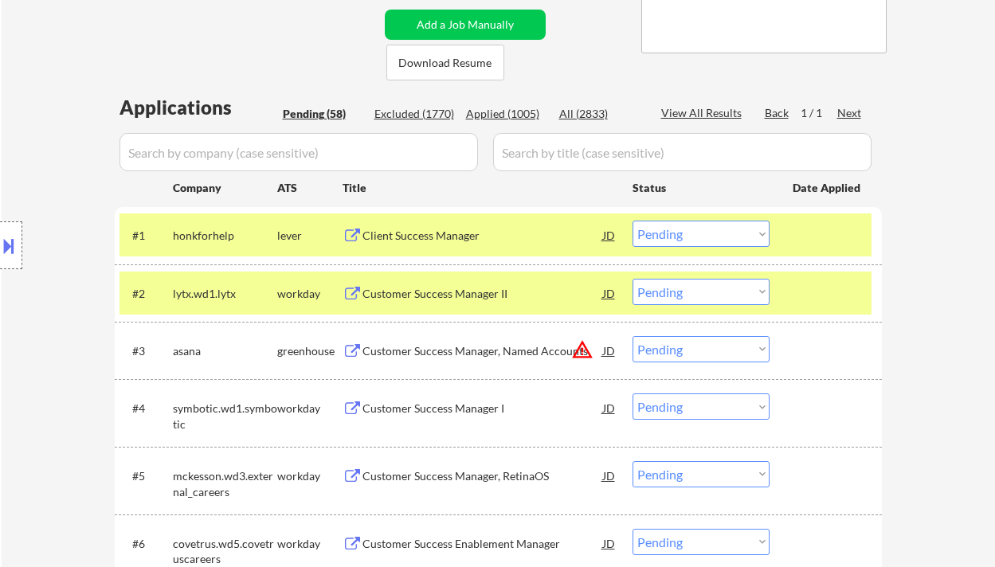
drag, startPoint x: 12, startPoint y: 248, endPoint x: 68, endPoint y: 249, distance: 56.5
click at [13, 248] on button at bounding box center [9, 246] width 18 height 26
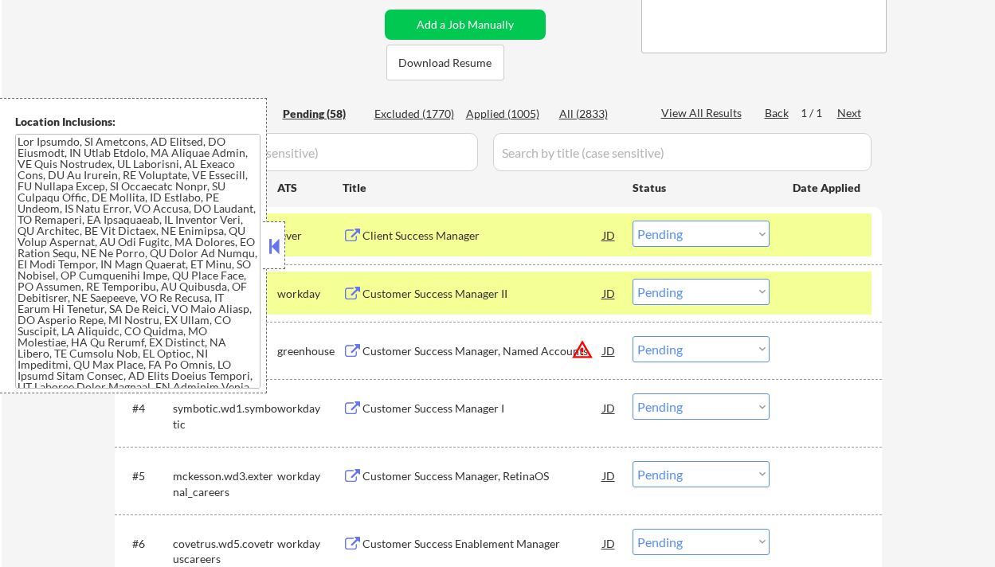
click at [127, 237] on textarea at bounding box center [137, 261] width 245 height 255
click at [273, 244] on button at bounding box center [274, 246] width 18 height 24
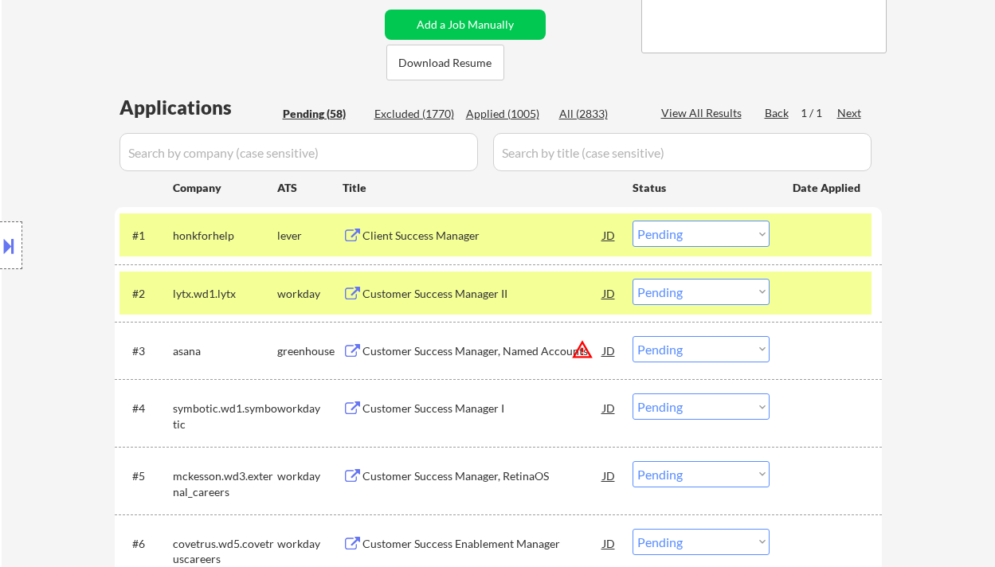
drag, startPoint x: 659, startPoint y: 230, endPoint x: 668, endPoint y: 242, distance: 14.8
click at [660, 230] on select "Choose an option... Pending Applied Excluded (Questions) Excluded (Expired) Exc…" at bounding box center [700, 234] width 137 height 26
click at [632, 221] on select "Choose an option... Pending Applied Excluded (Questions) Excluded (Expired) Exc…" at bounding box center [700, 234] width 137 height 26
click at [450, 294] on div "Customer Success Manager II" at bounding box center [482, 294] width 240 height 16
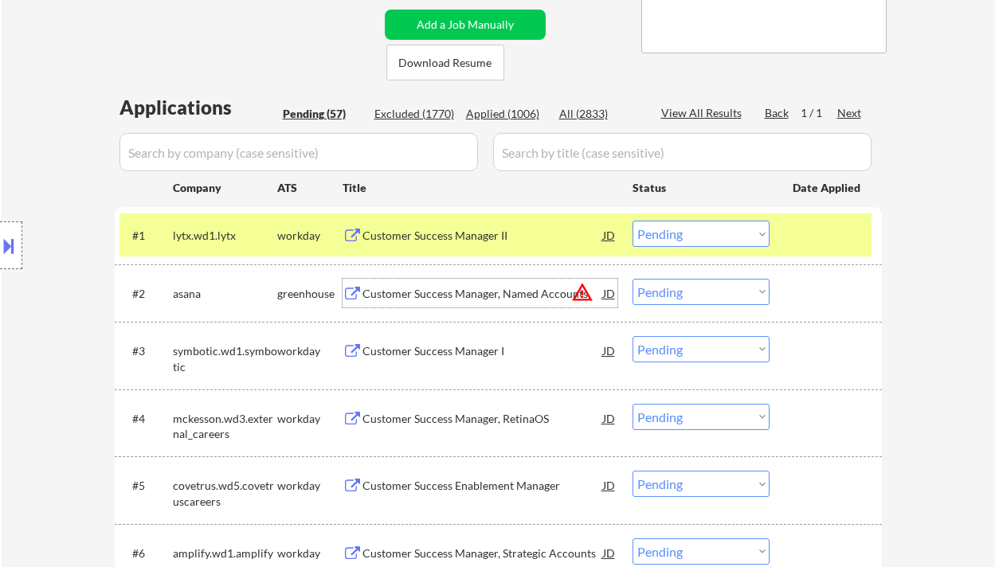
drag, startPoint x: 655, startPoint y: 228, endPoint x: 671, endPoint y: 235, distance: 16.7
click at [656, 228] on select "Choose an option... Pending Applied Excluded (Questions) Excluded (Expired) Exc…" at bounding box center [700, 234] width 137 height 26
click at [632, 221] on select "Choose an option... Pending Applied Excluded (Questions) Excluded (Expired) Exc…" at bounding box center [700, 234] width 137 height 26
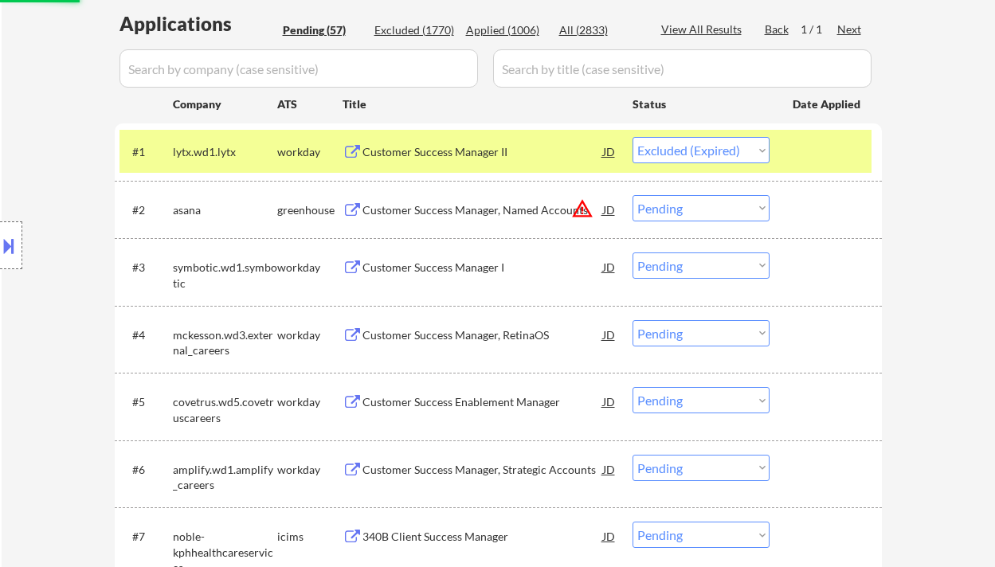
scroll to position [424, 0]
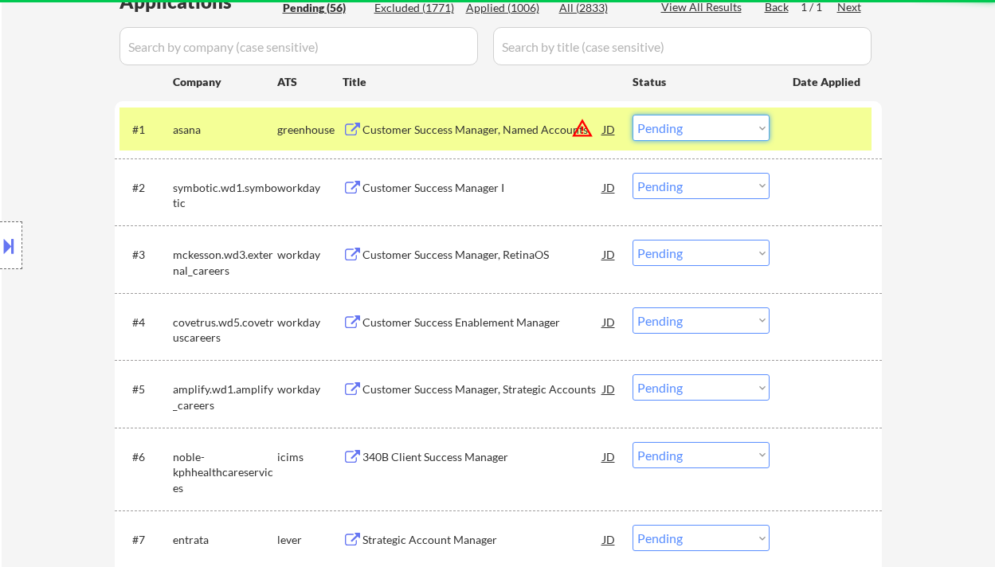
drag, startPoint x: 684, startPoint y: 126, endPoint x: 692, endPoint y: 139, distance: 15.7
click at [684, 126] on select "Choose an option... Pending Applied Excluded (Questions) Excluded (Expired) Exc…" at bounding box center [700, 128] width 137 height 26
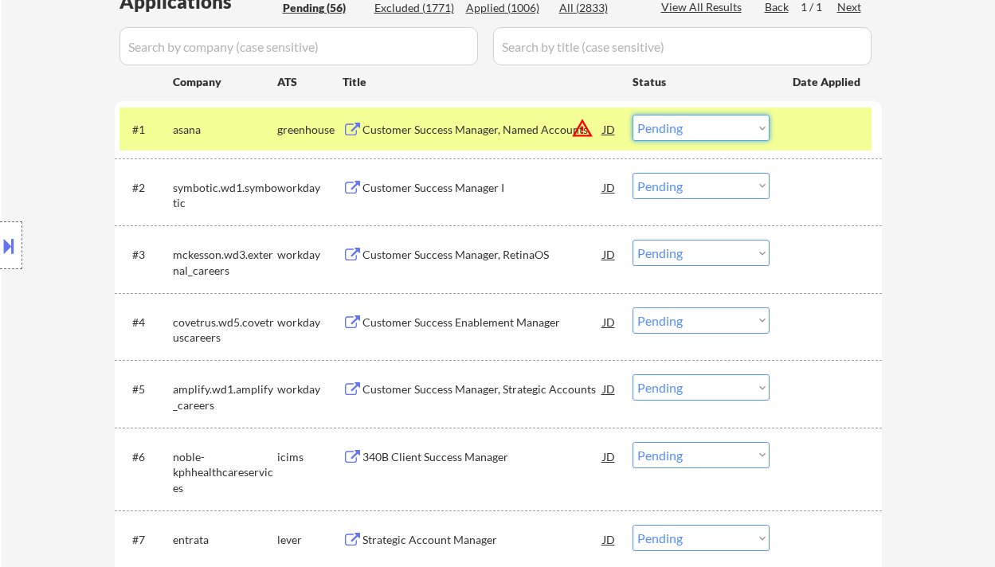
click at [479, 128] on div "Customer Success Manager, Named Accounts" at bounding box center [482, 130] width 240 height 16
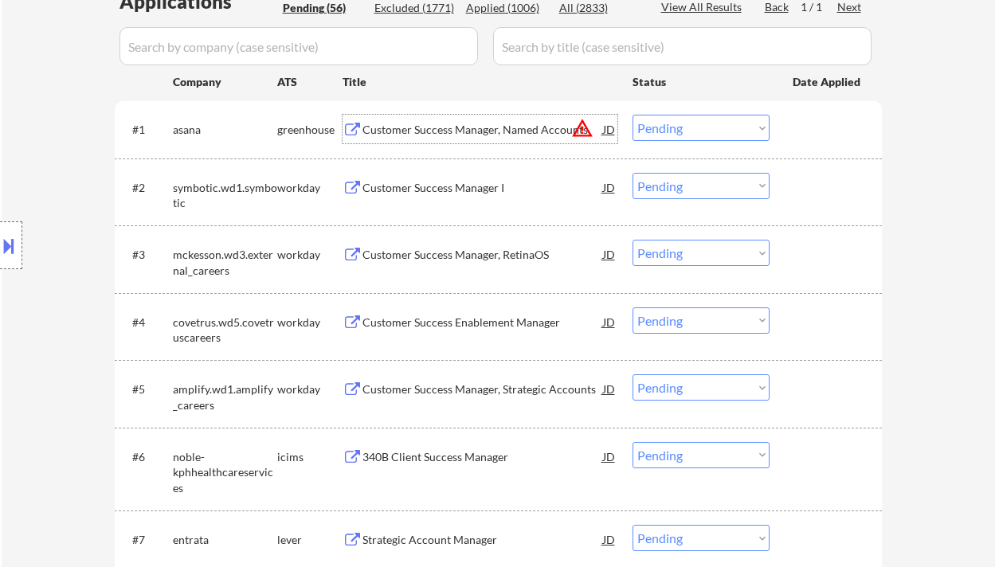
click at [690, 134] on select "Choose an option... Pending Applied Excluded (Questions) Excluded (Expired) Exc…" at bounding box center [700, 128] width 137 height 26
click at [632, 115] on select "Choose an option... Pending Applied Excluded (Questions) Excluded (Expired) Exc…" at bounding box center [700, 128] width 137 height 26
click at [476, 190] on div "Customer Success Manager I" at bounding box center [482, 188] width 240 height 16
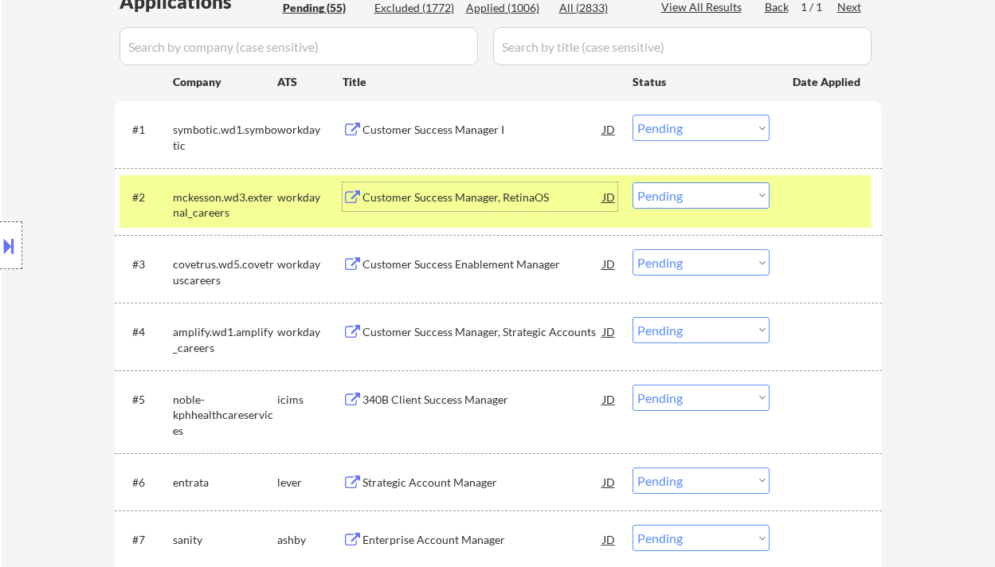
click at [694, 129] on select "Choose an option... Pending Applied Excluded (Questions) Excluded (Expired) Exc…" at bounding box center [700, 128] width 137 height 26
click at [632, 115] on select "Choose an option... Pending Applied Excluded (Questions) Excluded (Expired) Exc…" at bounding box center [700, 128] width 137 height 26
click at [483, 200] on div "Customer Success Manager, RetinaOS" at bounding box center [482, 198] width 240 height 16
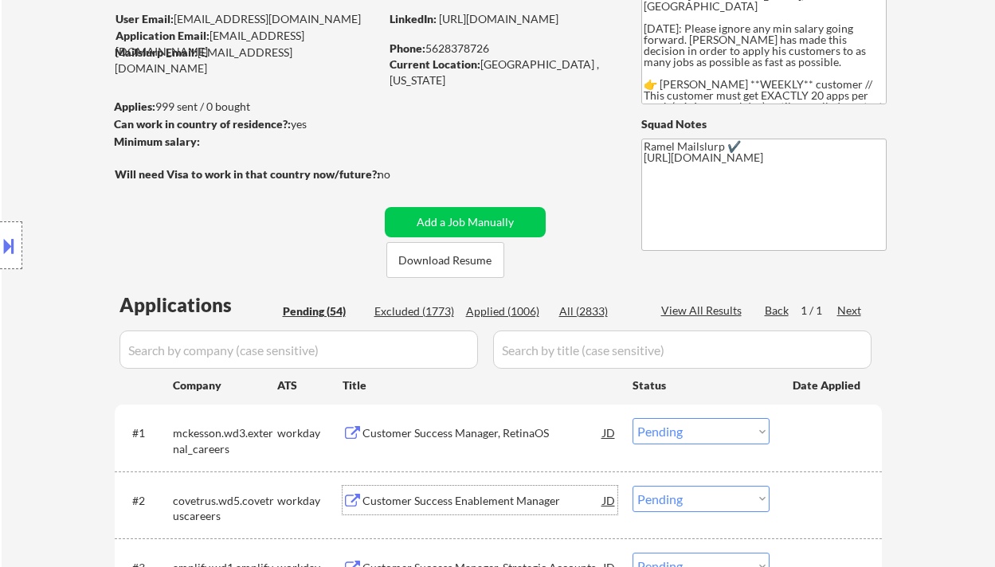
scroll to position [106, 0]
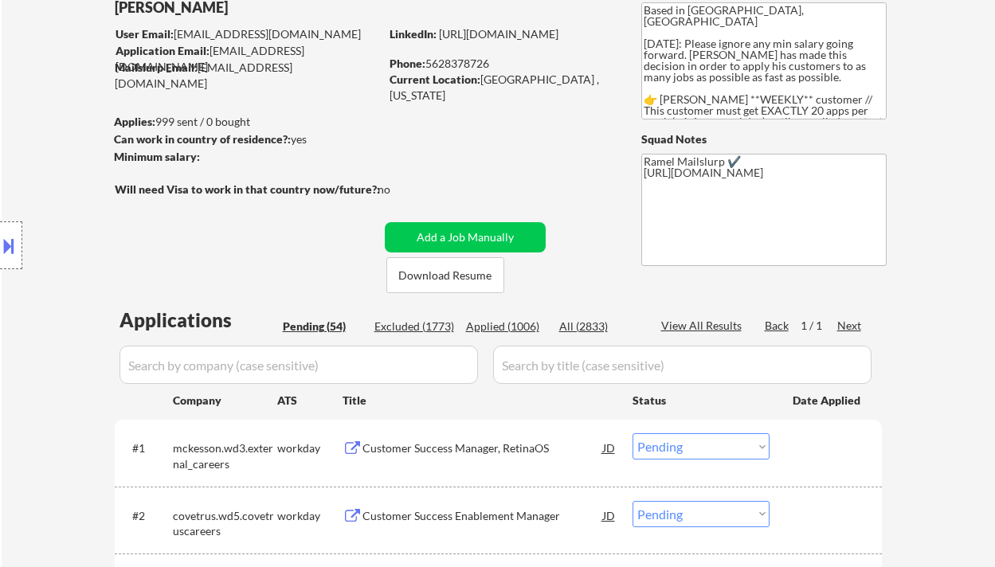
click at [472, 62] on div "Phone: 5628378726" at bounding box center [501, 64] width 225 height 16
copy div "5628378726"
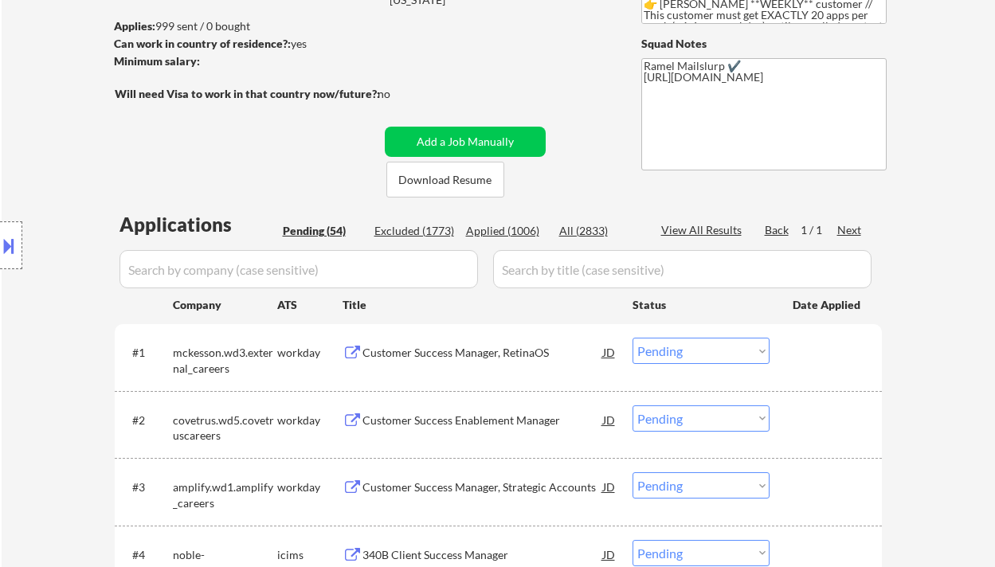
scroll to position [212, 0]
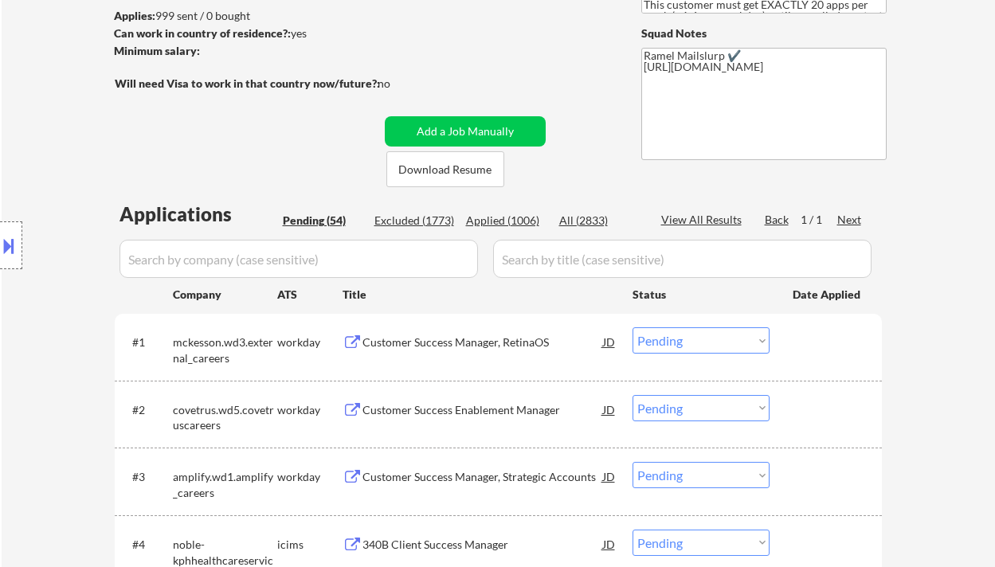
click at [701, 348] on select "Choose an option... Pending Applied Excluded (Questions) Excluded (Expired) Exc…" at bounding box center [700, 340] width 137 height 26
click at [632, 327] on select "Choose an option... Pending Applied Excluded (Questions) Excluded (Expired) Exc…" at bounding box center [700, 340] width 137 height 26
select select ""pending""
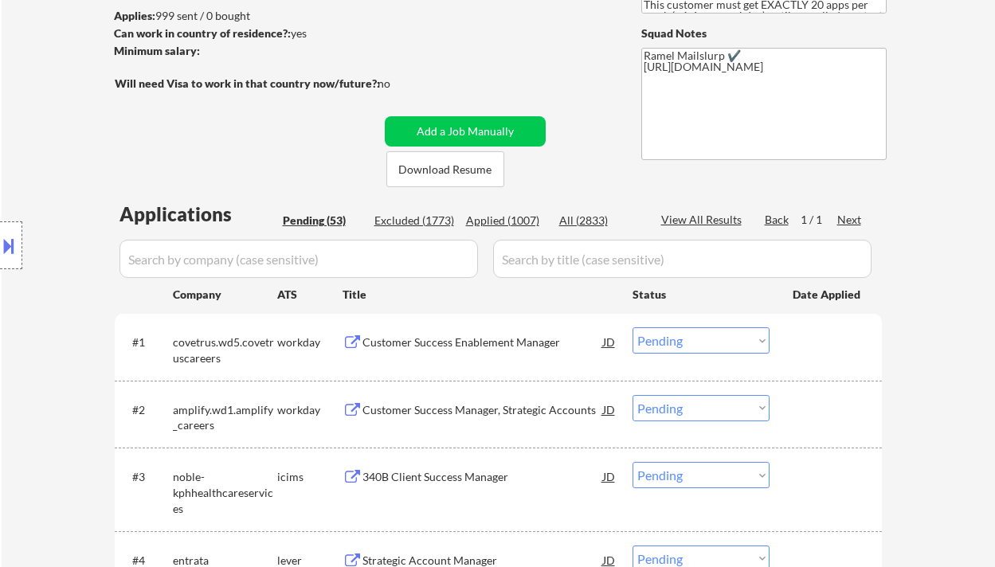
scroll to position [319, 0]
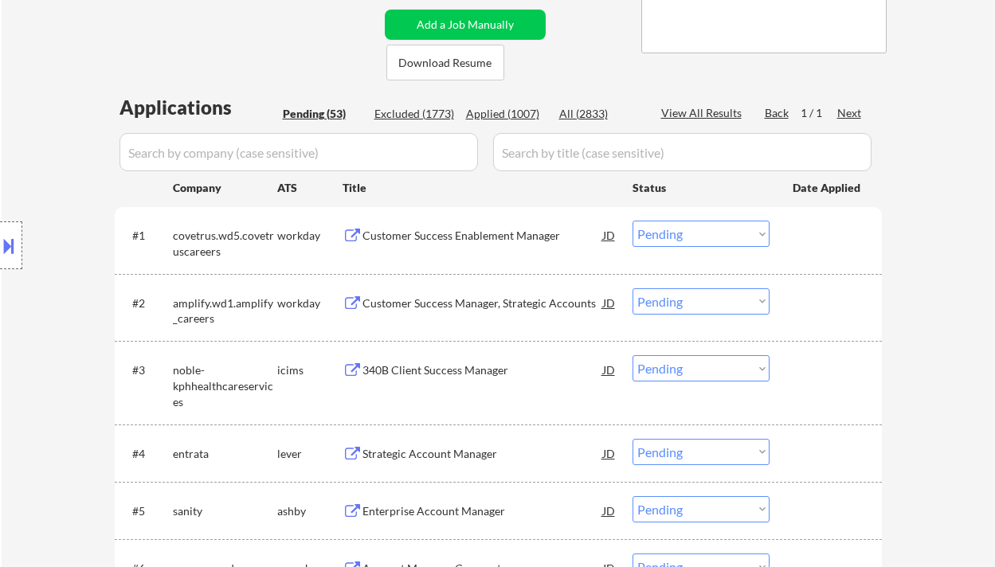
click at [451, 233] on div "Customer Success Enablement Manager" at bounding box center [482, 236] width 240 height 16
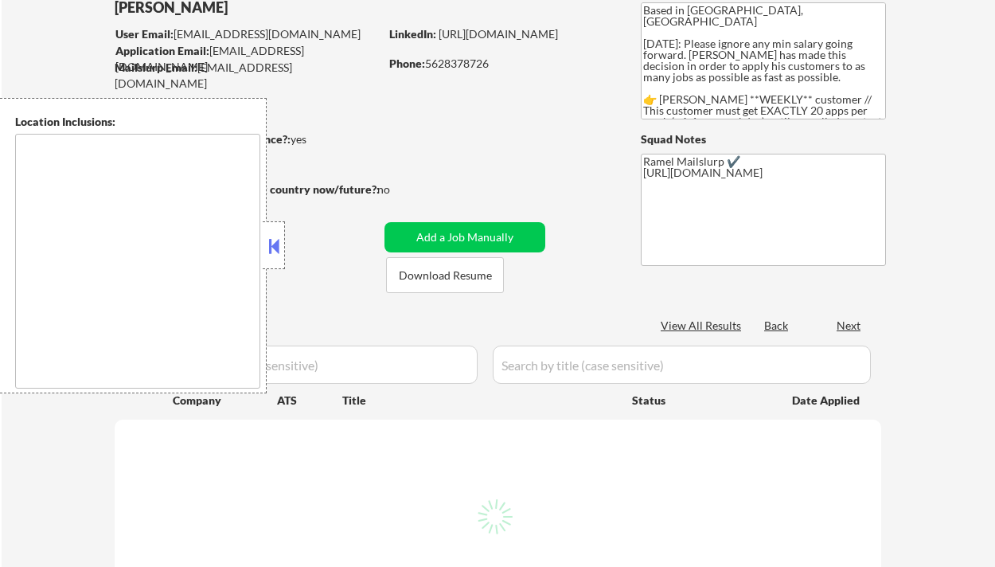
scroll to position [212, 0]
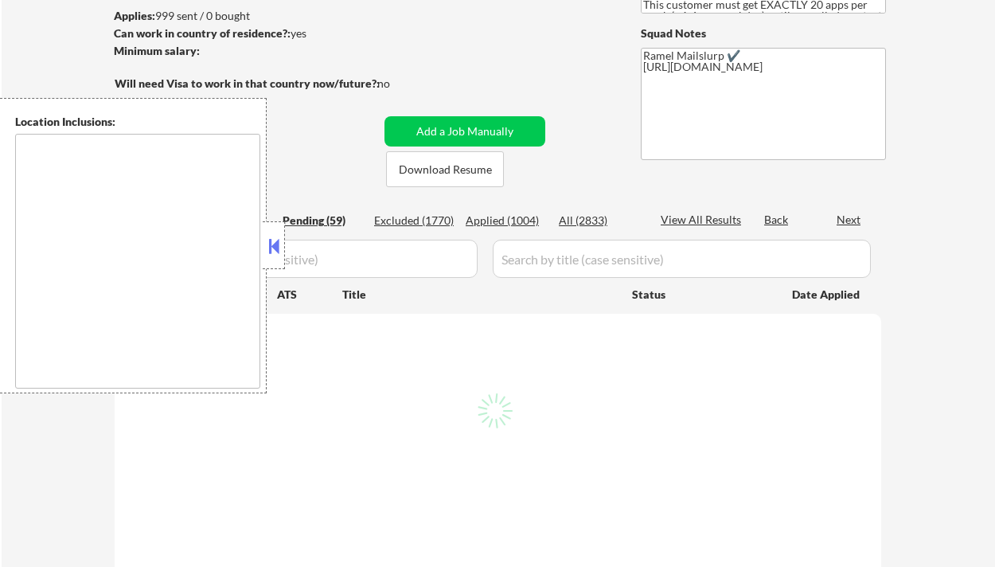
click at [279, 252] on button at bounding box center [274, 246] width 18 height 24
click at [532, 222] on div "Applied (1004)" at bounding box center [506, 221] width 80 height 16
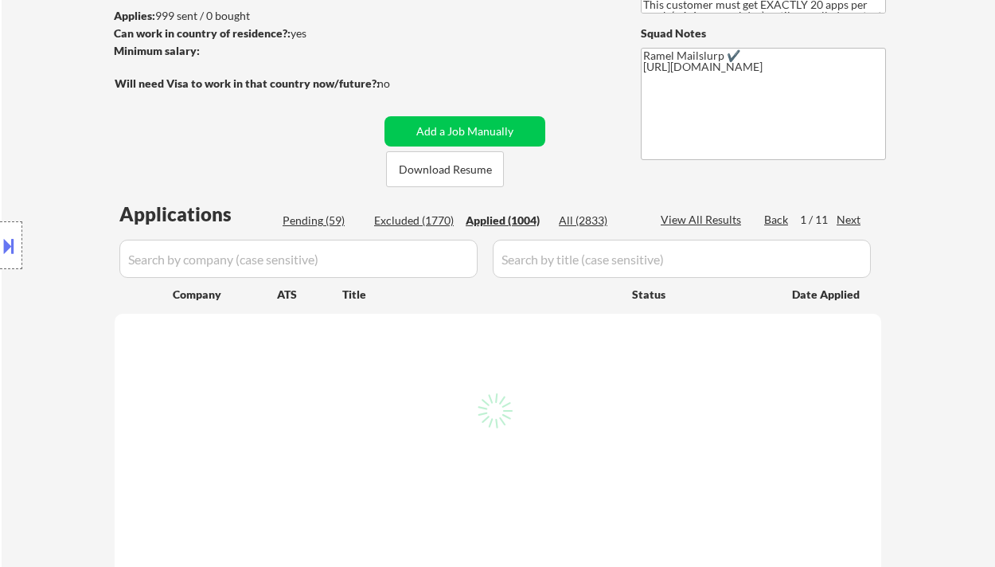
select select ""applied""
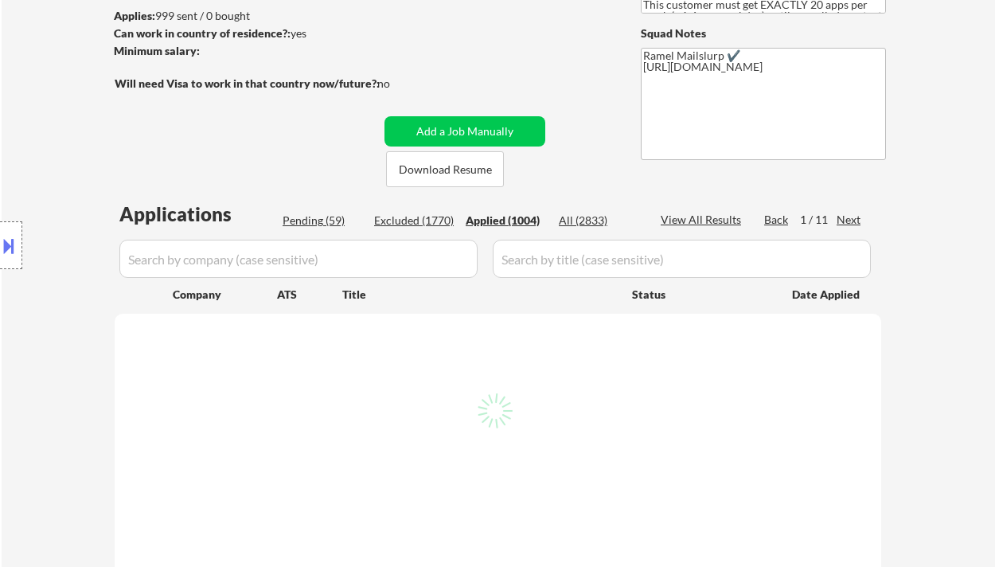
select select ""applied""
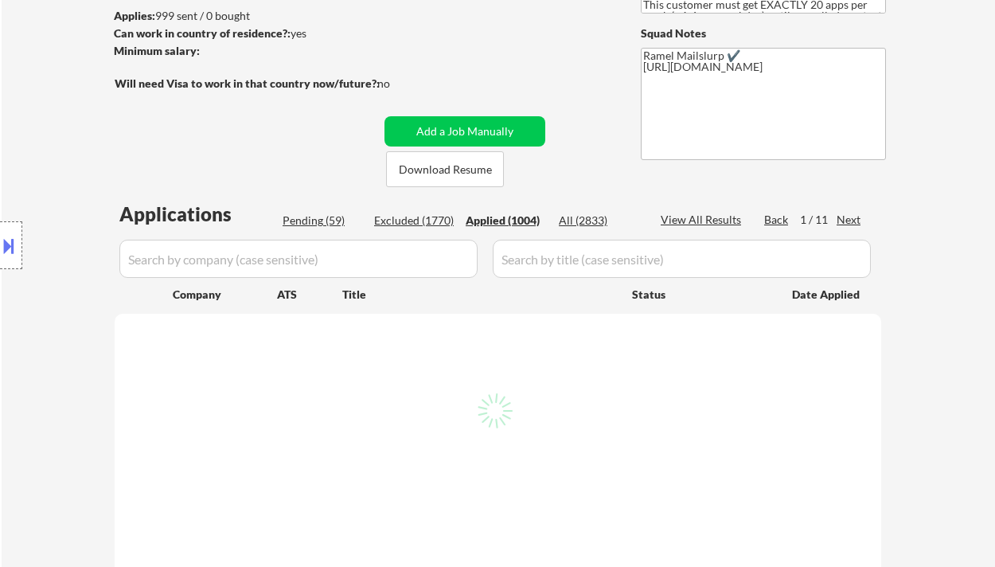
select select ""applied""
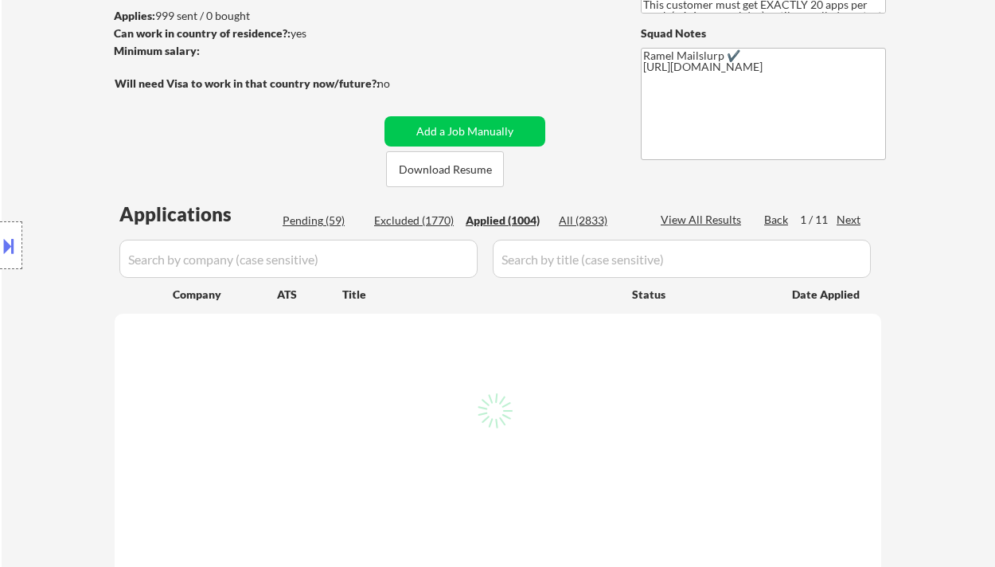
select select ""applied""
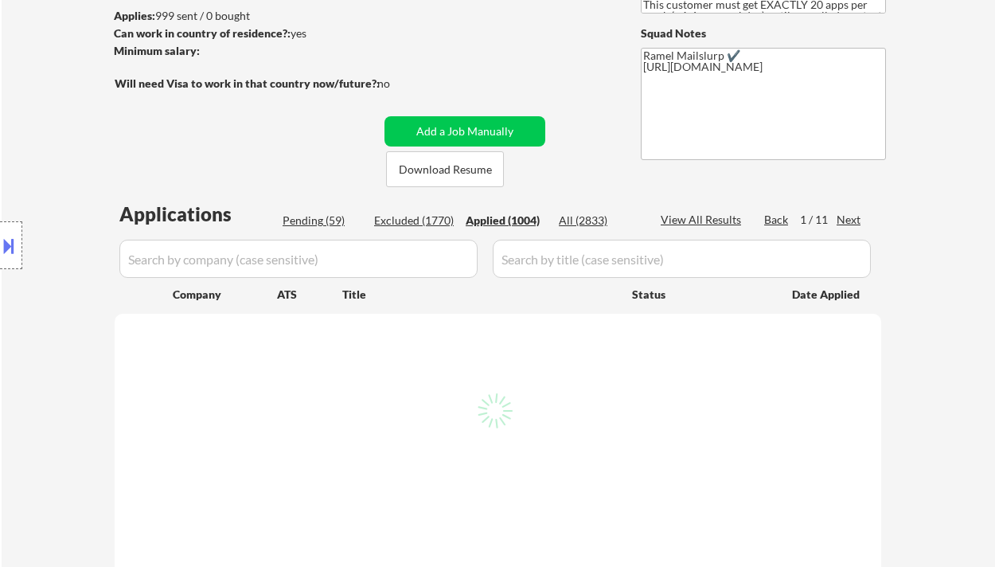
select select ""applied""
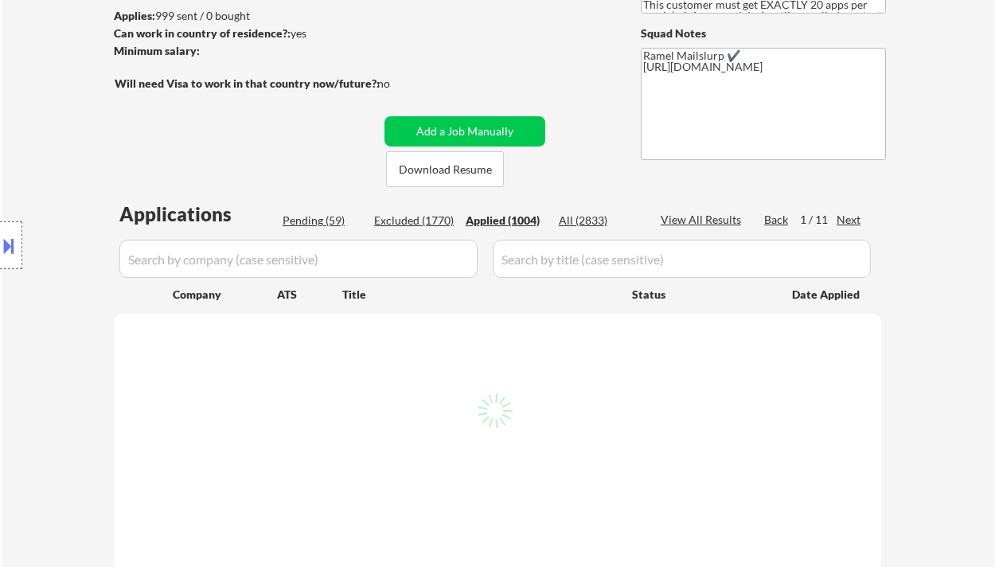
select select ""applied""
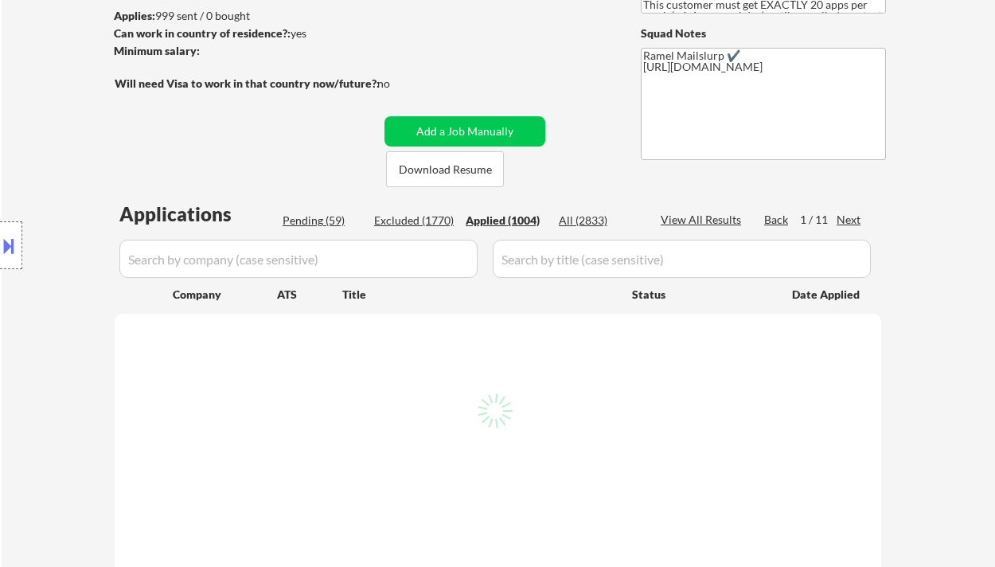
select select ""applied""
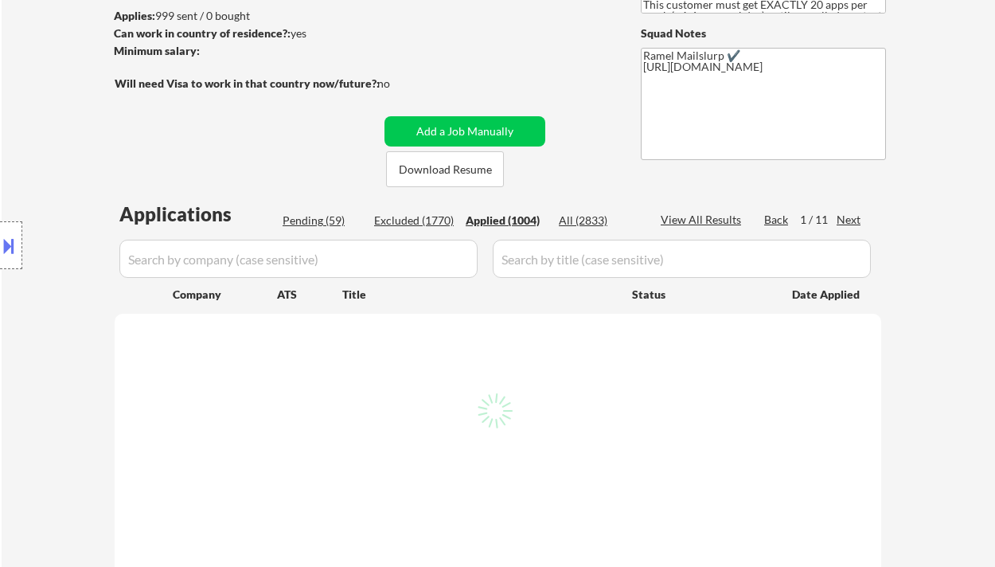
select select ""applied""
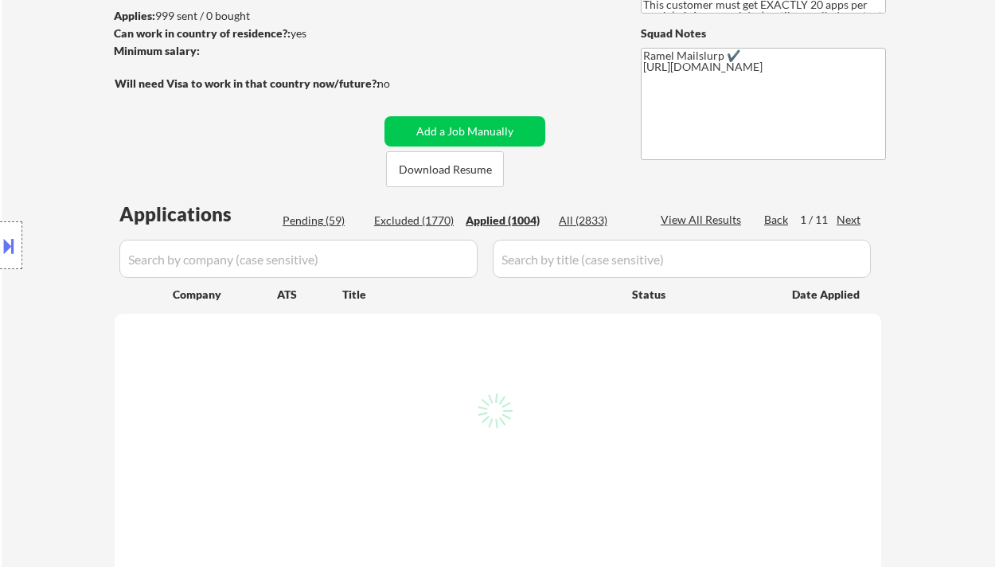
select select ""applied""
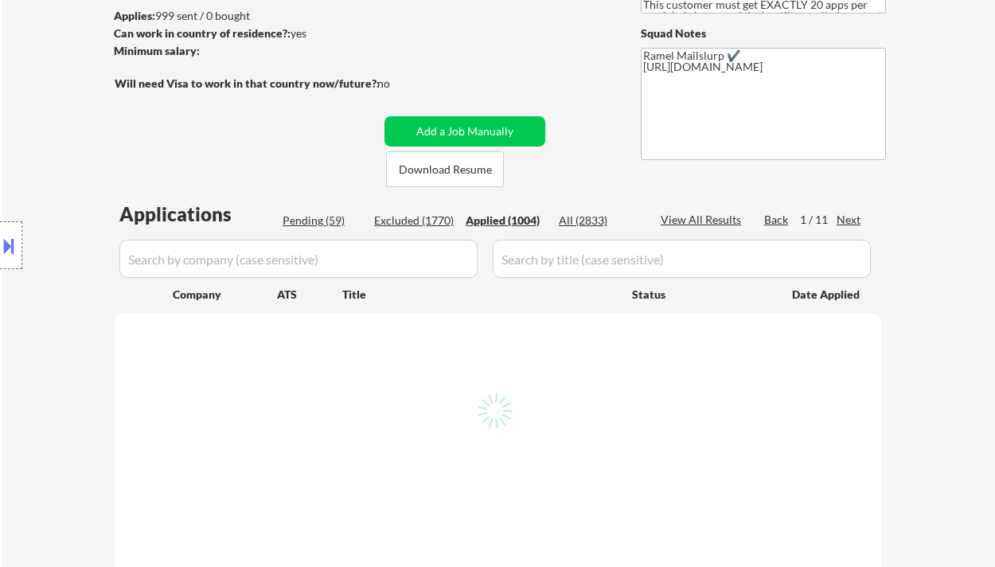
select select ""applied""
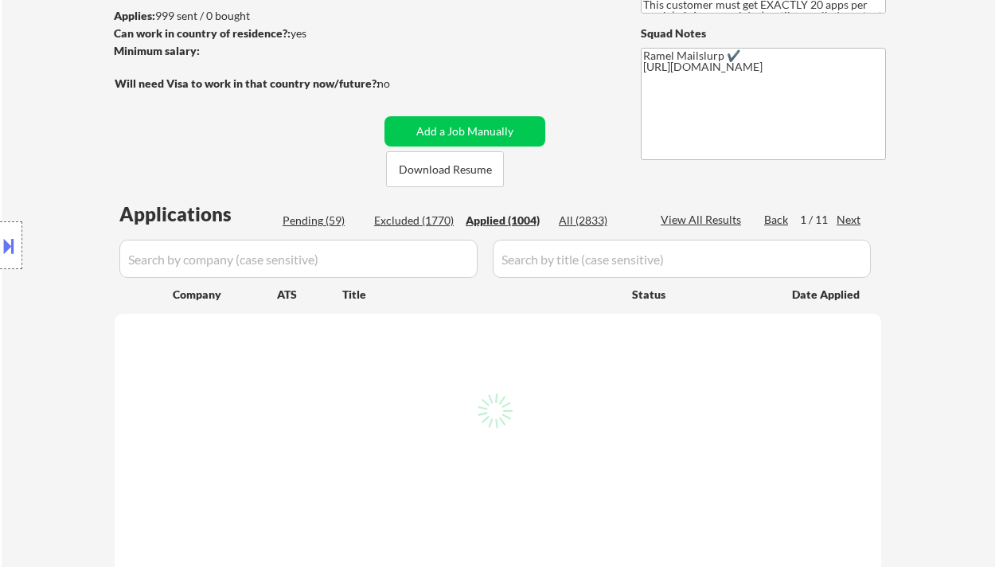
select select ""applied""
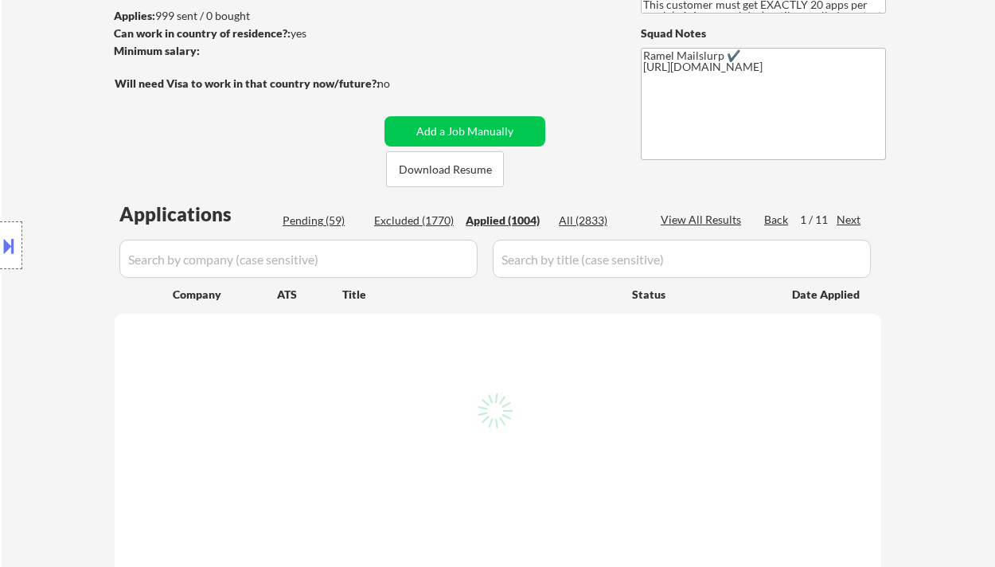
select select ""applied""
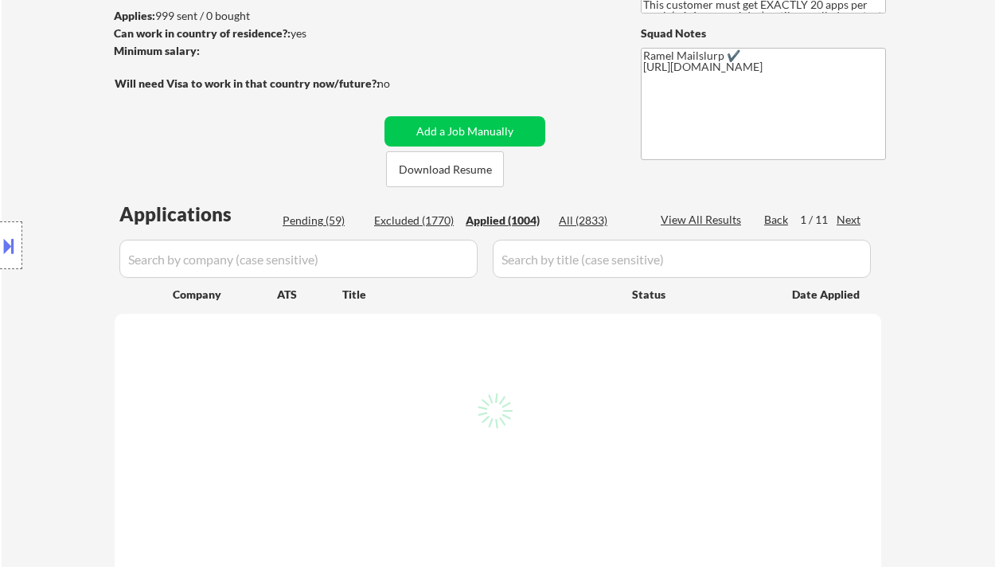
select select ""applied""
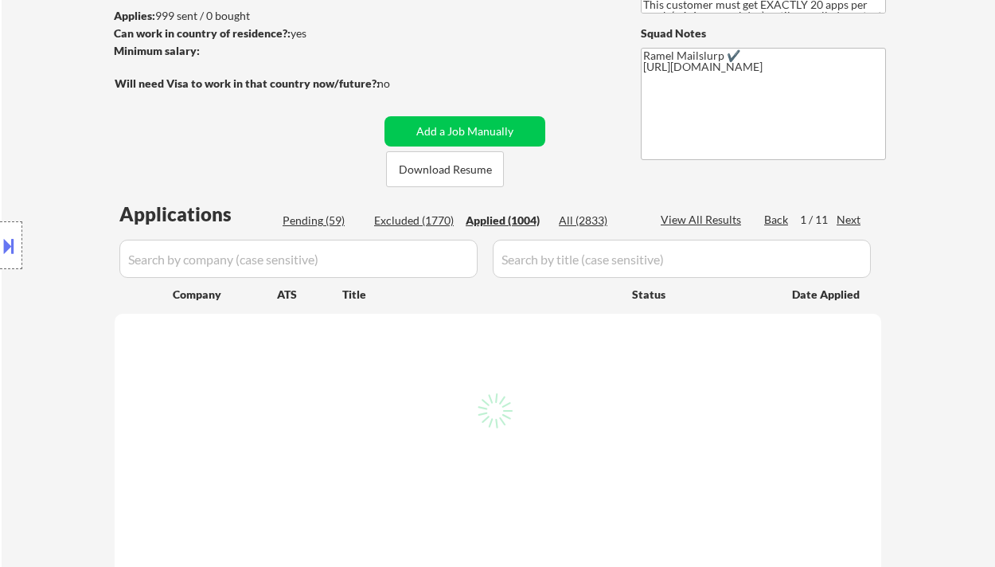
select select ""applied""
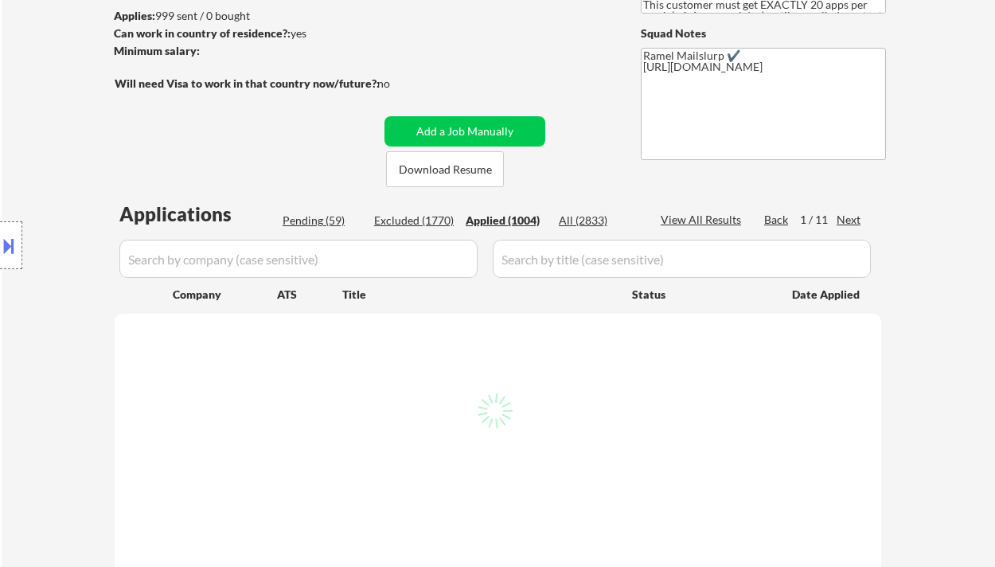
select select ""applied""
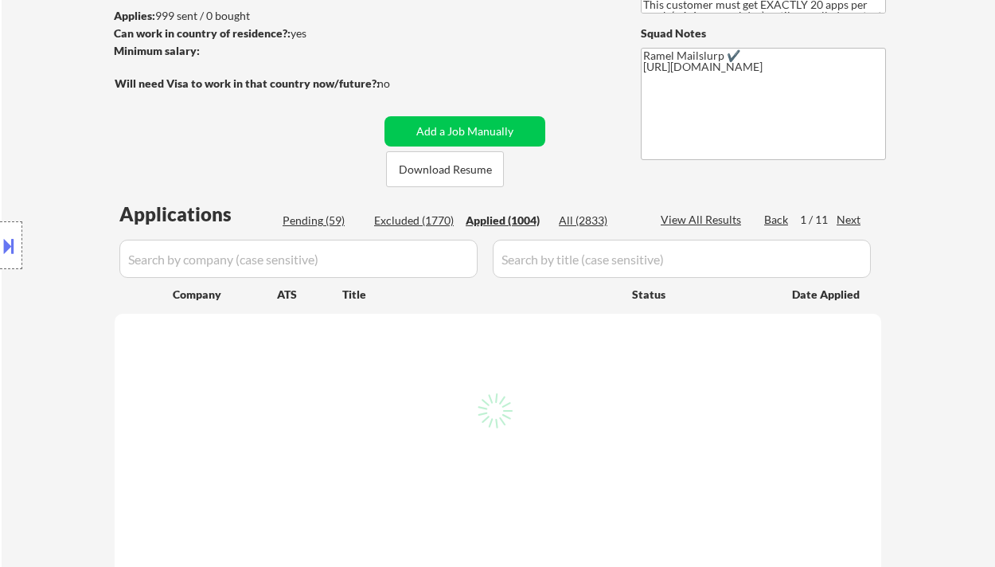
select select ""applied""
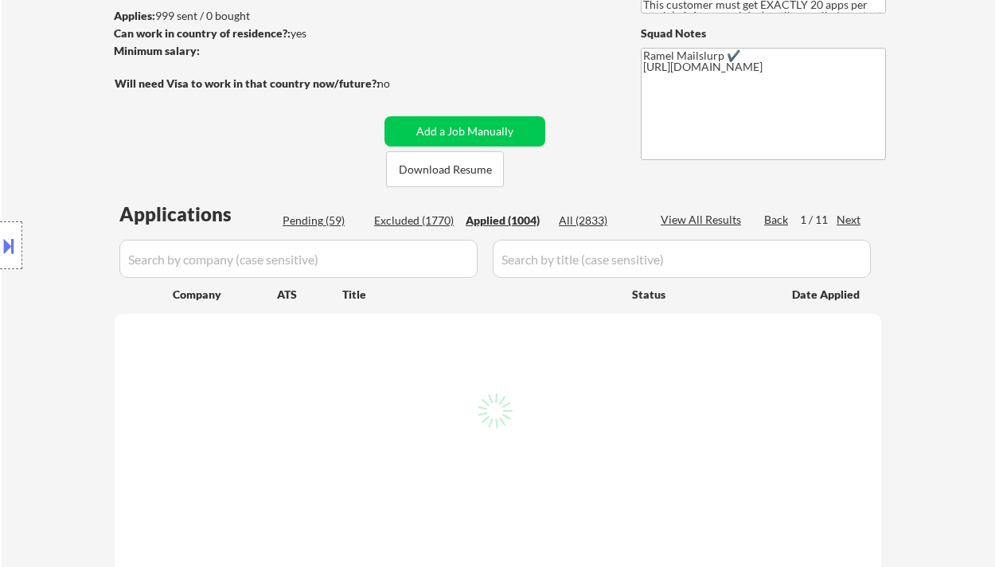
select select ""applied""
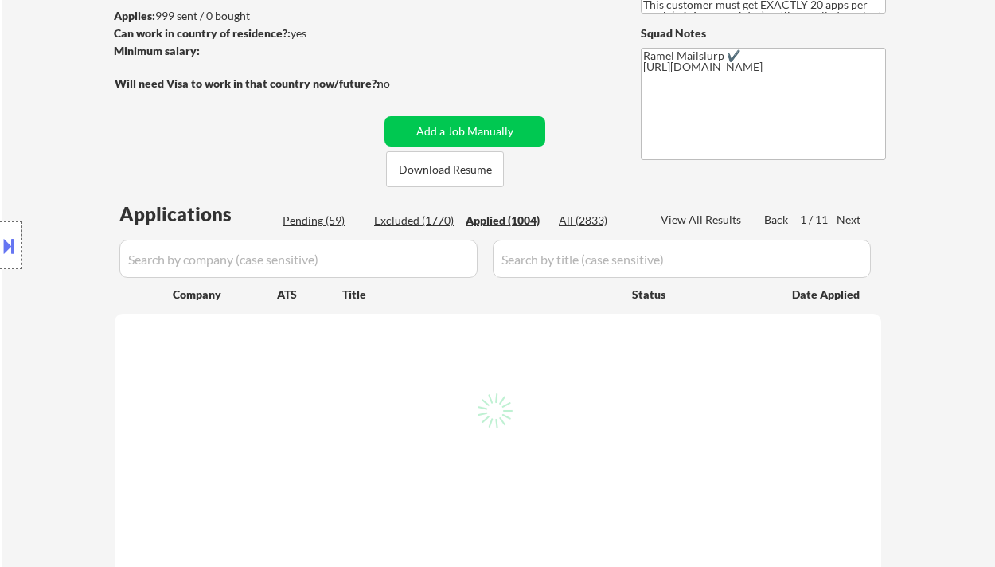
select select ""applied""
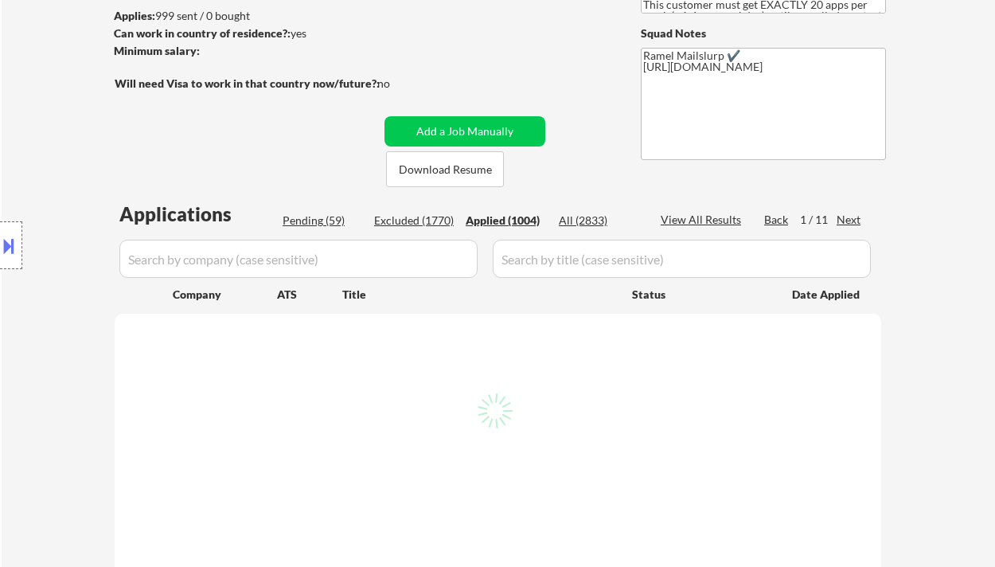
select select ""applied""
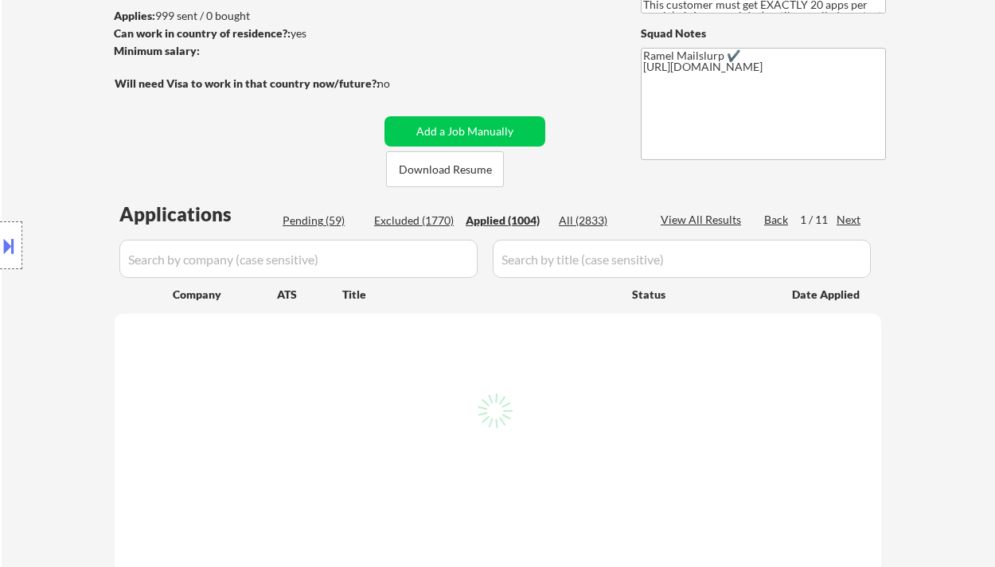
select select ""applied""
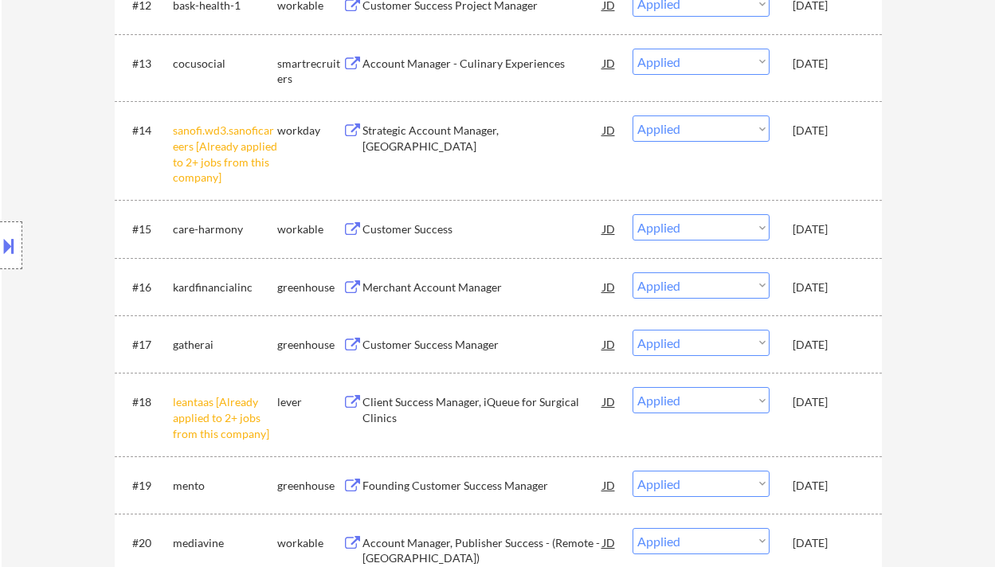
scroll to position [1486, 0]
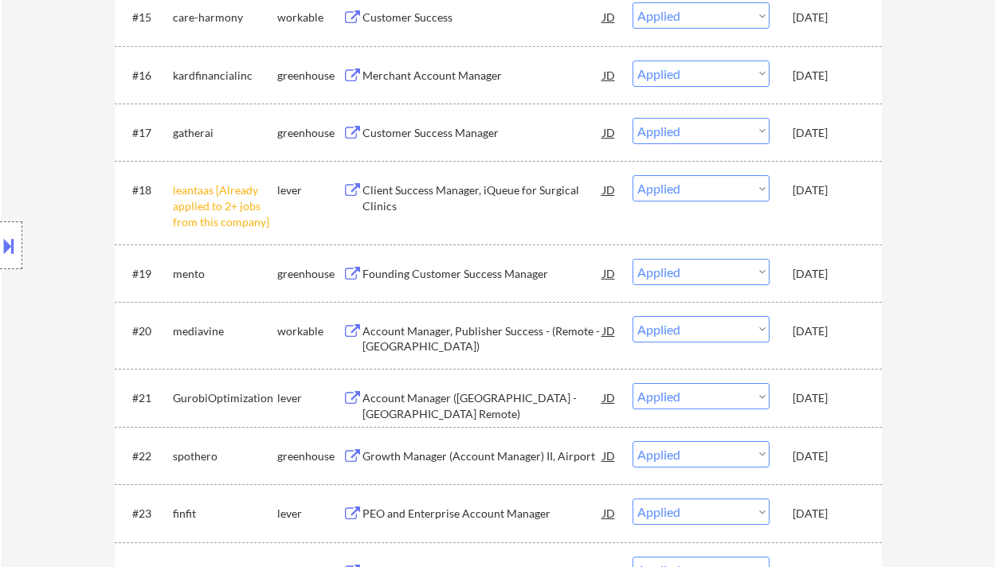
select select ""applied""
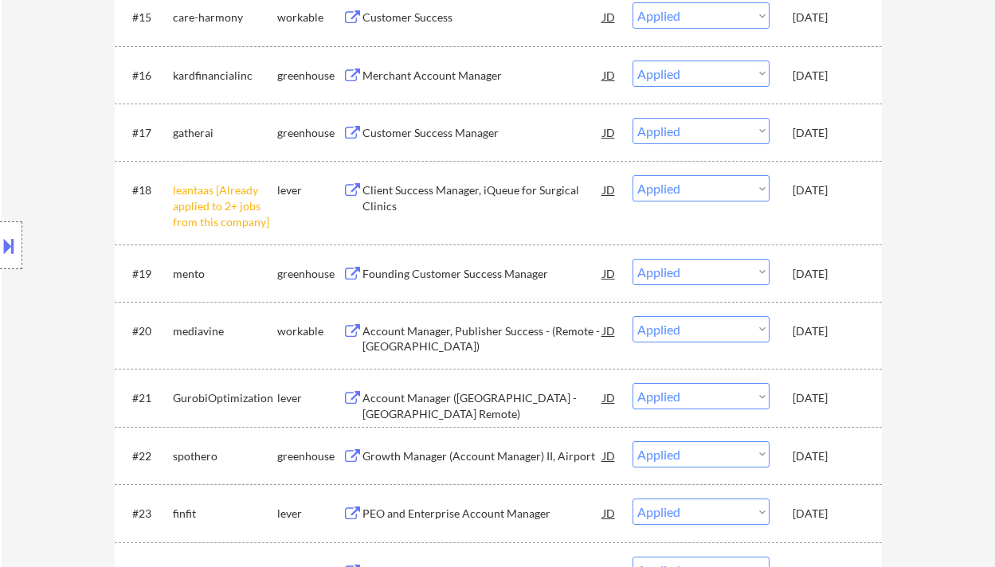
select select ""applied""
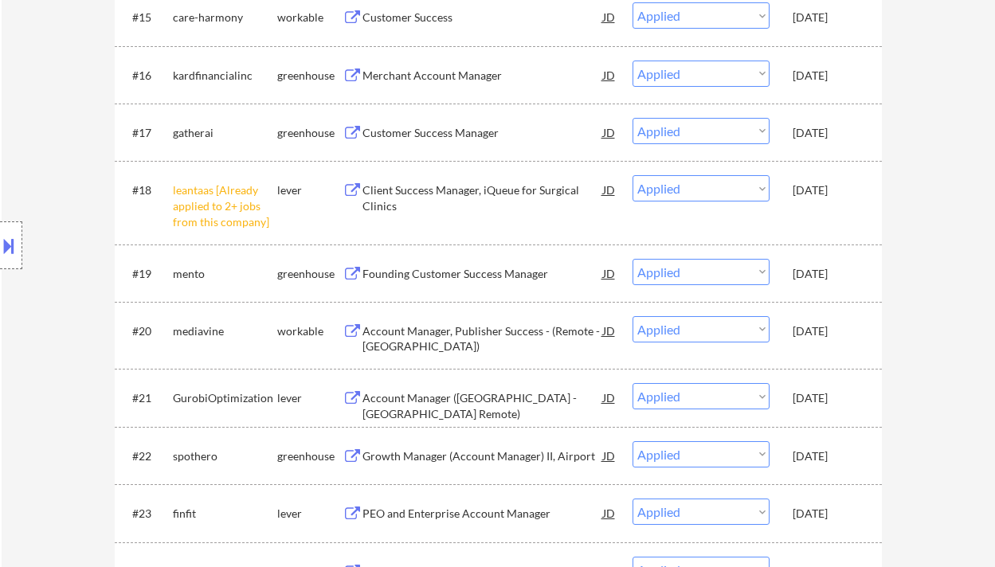
select select ""applied""
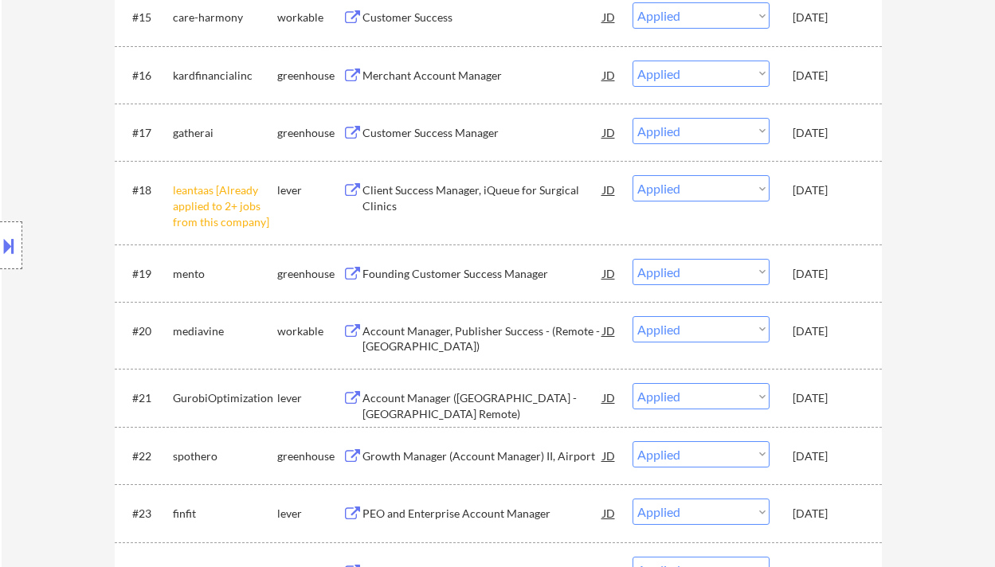
select select ""applied""
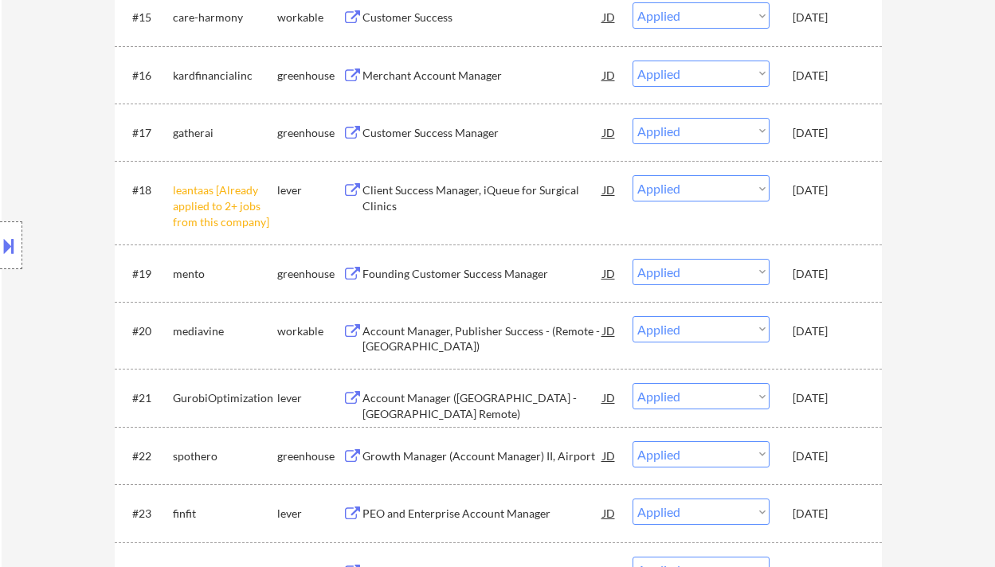
select select ""applied""
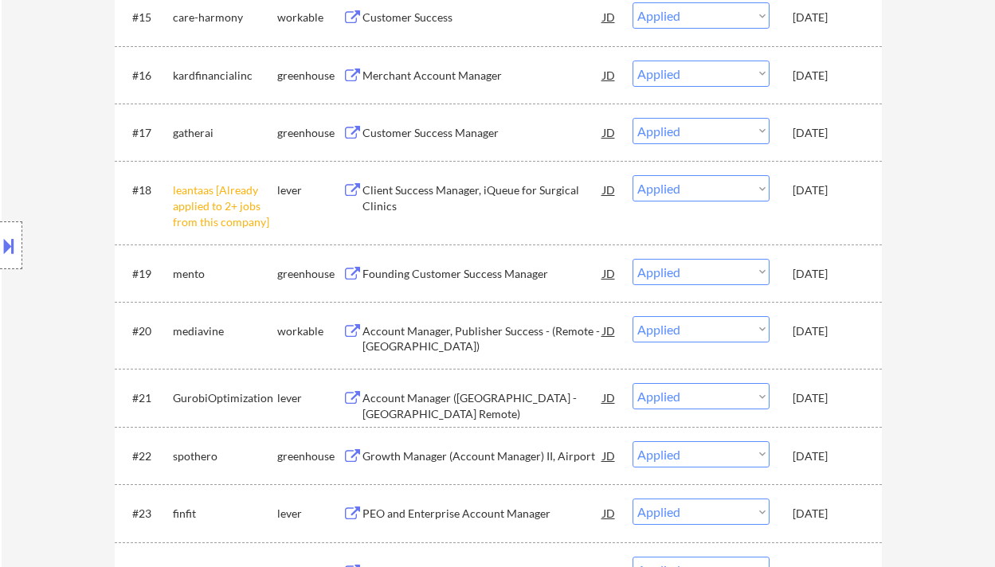
select select ""applied""
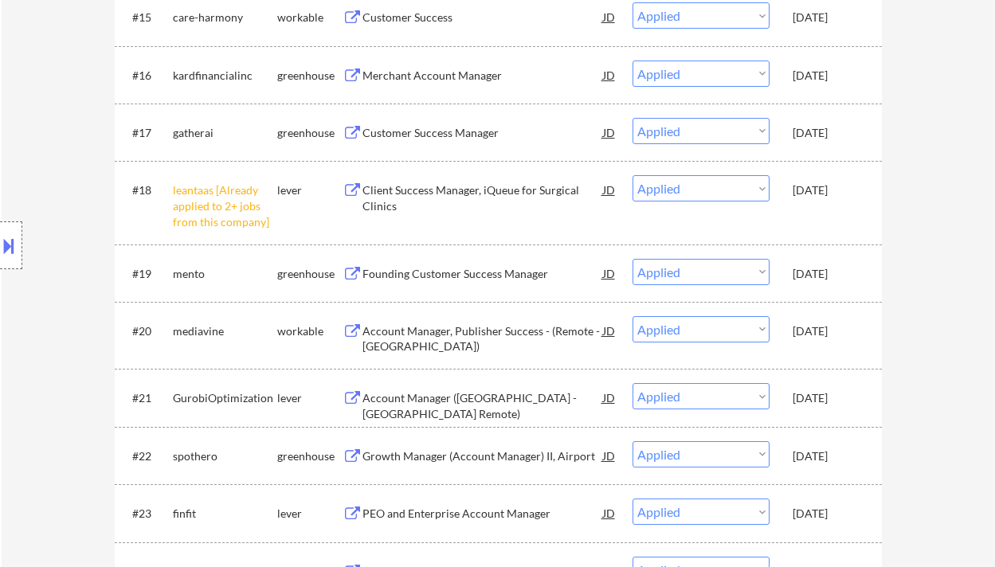
select select ""applied""
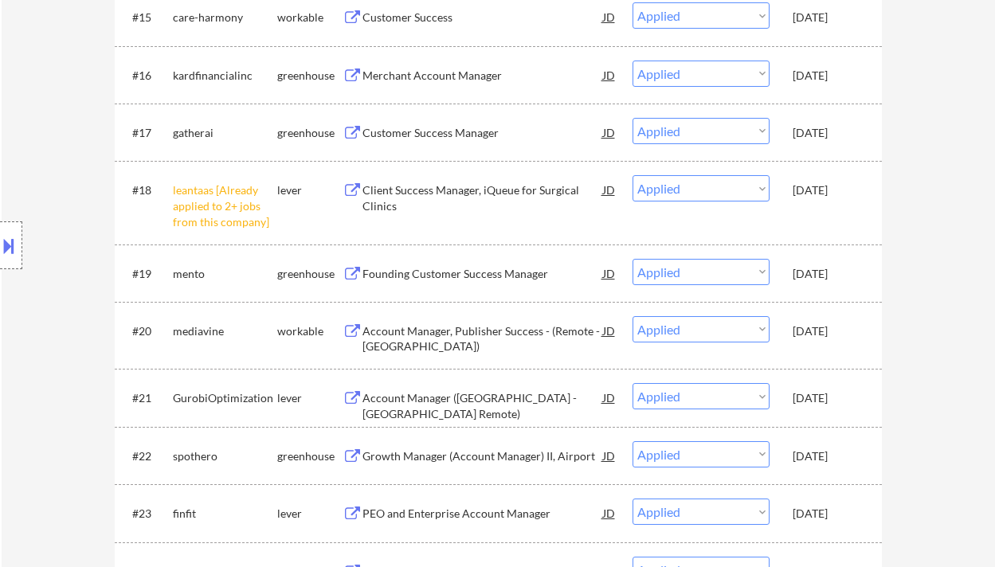
select select ""applied""
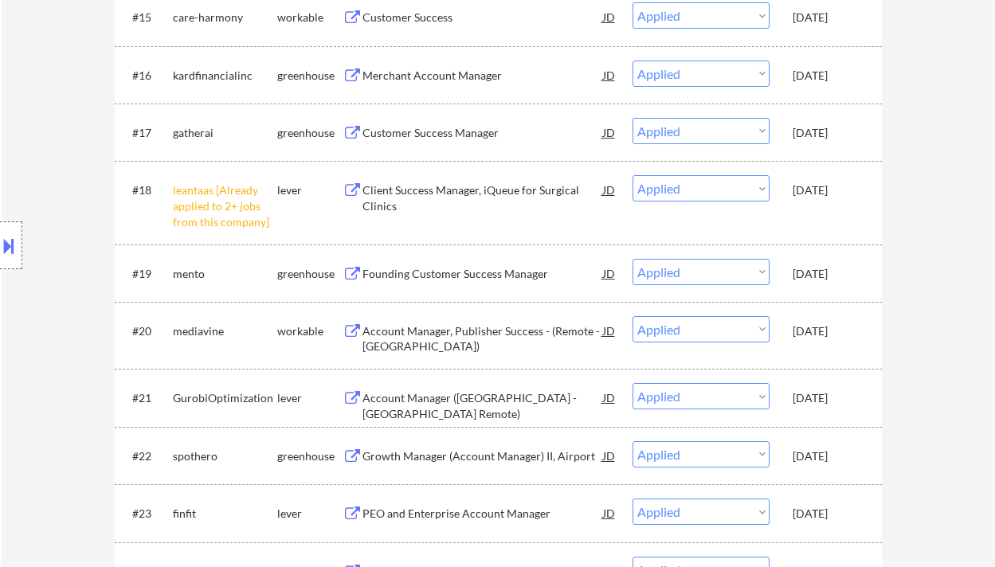
select select ""applied""
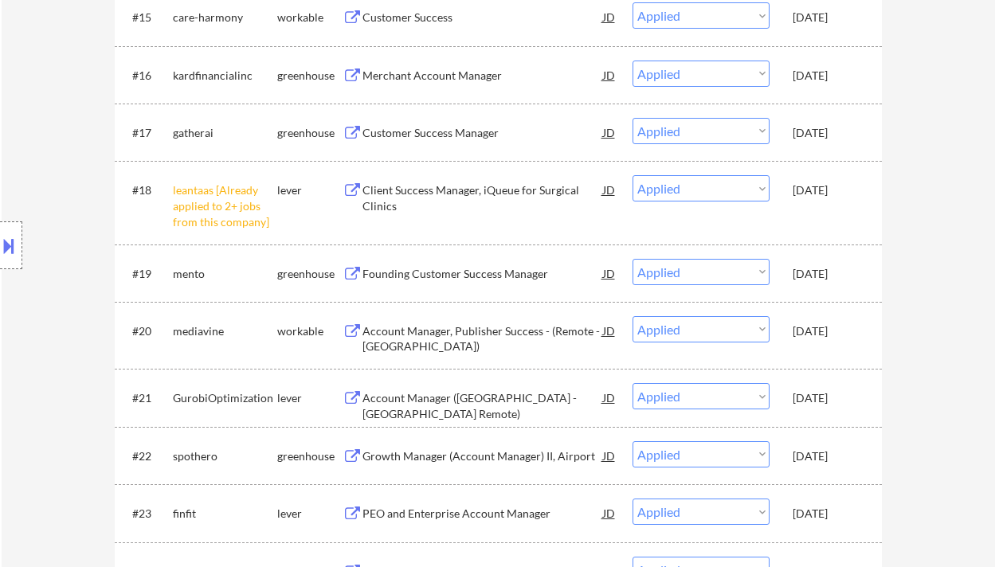
select select ""applied""
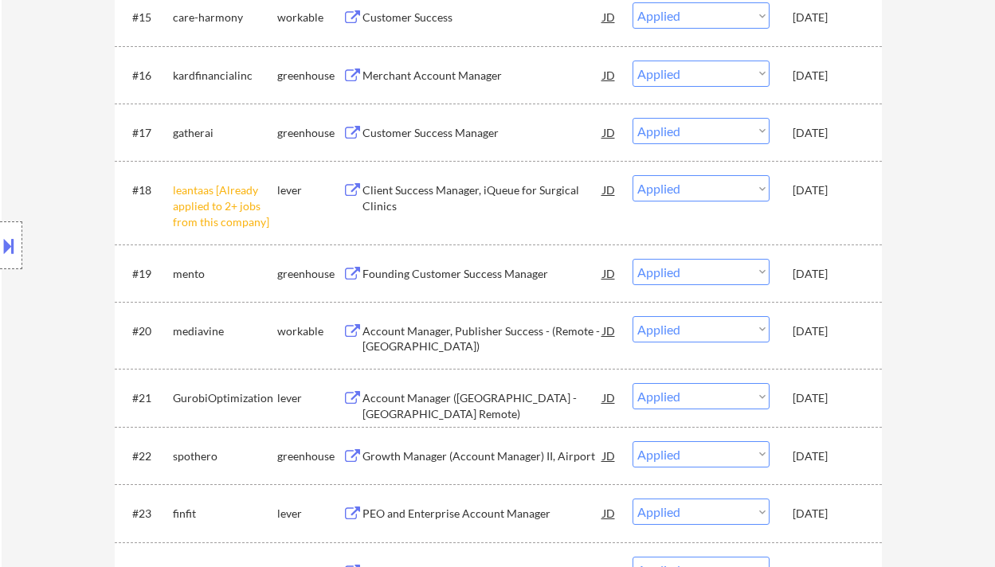
select select ""applied""
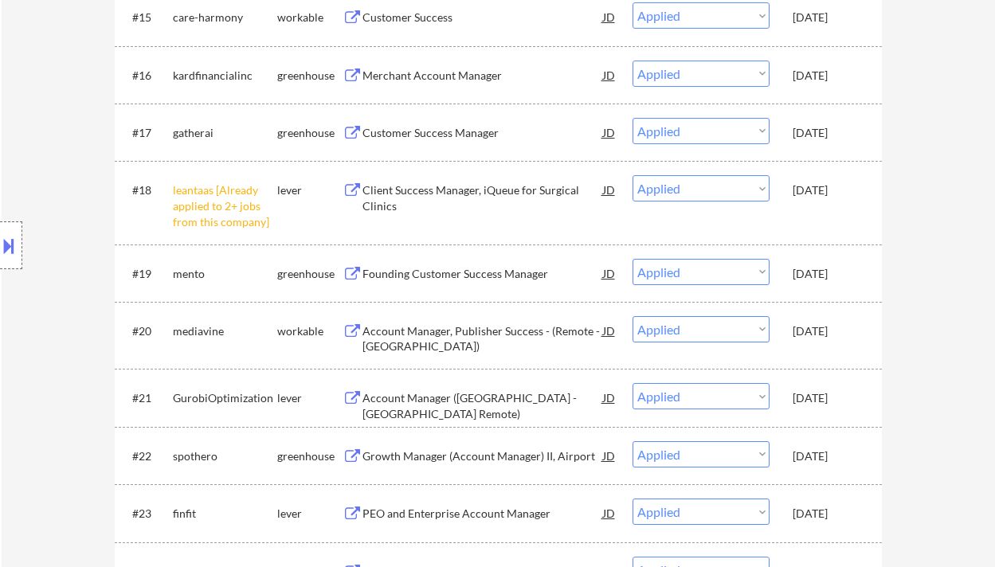
select select ""applied""
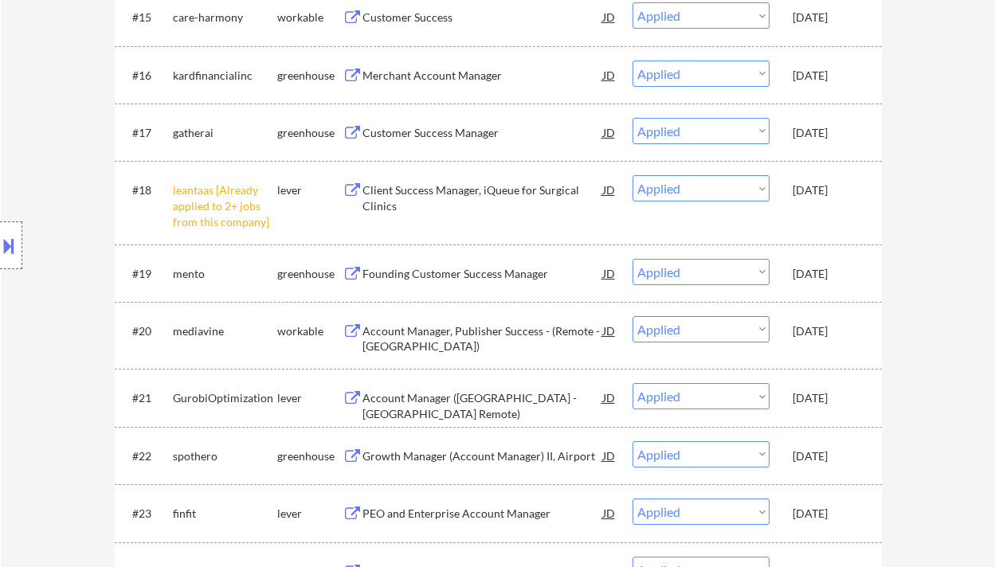
select select ""applied""
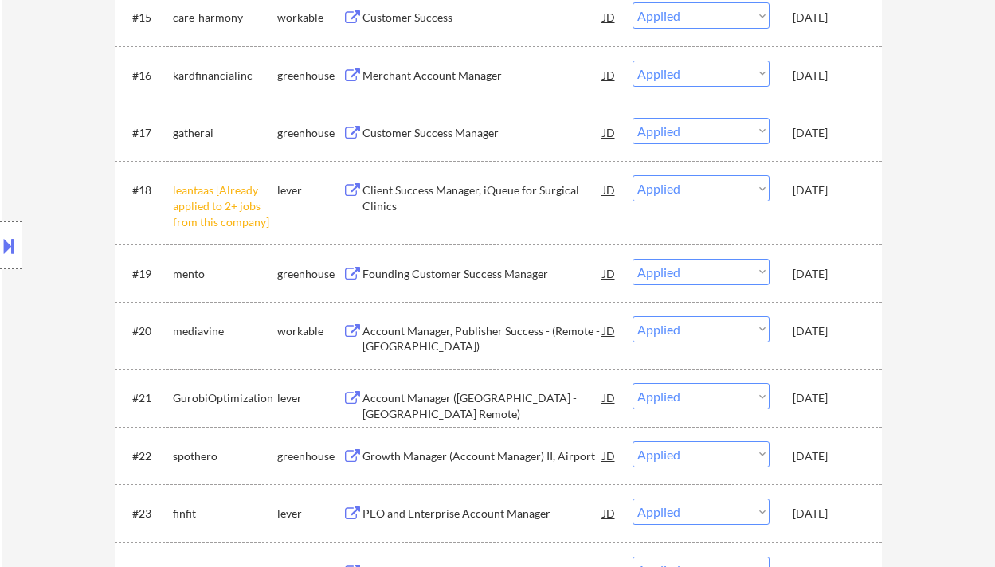
select select ""applied""
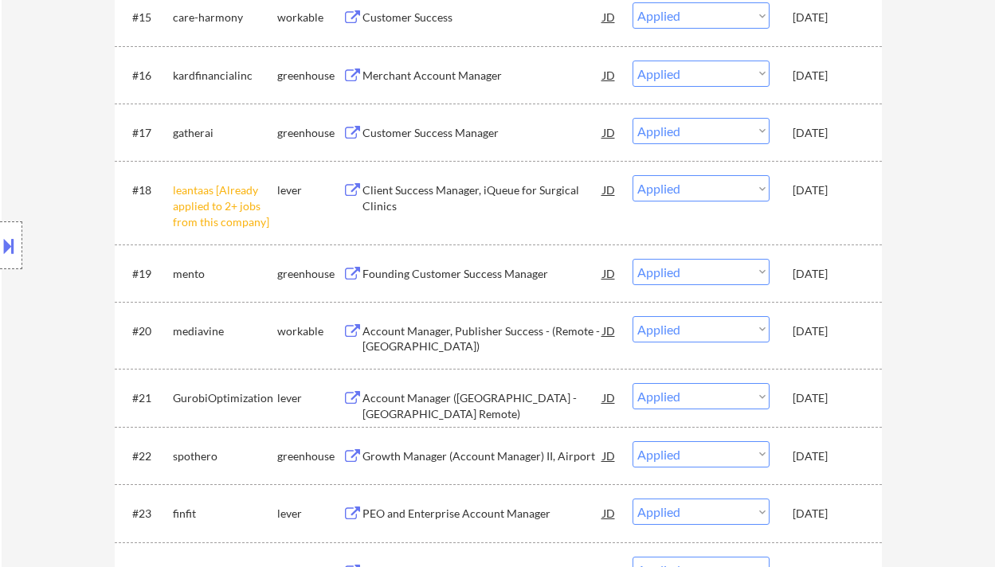
select select ""applied""
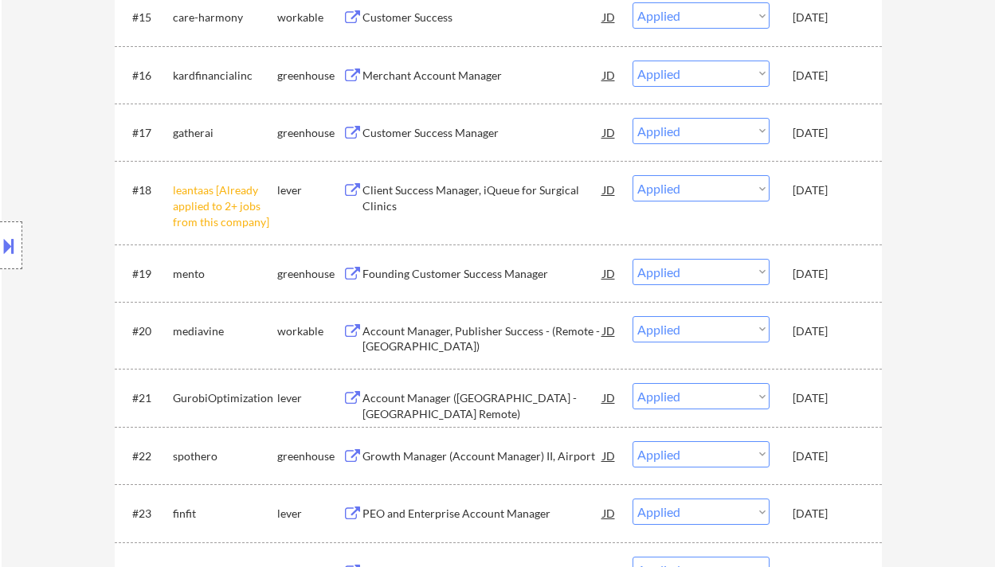
select select ""applied""
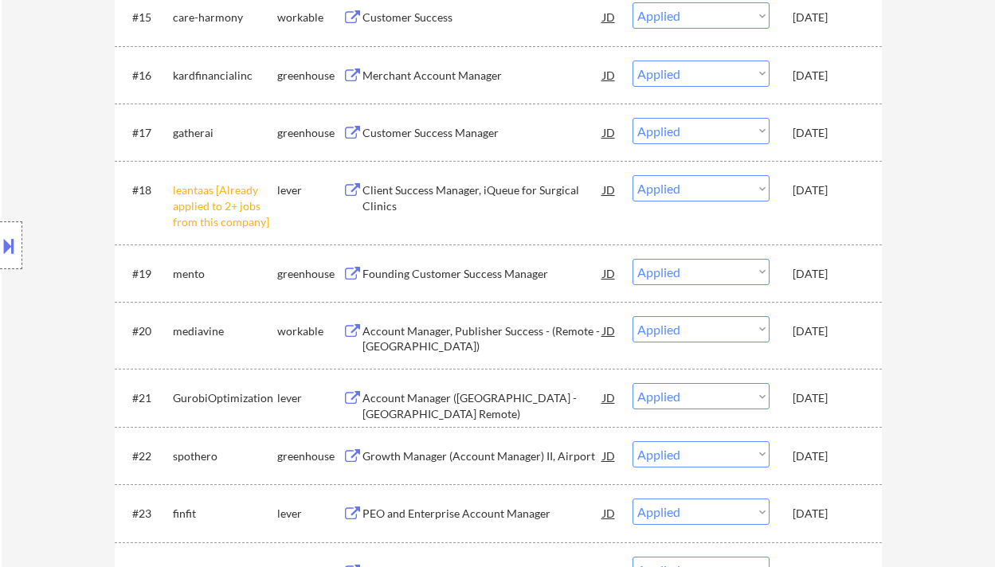
select select ""applied""
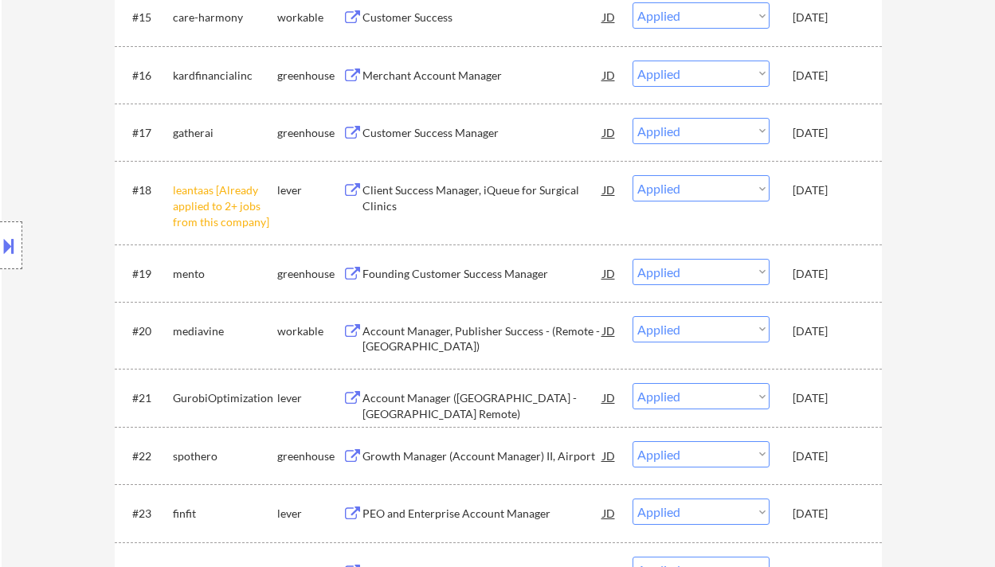
select select ""applied""
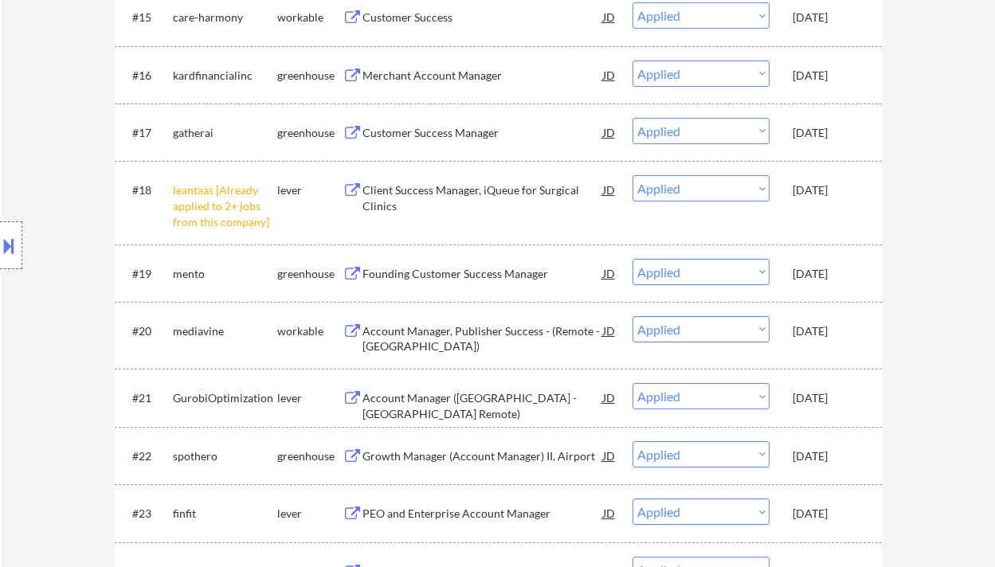
select select ""applied""
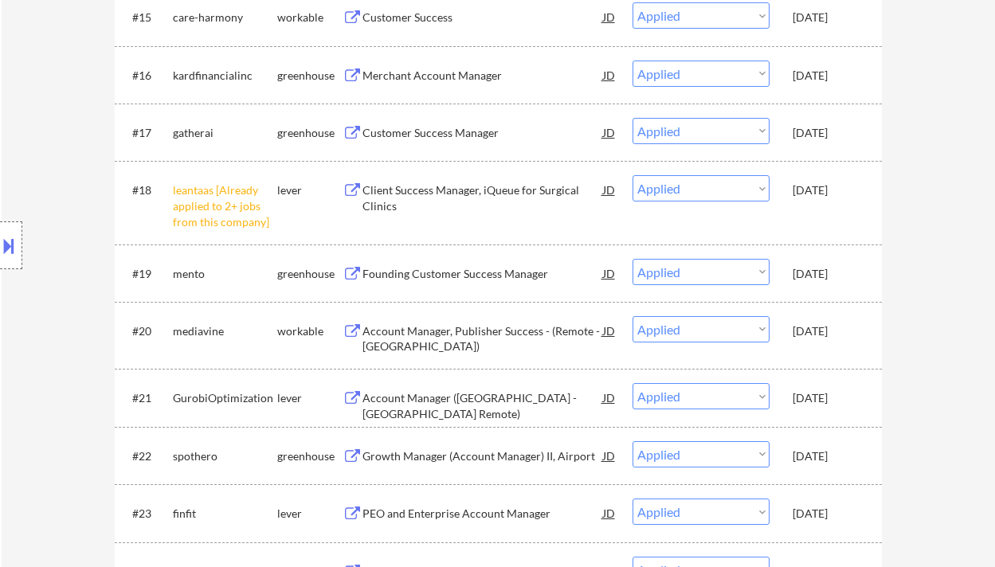
select select ""applied""
